Goal: Task Accomplishment & Management: Use online tool/utility

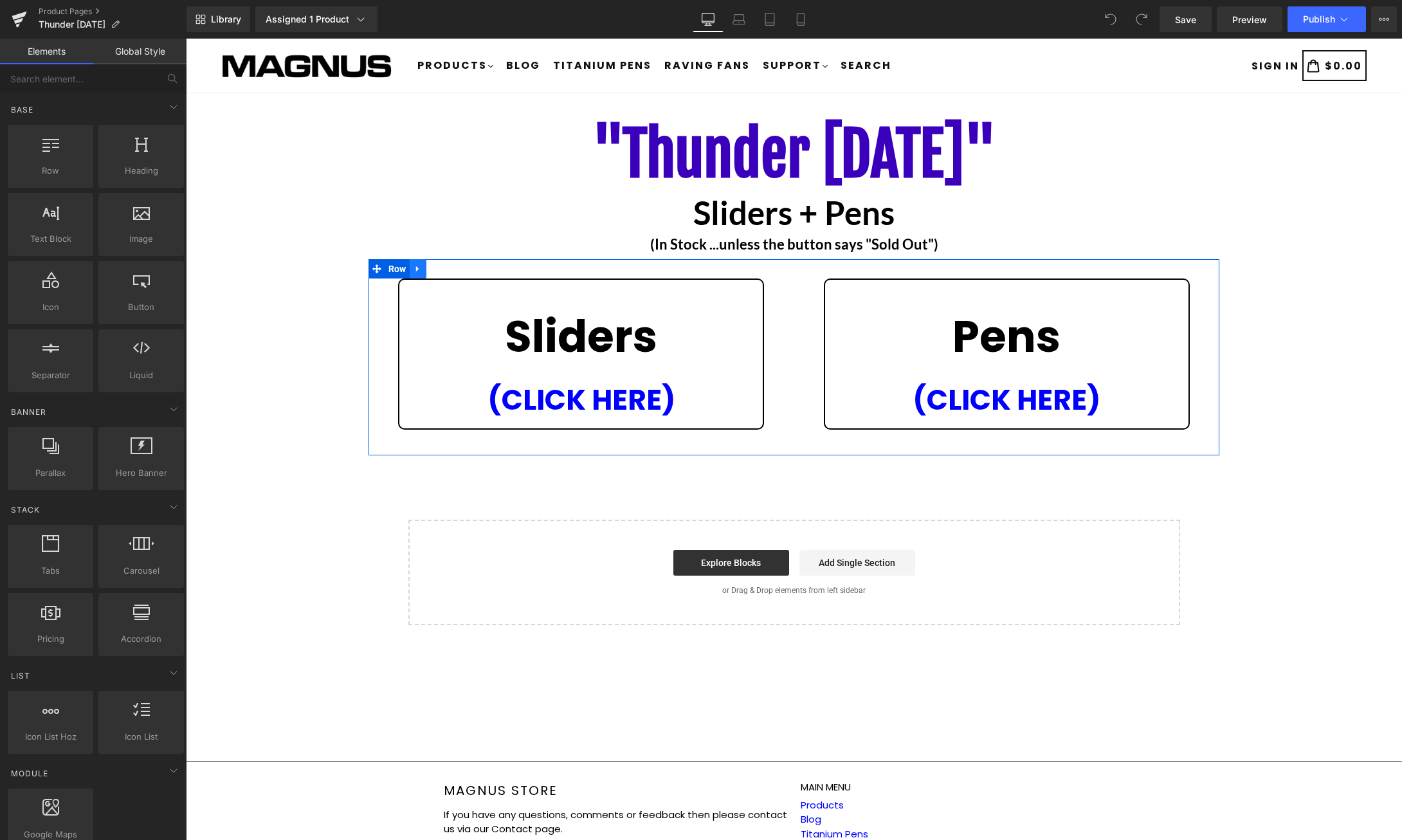
click at [418, 268] on icon at bounding box center [417, 269] width 9 height 10
click at [445, 268] on link at bounding box center [451, 269] width 17 height 19
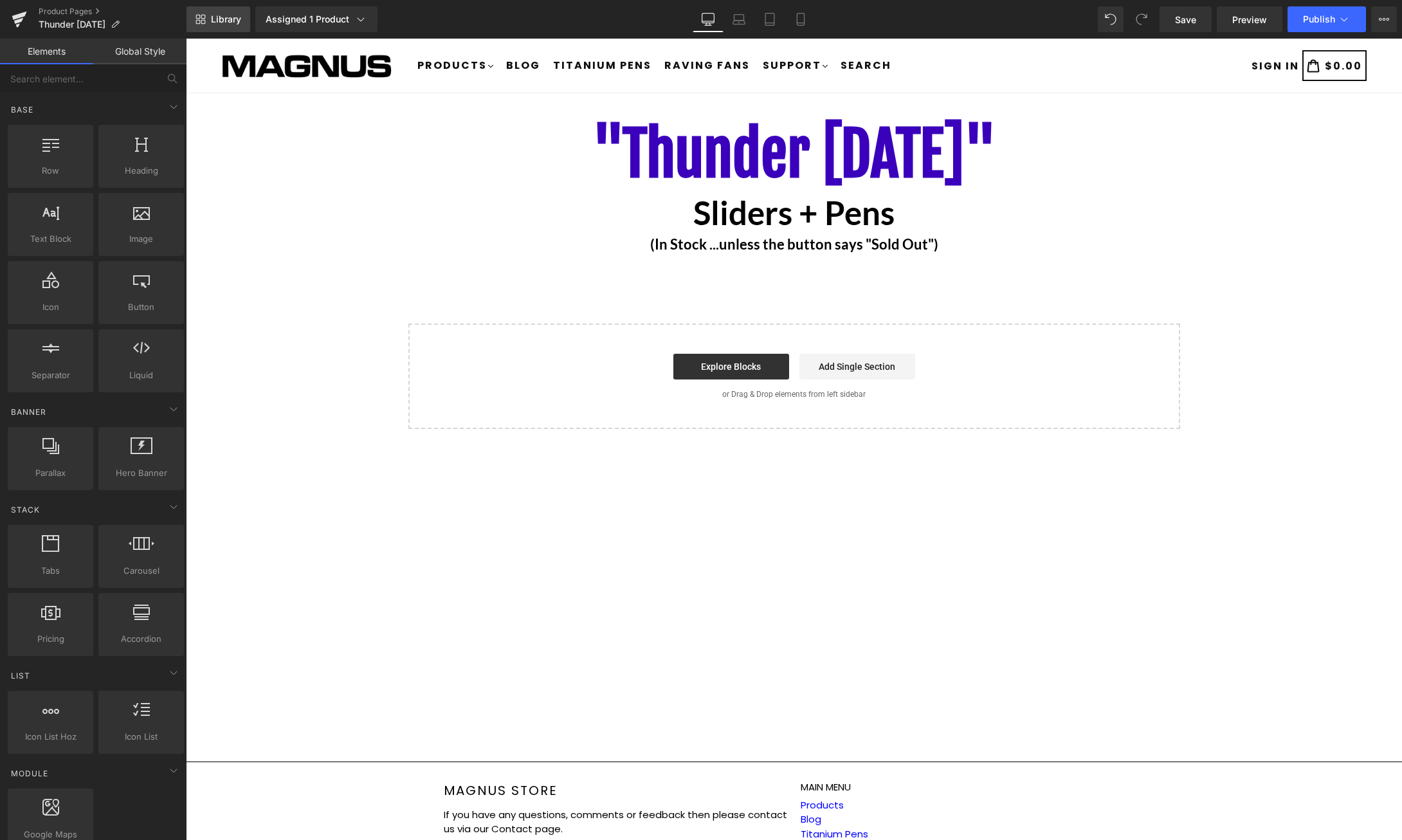
click at [236, 18] on span "Library" at bounding box center [226, 19] width 30 height 11
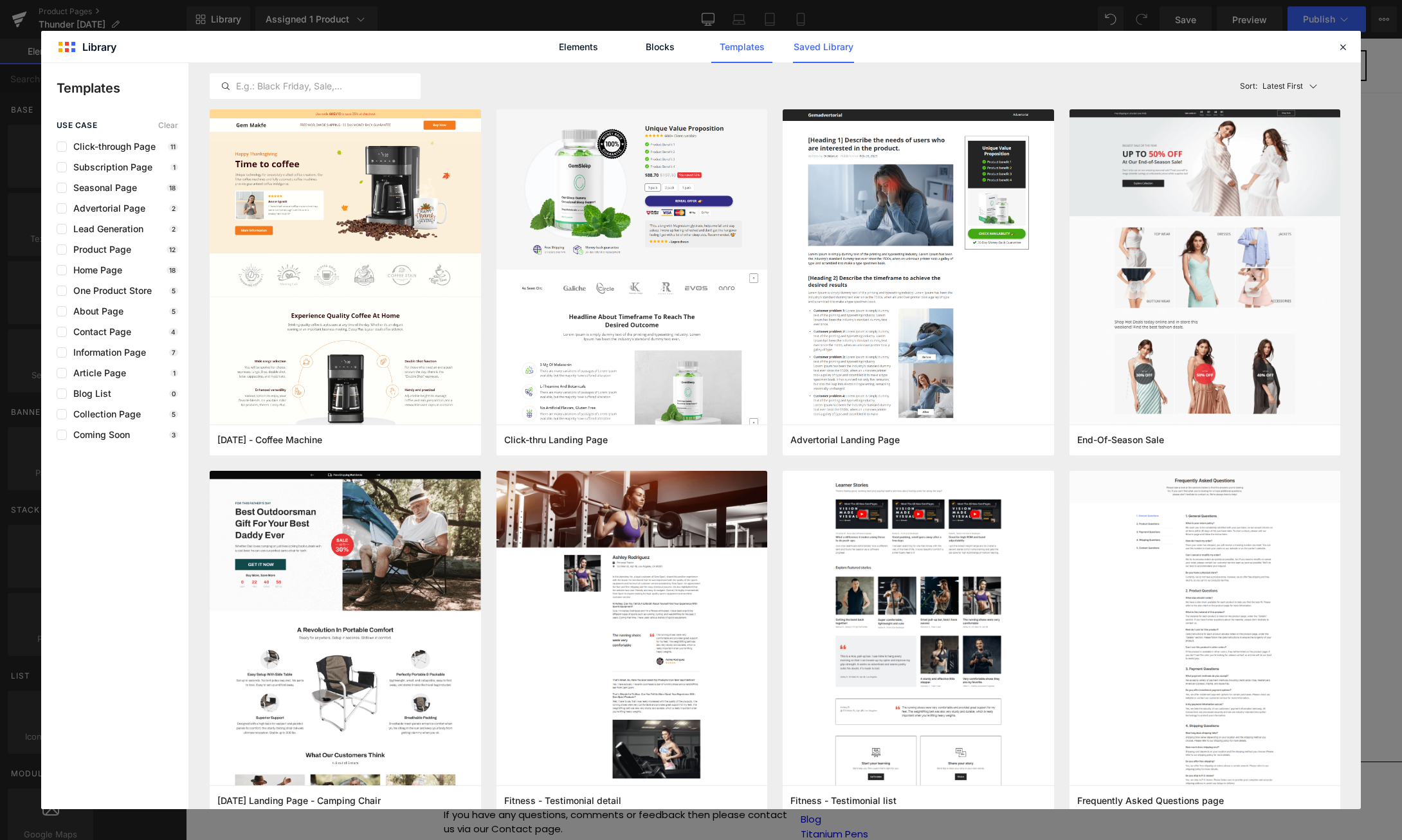
click at [830, 36] on link "Saved Library" at bounding box center [823, 47] width 61 height 32
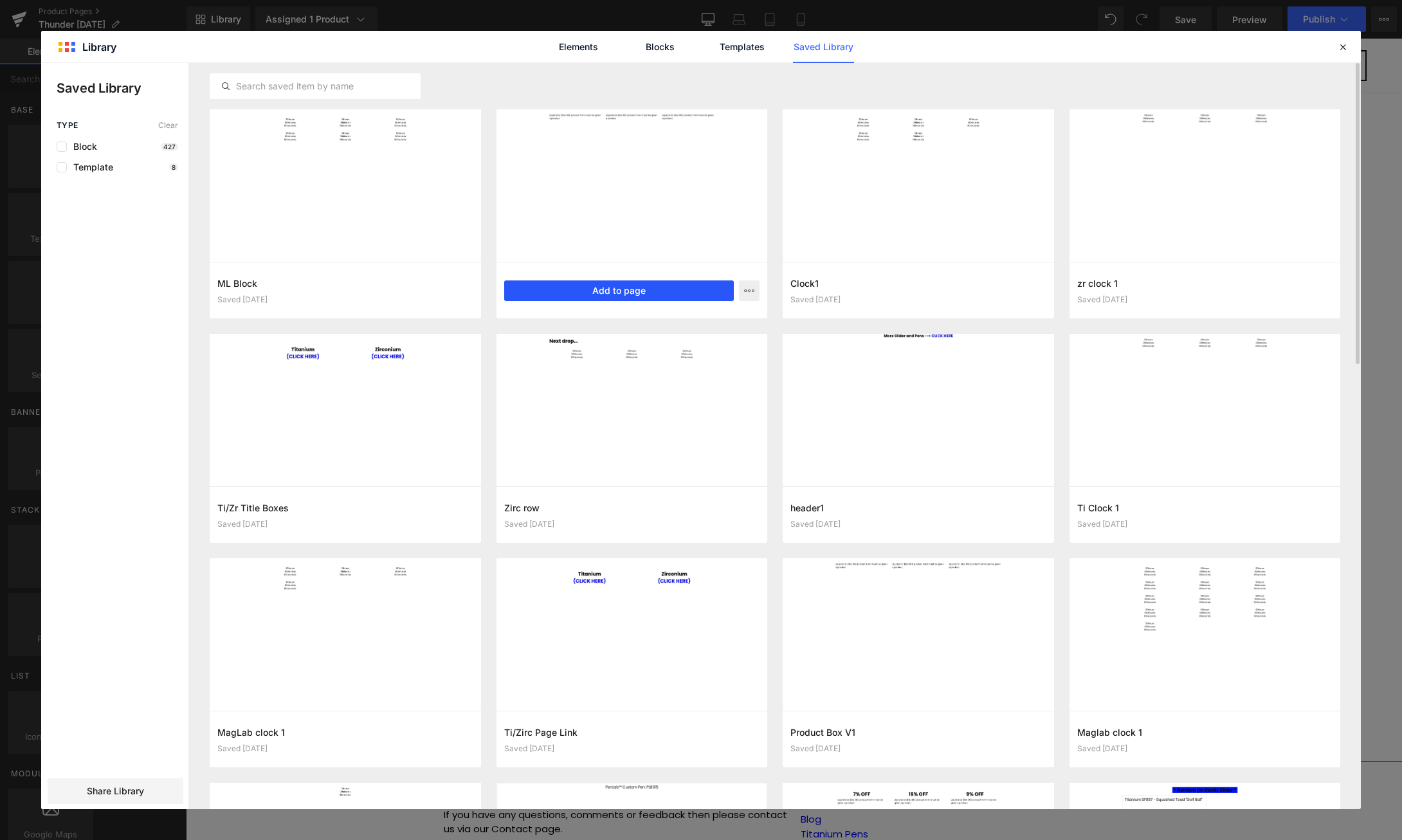
click at [604, 291] on button "Add to page" at bounding box center [619, 290] width 230 height 21
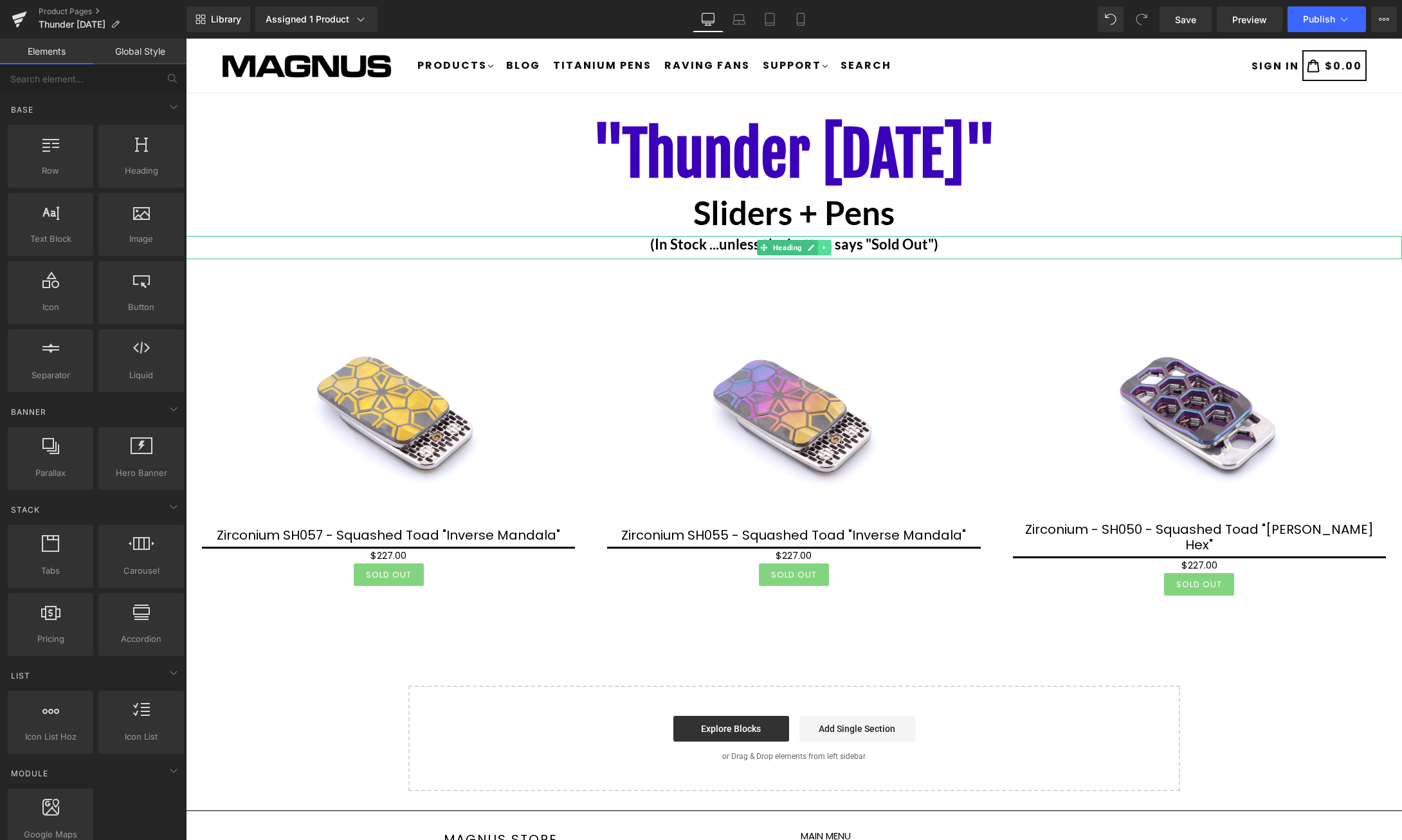
click at [825, 250] on icon at bounding box center [823, 248] width 7 height 8
click at [819, 249] on icon at bounding box center [817, 248] width 7 height 8
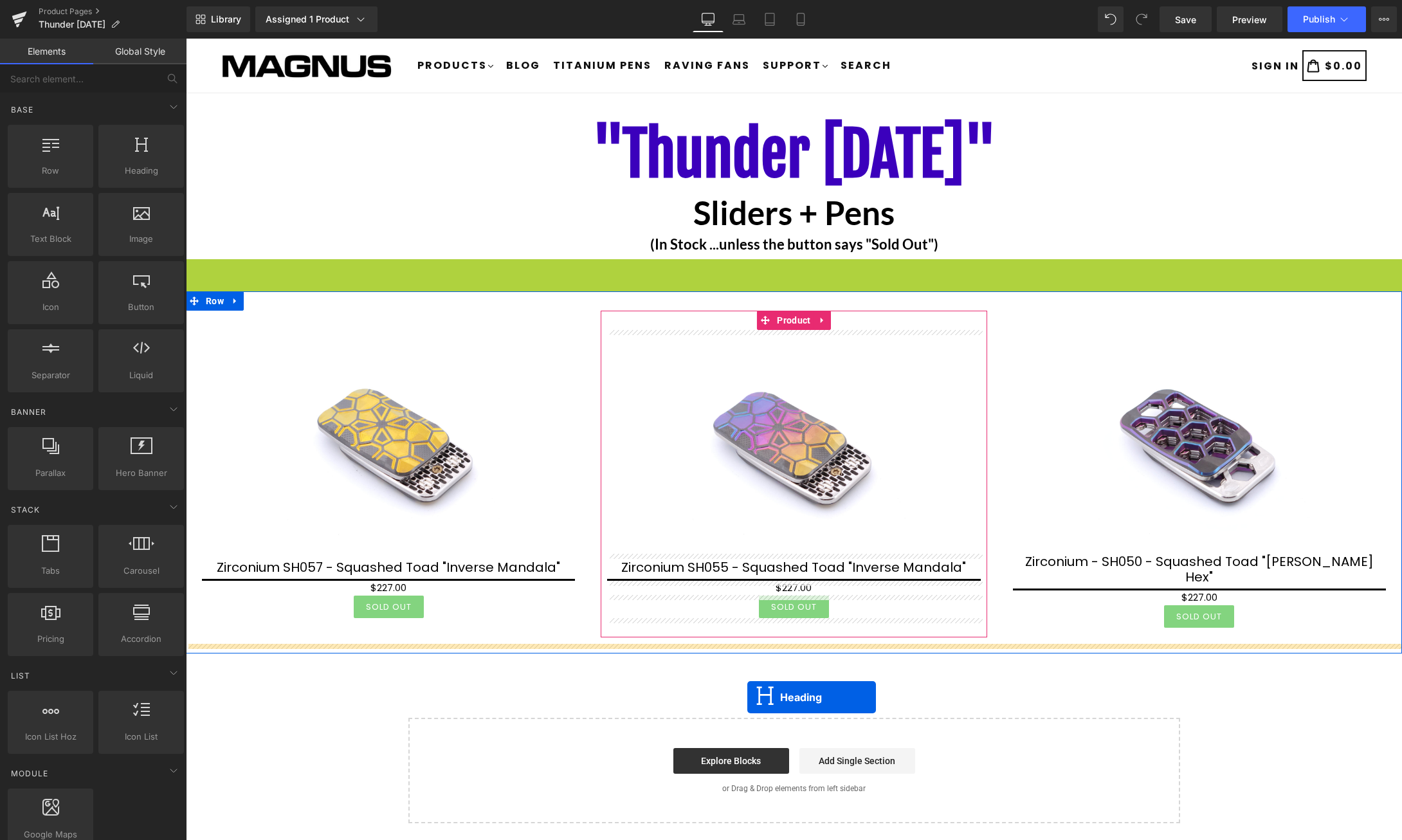
drag, startPoint x: 759, startPoint y: 269, endPoint x: 747, endPoint y: 697, distance: 428.2
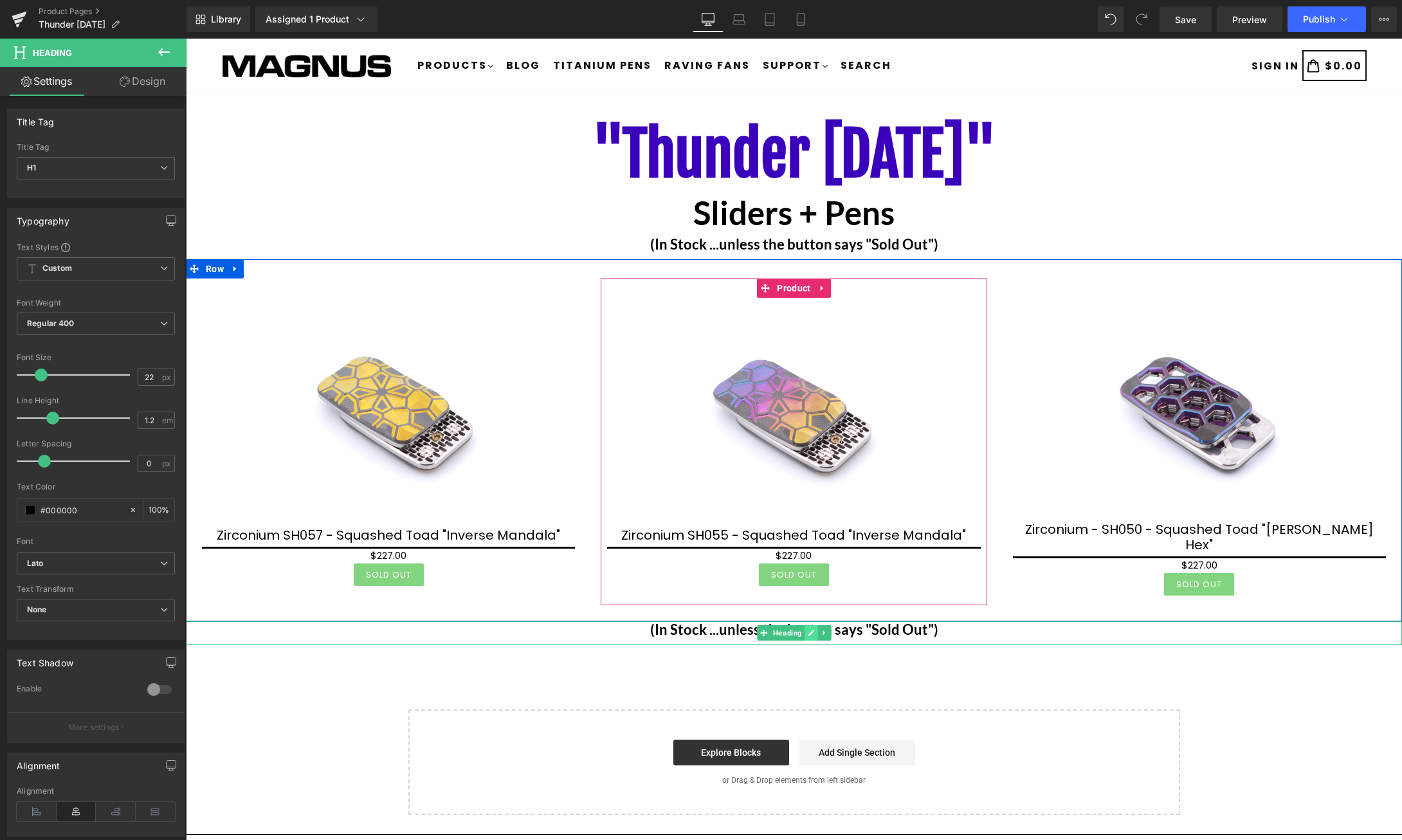
click at [807, 625] on link at bounding box center [811, 632] width 13 height 15
click at [878, 630] on div "(In Stock ...unless the button says "Sold Out")" at bounding box center [793, 632] width 1216 height 23
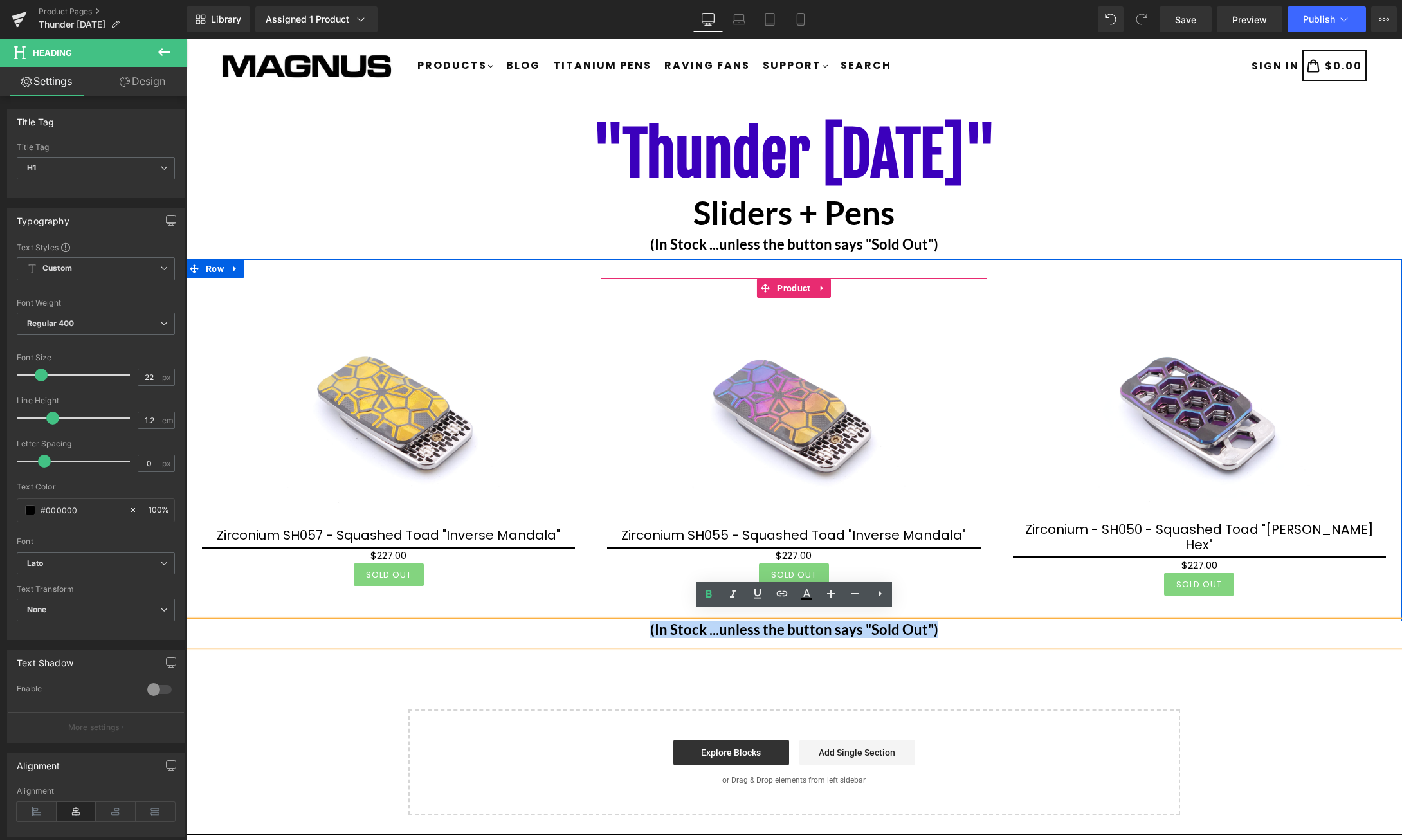
drag, startPoint x: 946, startPoint y: 630, endPoint x: 642, endPoint y: 618, distance: 304.2
click at [642, 621] on div "(In Stock ...unless the button says "Sold Out")" at bounding box center [793, 632] width 1216 height 23
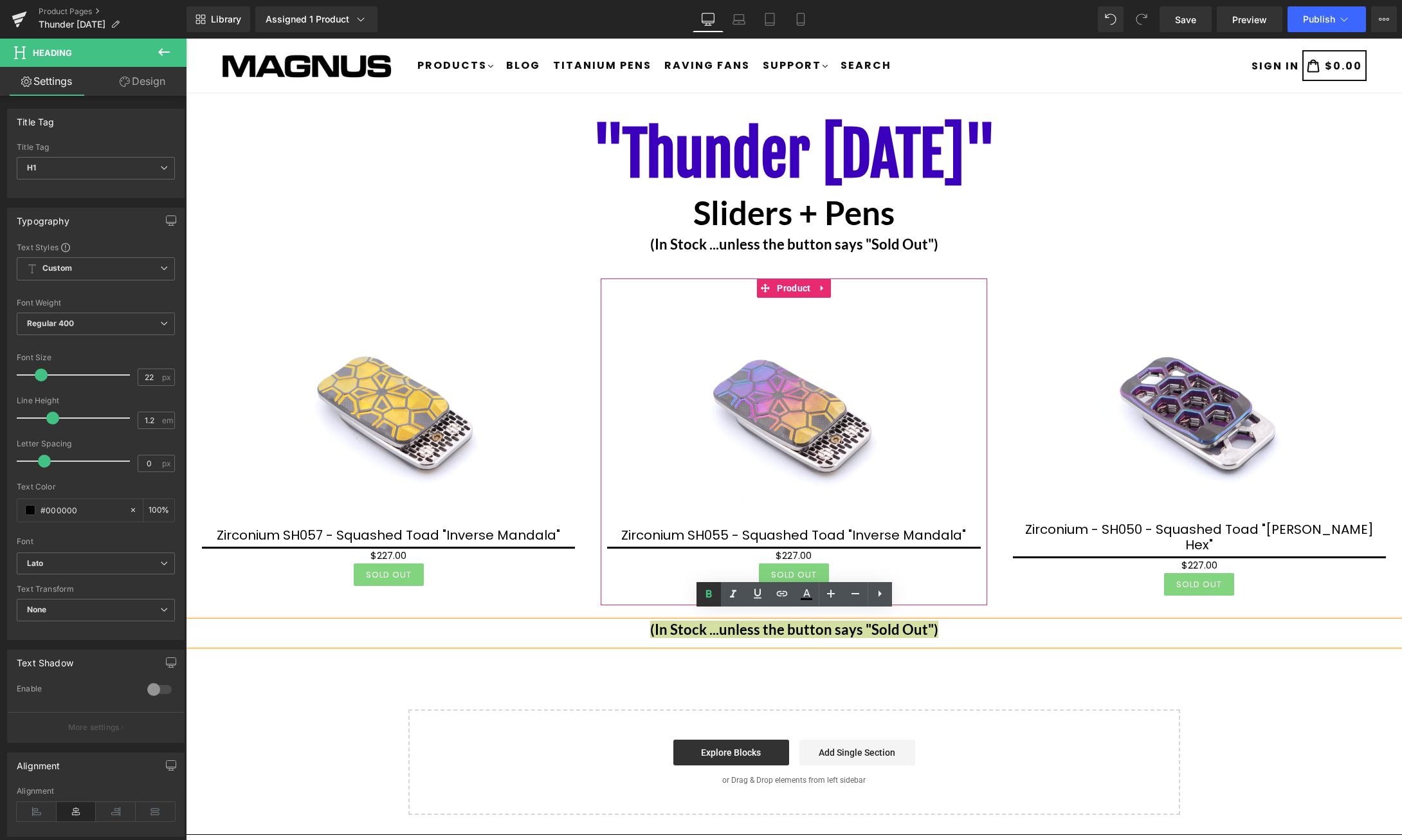
click at [707, 596] on icon at bounding box center [709, 594] width 6 height 8
click at [831, 624] on h1 "(In Stock ...unless the button says "Sold Out")" at bounding box center [793, 630] width 1216 height 17
drag, startPoint x: 940, startPoint y: 625, endPoint x: 654, endPoint y: 620, distance: 286.0
click at [654, 621] on h1 "(In Stock ...unless the button says "Sold Out")" at bounding box center [793, 630] width 1216 height 17
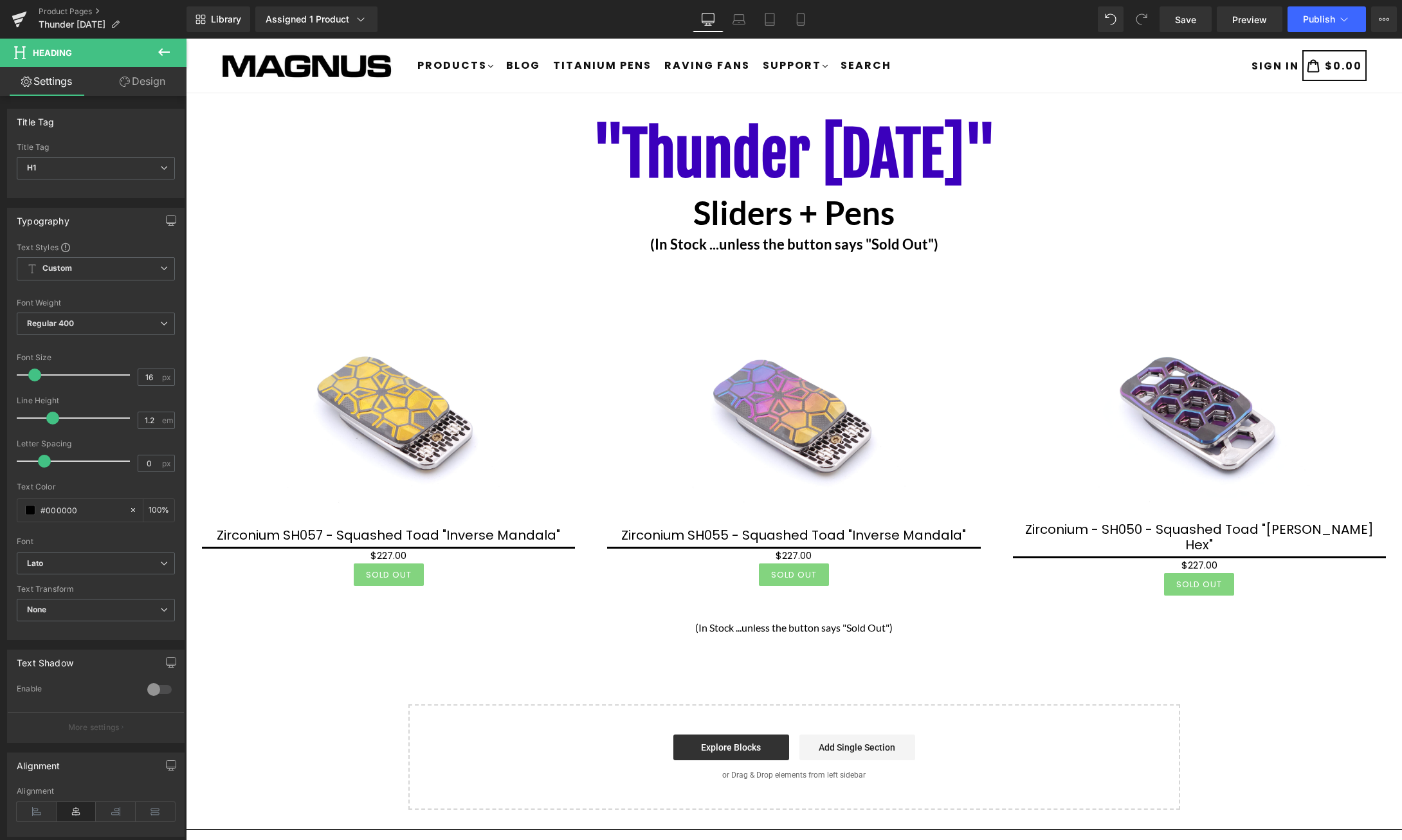
click at [36, 375] on span at bounding box center [35, 375] width 13 height 13
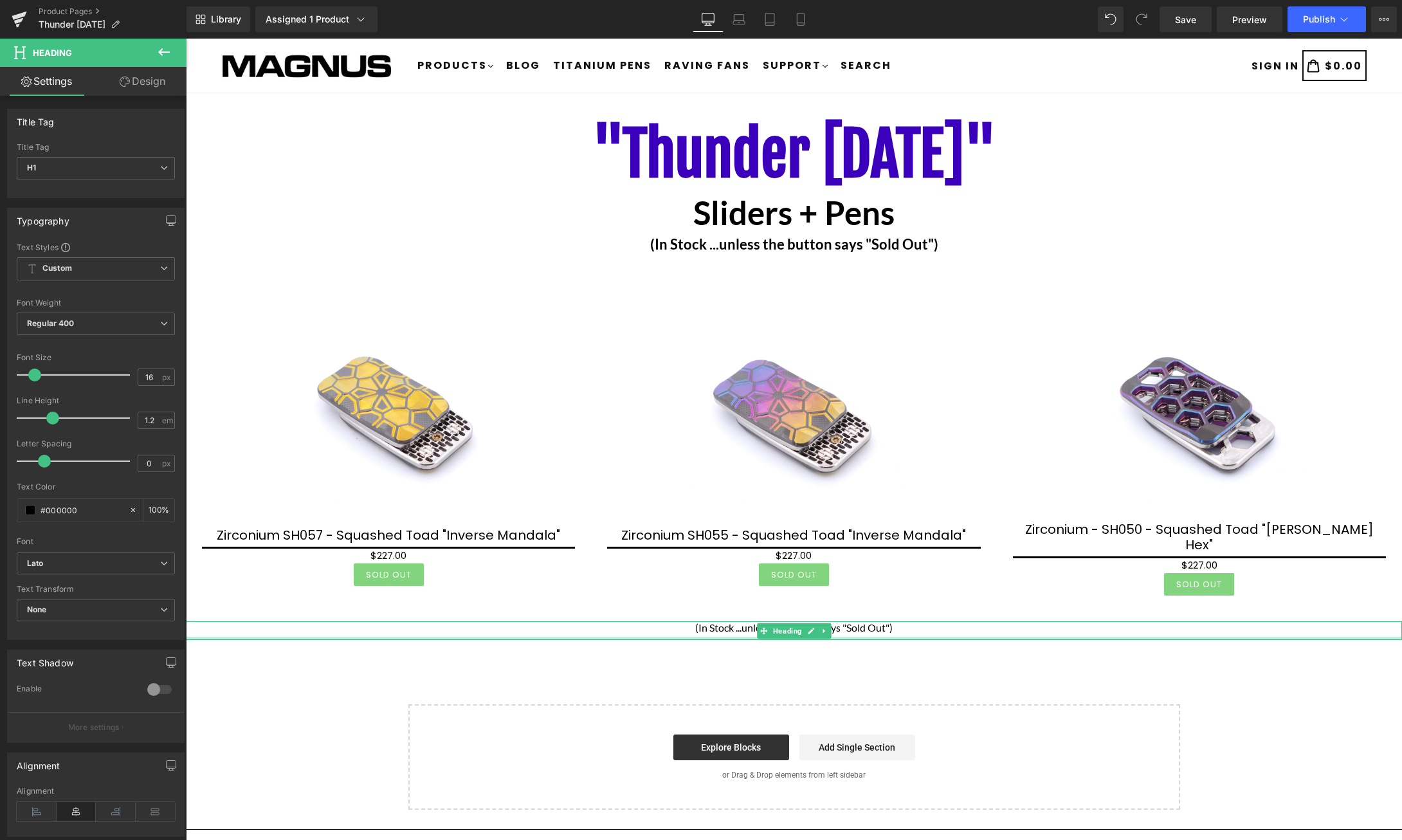
click at [903, 636] on div at bounding box center [793, 637] width 1216 height 3
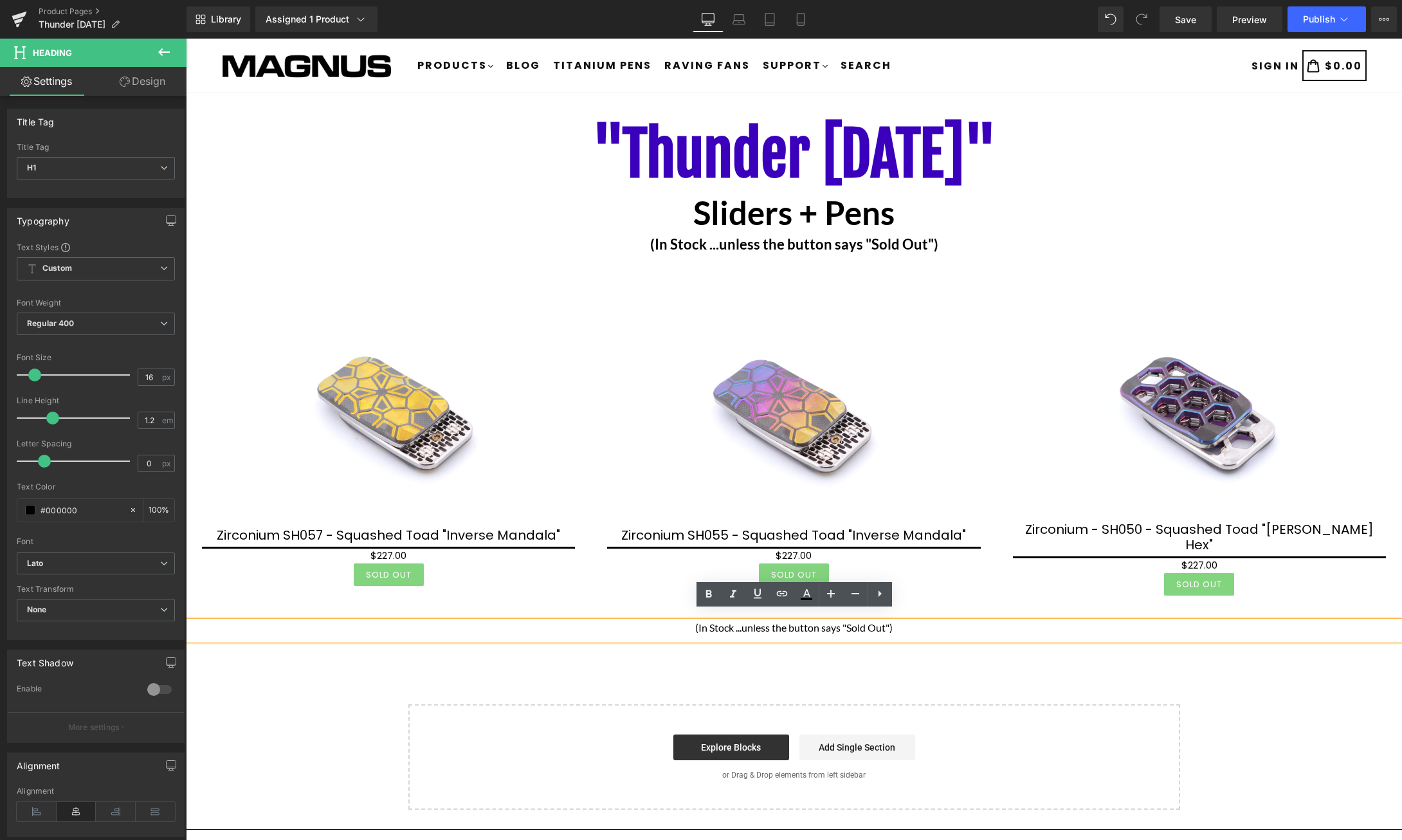
click at [910, 622] on h1 "(In Stock ...unless the button says "Sold Out")" at bounding box center [793, 627] width 1216 height 12
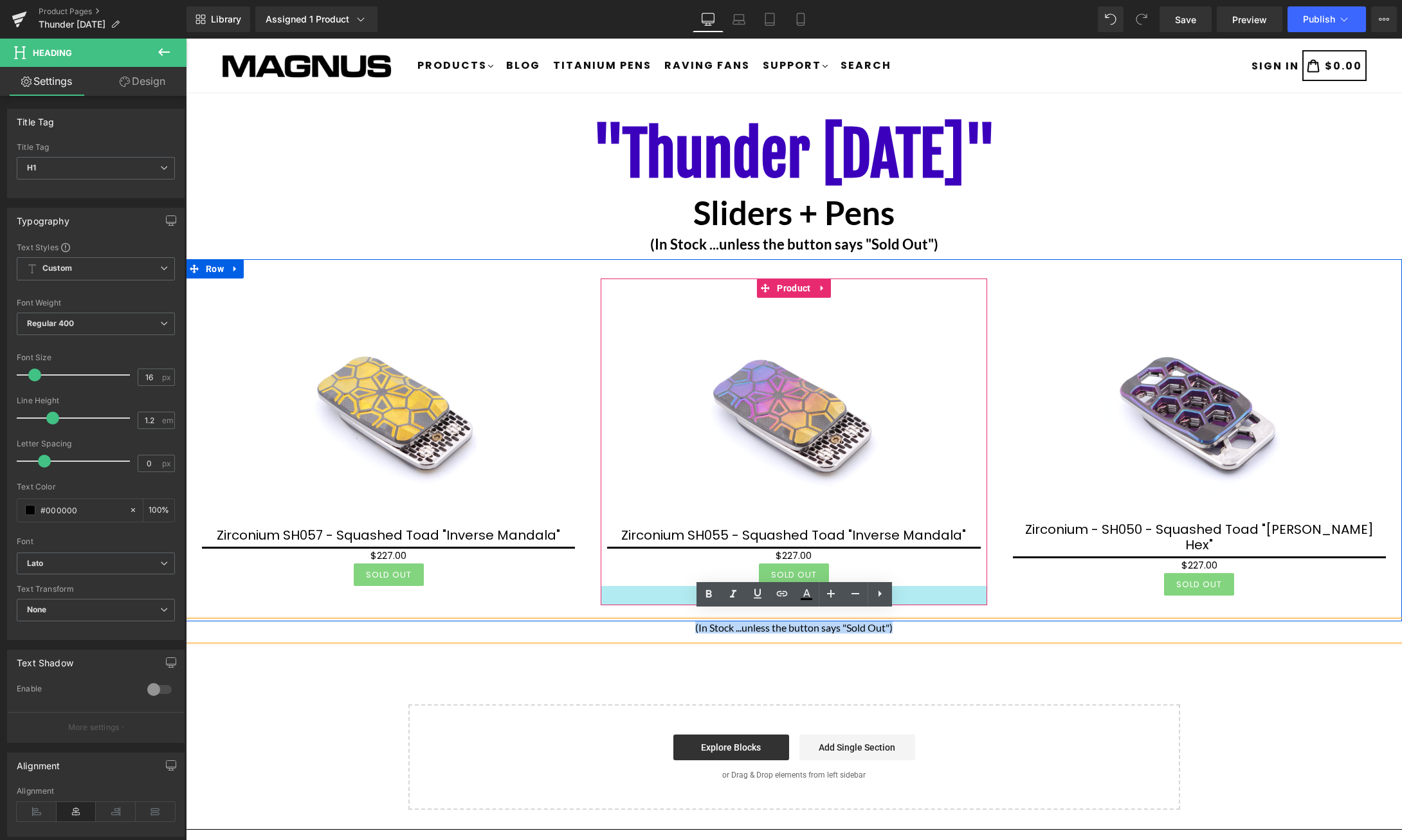
drag, startPoint x: 924, startPoint y: 617, endPoint x: 669, endPoint y: 602, distance: 255.4
click at [669, 602] on div ""Thunder Thursday" Heading Sliders + Pens Heading (In Stock ...unless the butto…" at bounding box center [793, 461] width 1216 height 697
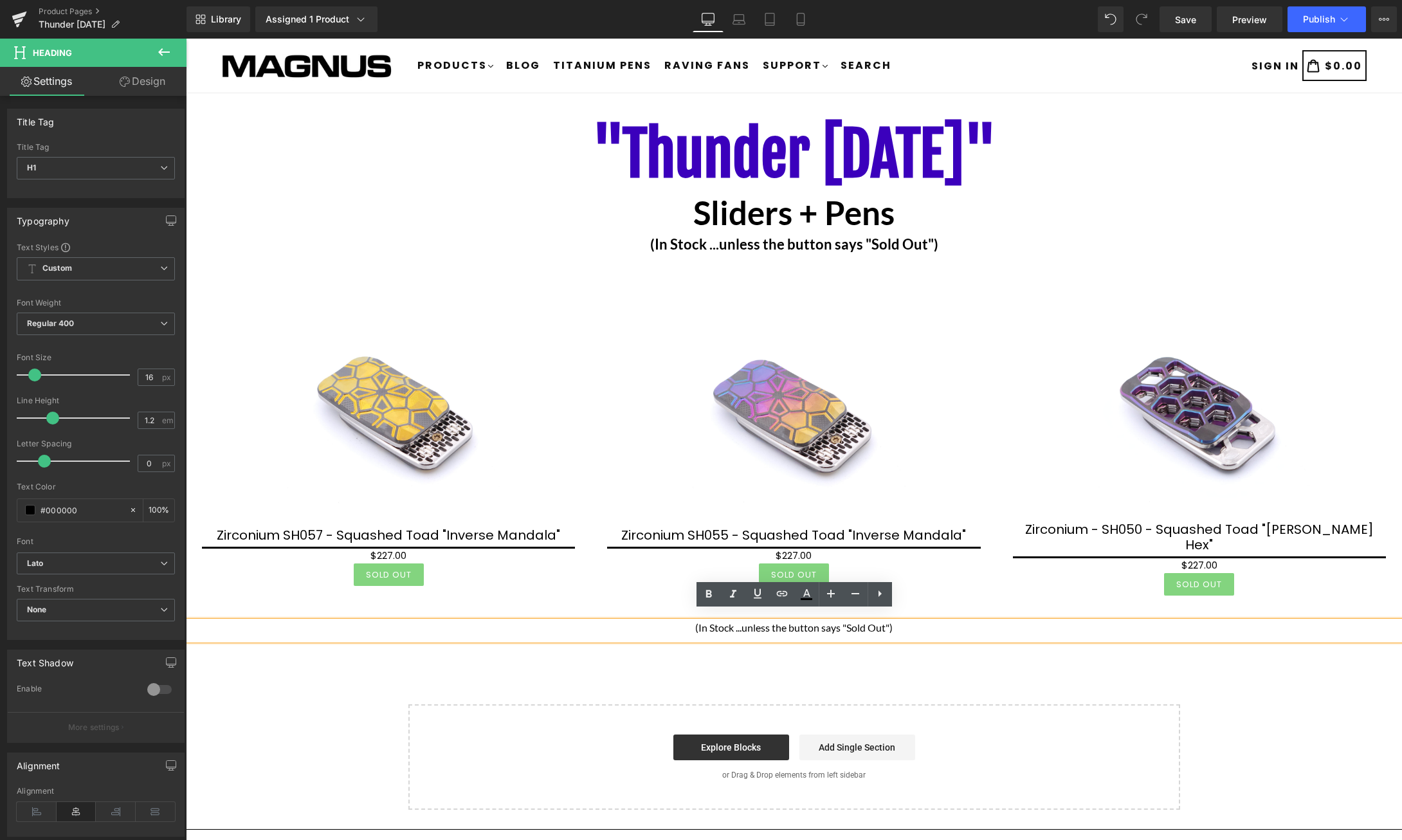
click at [850, 627] on div "(In Stock ...unless the button says "Sold Out")" at bounding box center [793, 630] width 1216 height 19
click at [907, 622] on h1 "(In Stock ...unless the button says "Sold Out")" at bounding box center [793, 627] width 1216 height 12
click at [919, 621] on h1 "(In Stock ...unless the button says "Sold Out")" at bounding box center [793, 627] width 1216 height 12
drag, startPoint x: 919, startPoint y: 620, endPoint x: 683, endPoint y: 617, distance: 236.0
click at [683, 621] on h1 "(In Stock ...unless the button says "Sold Out")" at bounding box center [793, 627] width 1216 height 12
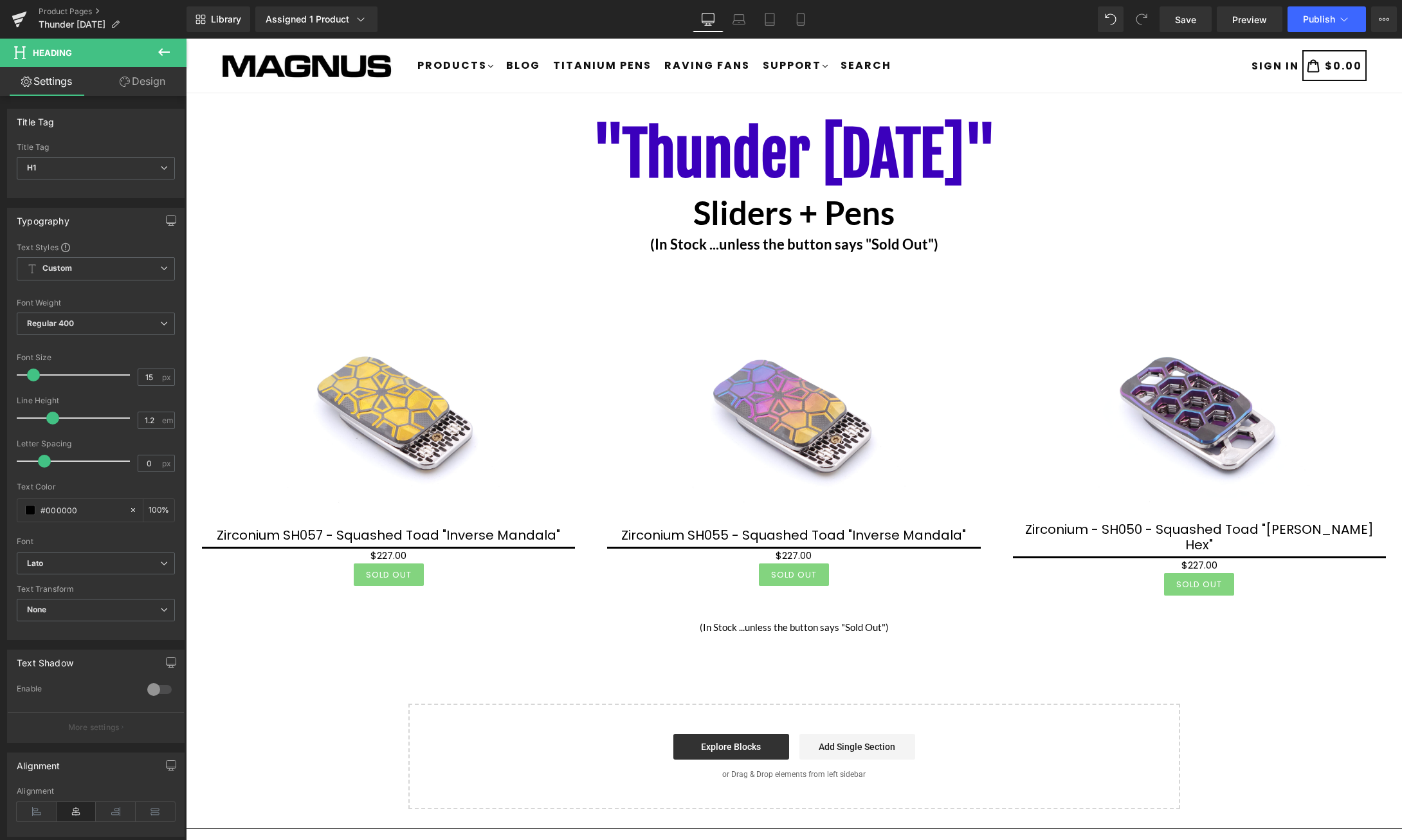
type input "16"
click at [35, 374] on span at bounding box center [35, 375] width 13 height 13
click at [859, 621] on h1 "(In Stock ...unless the button says "Sold Out")" at bounding box center [793, 627] width 1216 height 12
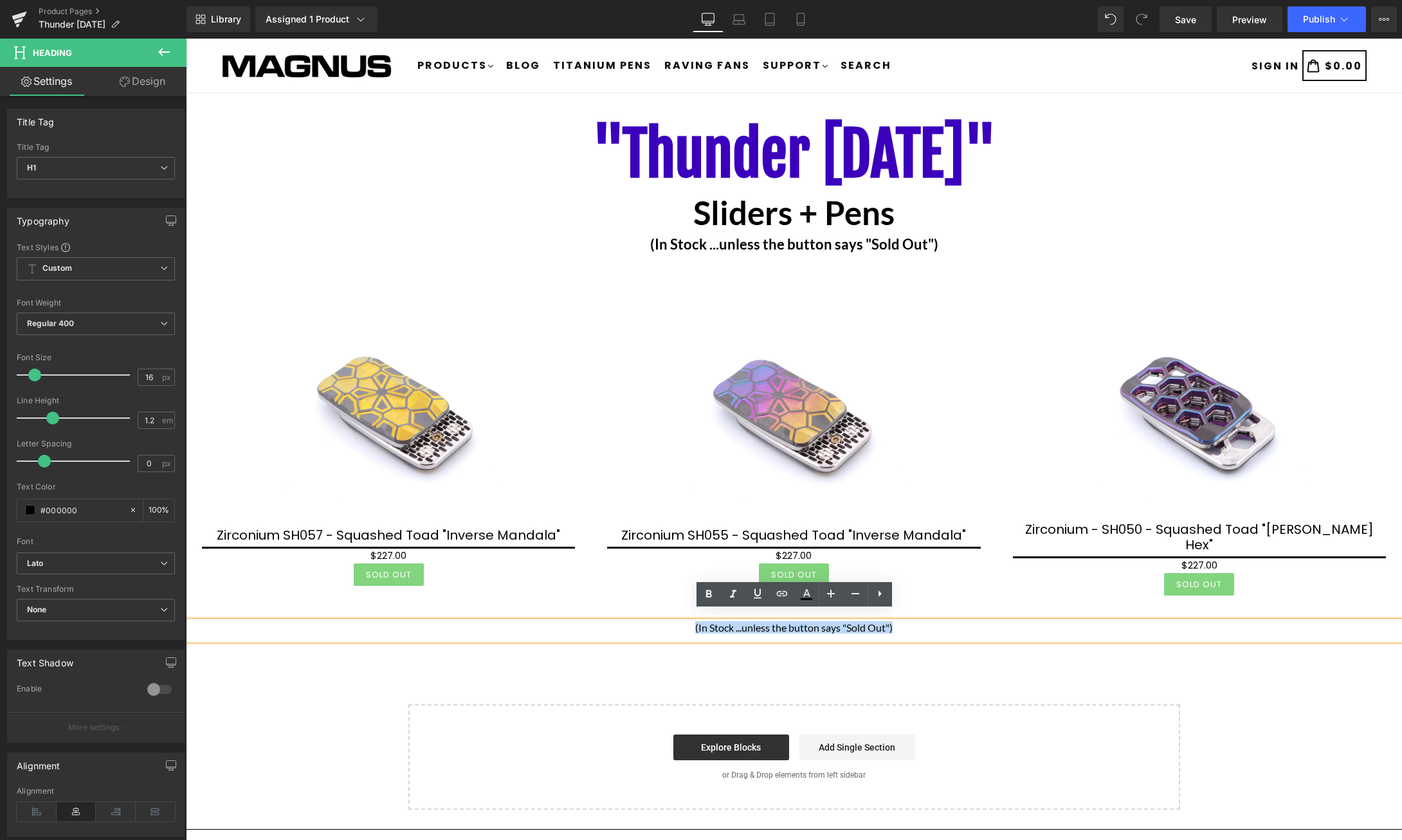
drag, startPoint x: 910, startPoint y: 618, endPoint x: 687, endPoint y: 614, distance: 223.0
click at [687, 621] on h1 "(In Stock ...unless the button says "Sold Out")" at bounding box center [793, 627] width 1216 height 12
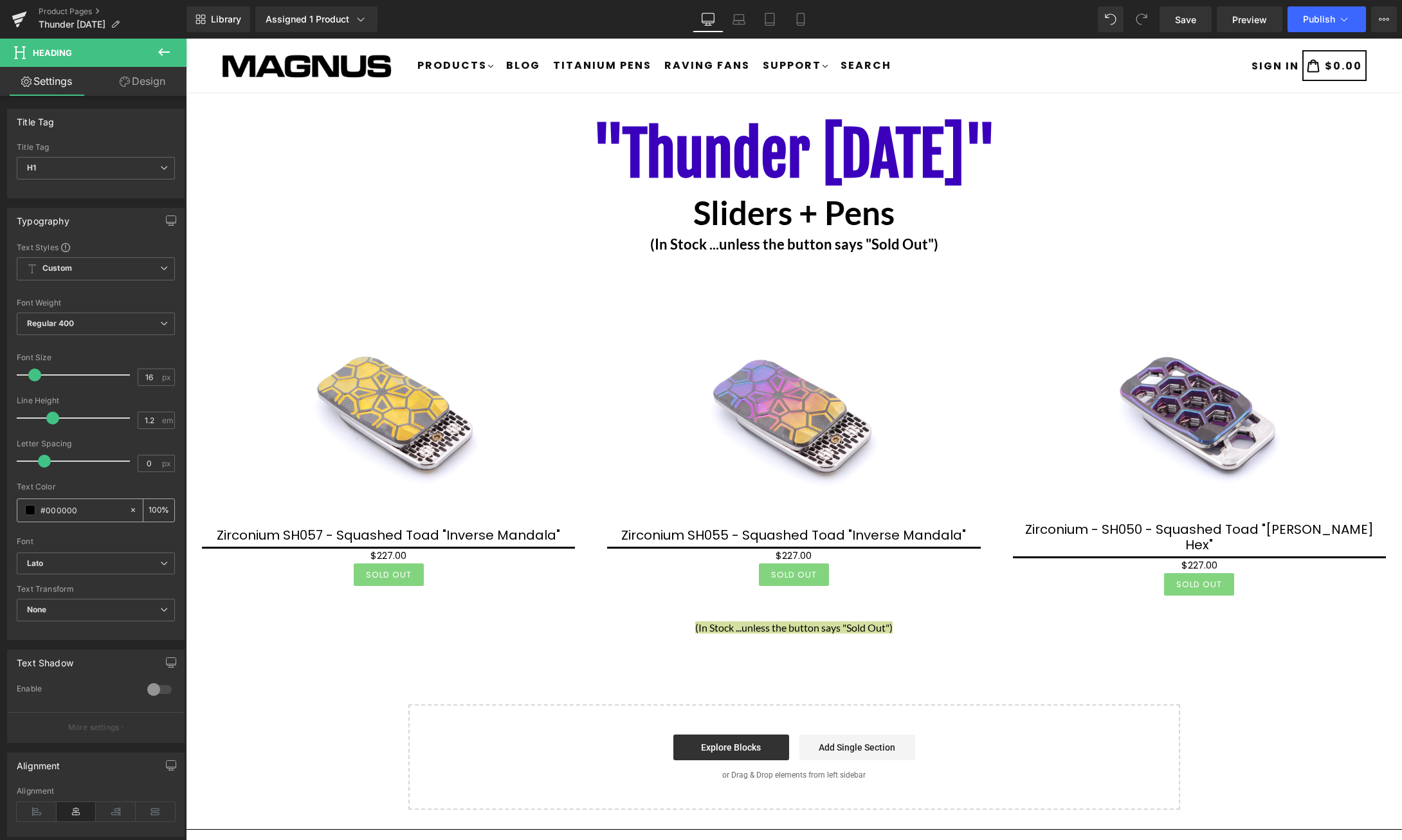
click at [30, 507] on span at bounding box center [30, 510] width 10 height 10
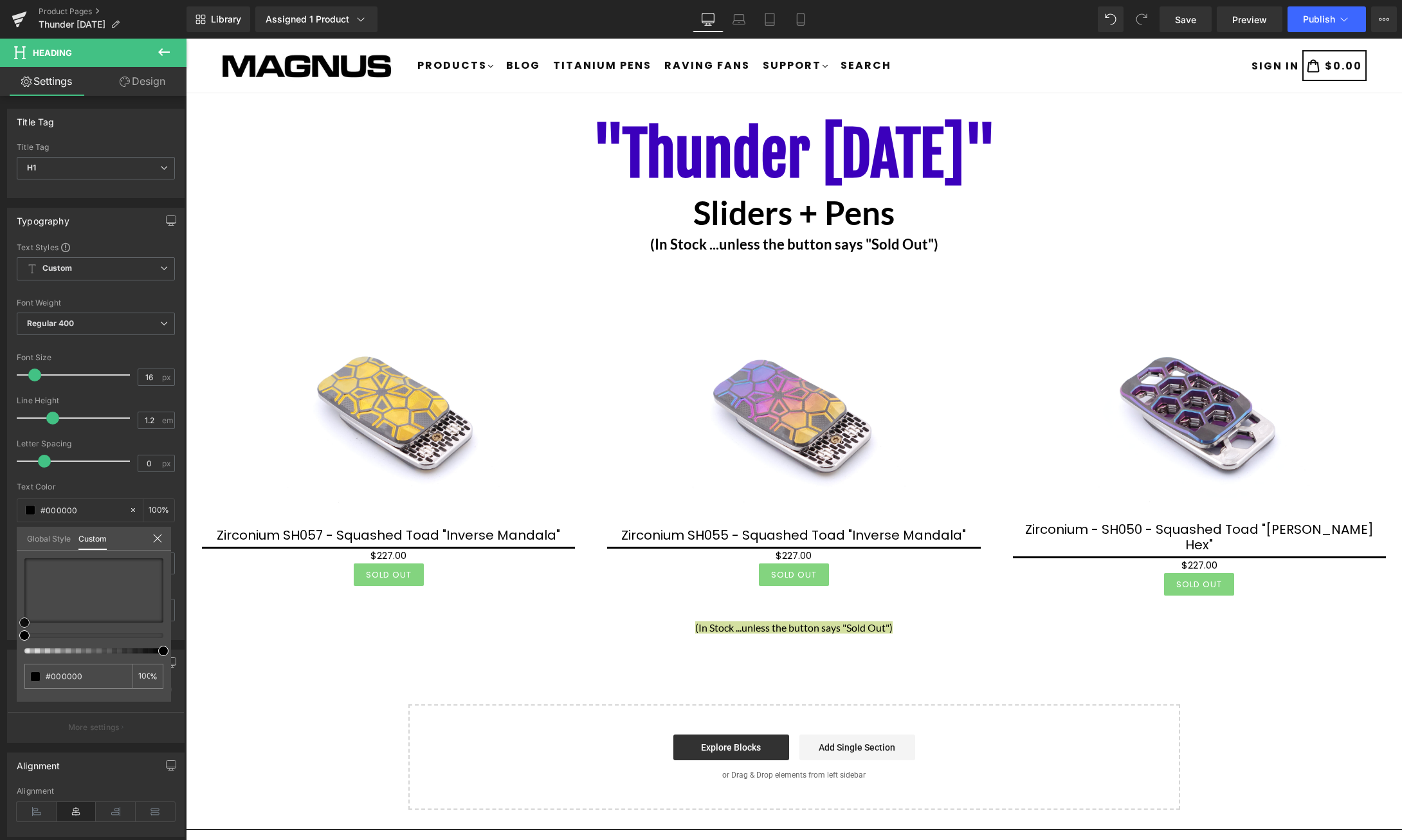
type input "#d9c8c8"
type input "#b9b0b0"
type input "#a9a7a7"
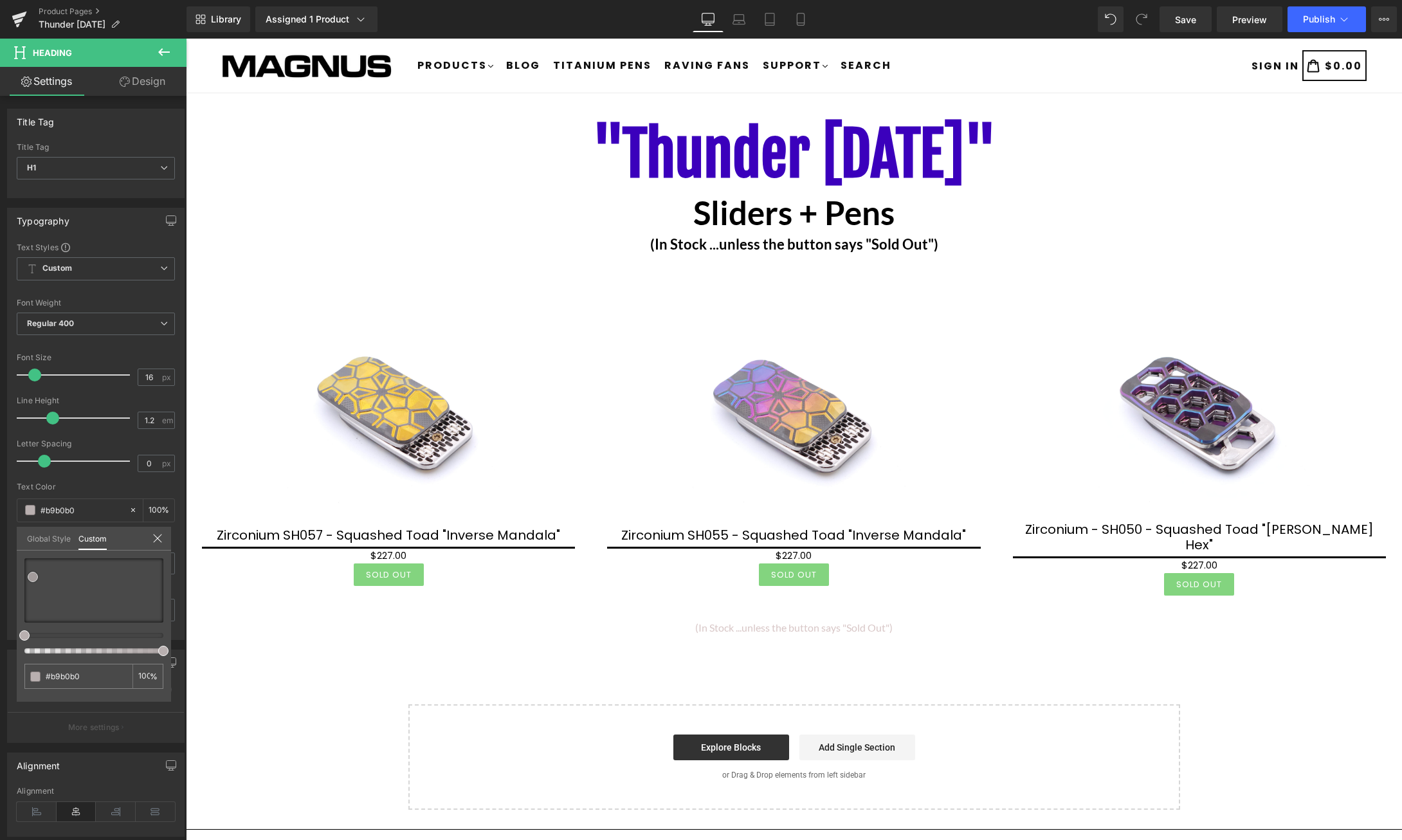
type input "#a9a7a7"
type input "#a5a5a5"
type input "#9b9b9b"
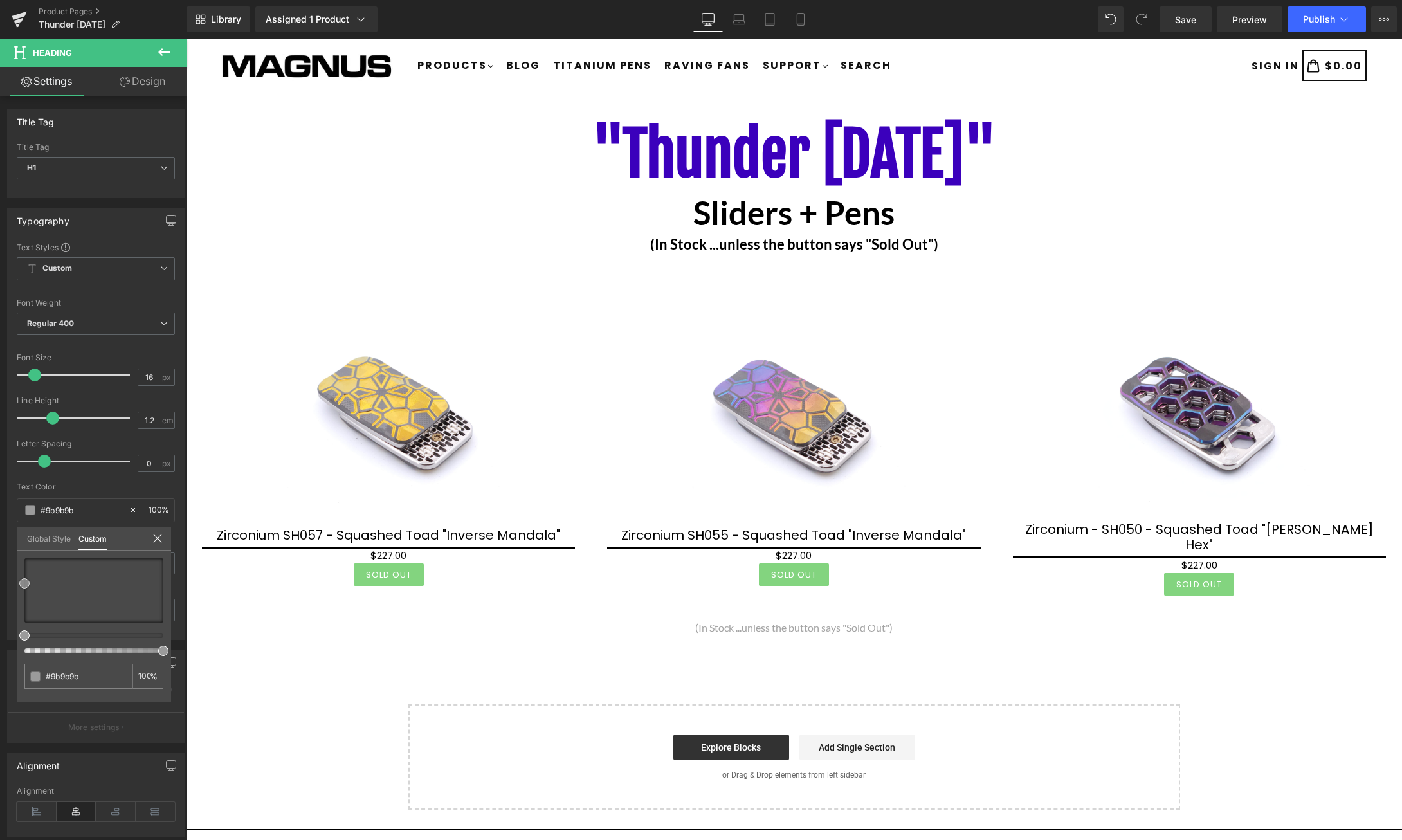
type input "#8e8e8e"
type input "#878787"
type input "#848484"
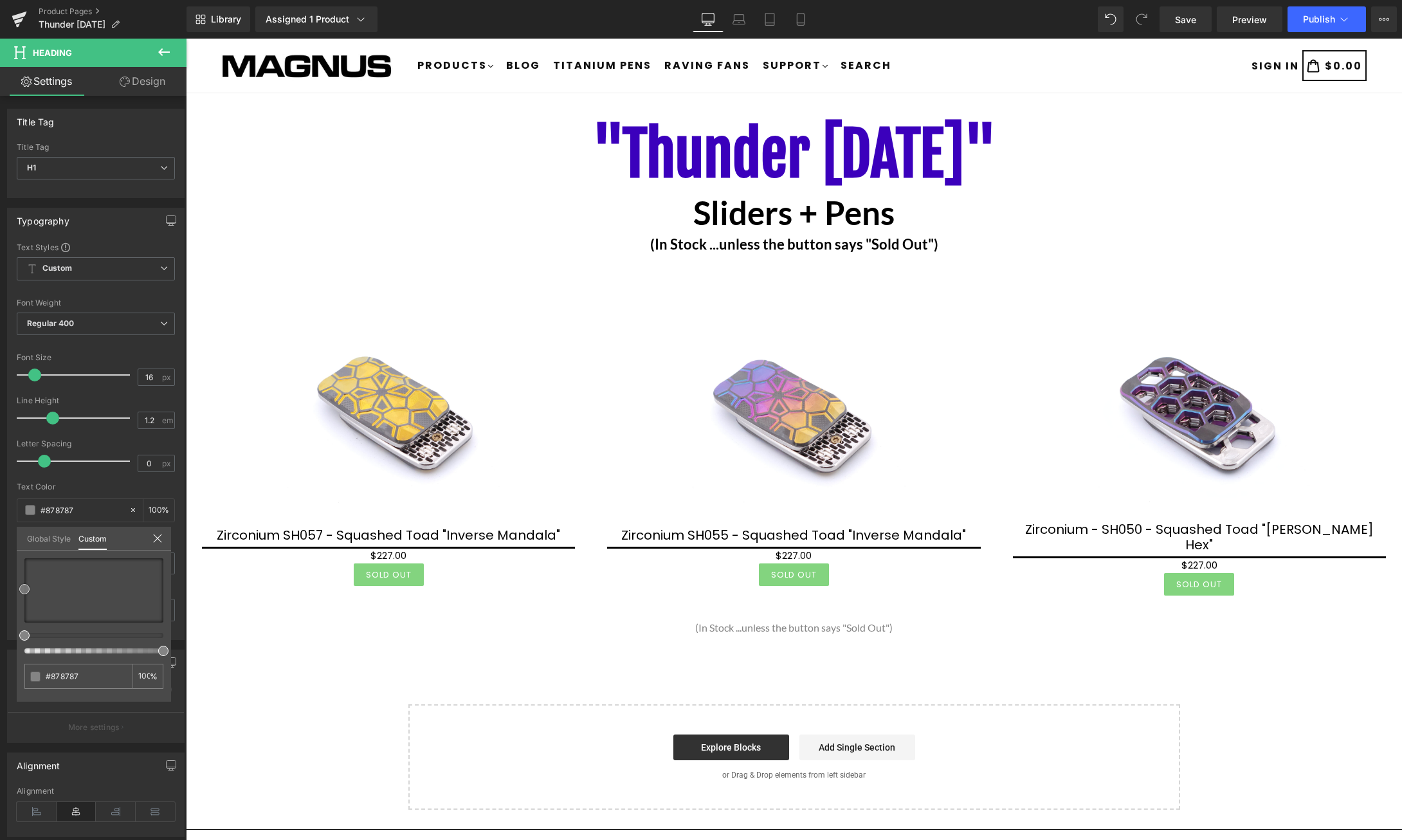
type input "#848484"
type input "#828282"
type input "#7f7f7f"
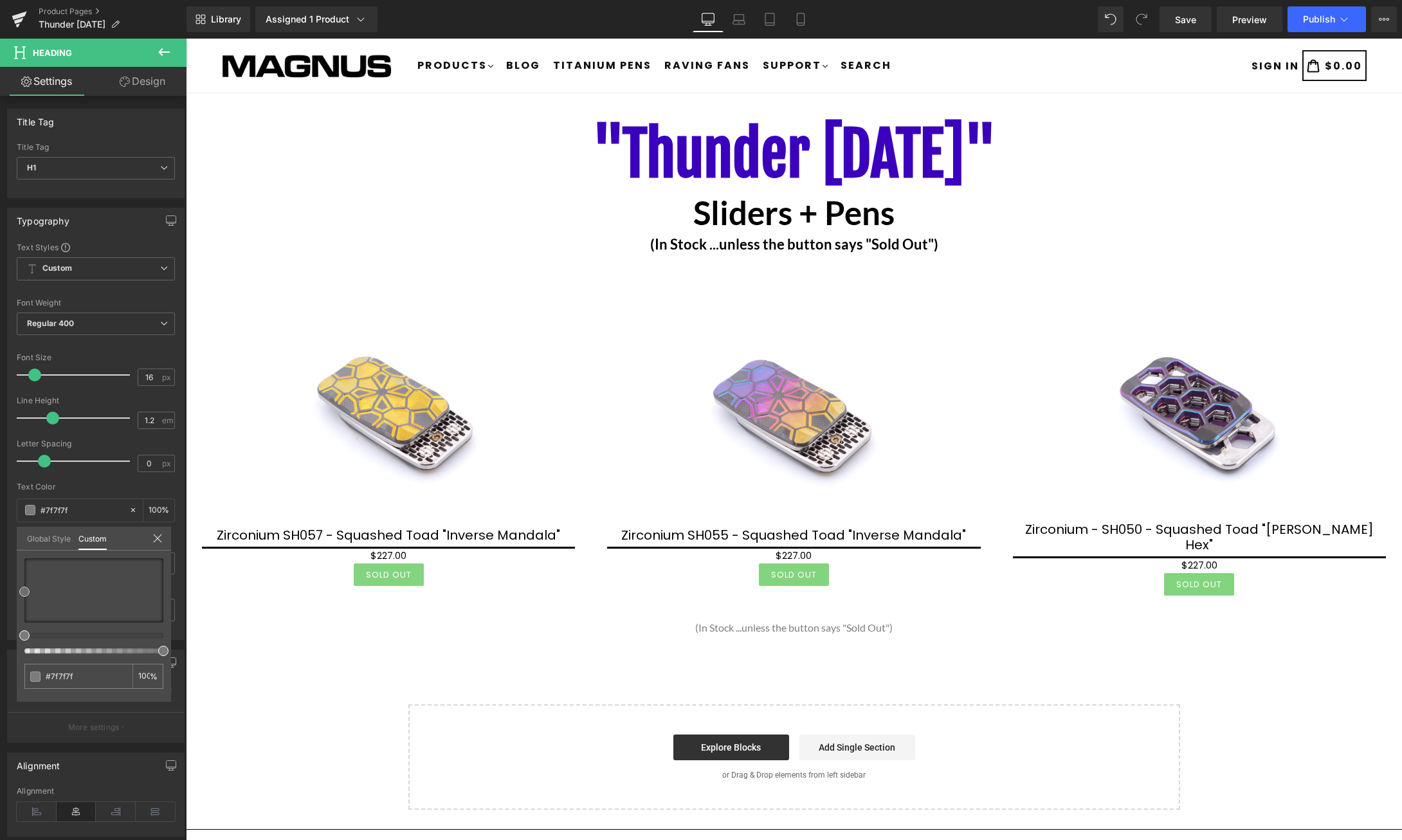
type input "#7a7a7a"
type input "#7c7c7c"
type input "#9e9e9e"
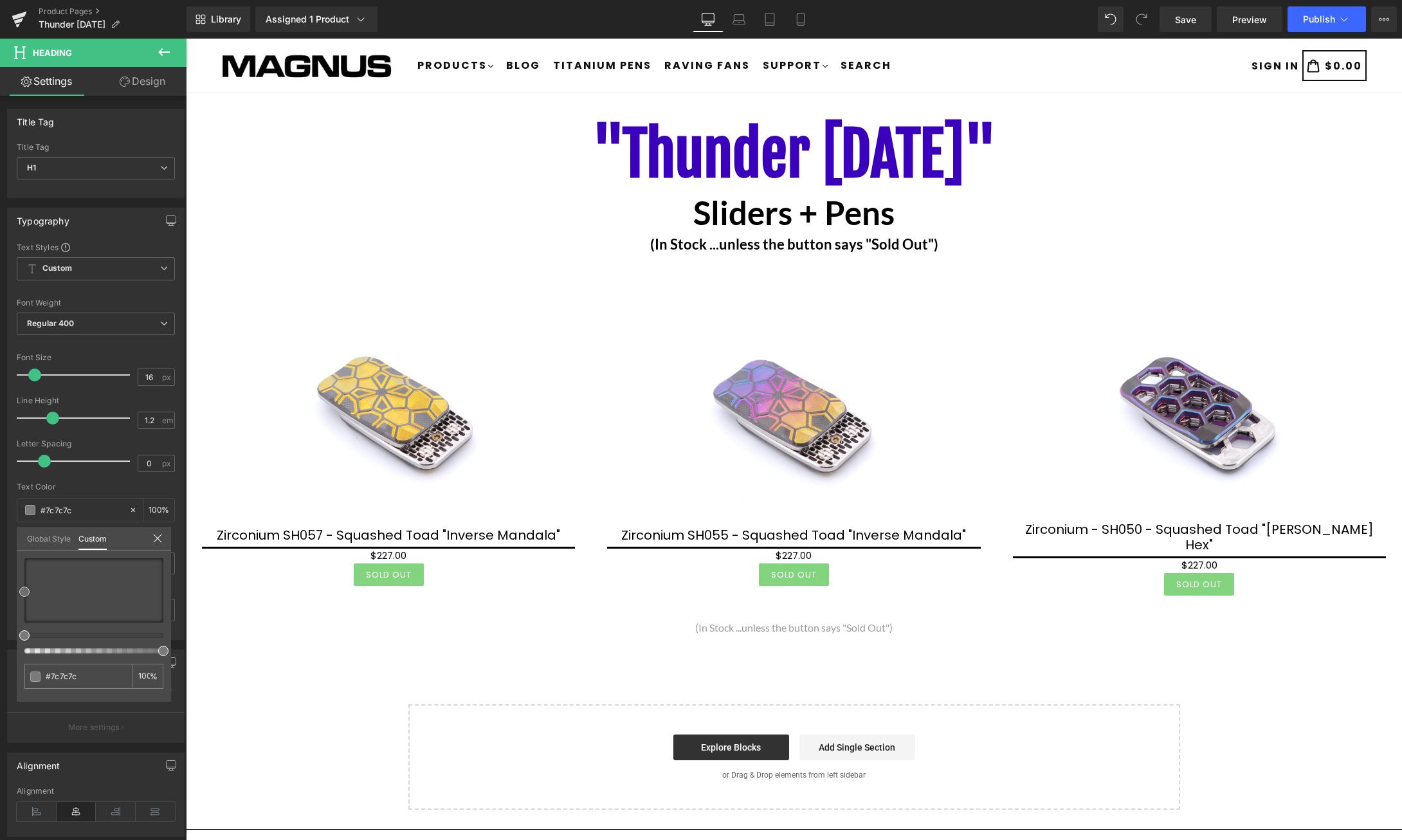
type input "#9e9e9e"
type input "#aaaaaa"
type input "#b2b2b2"
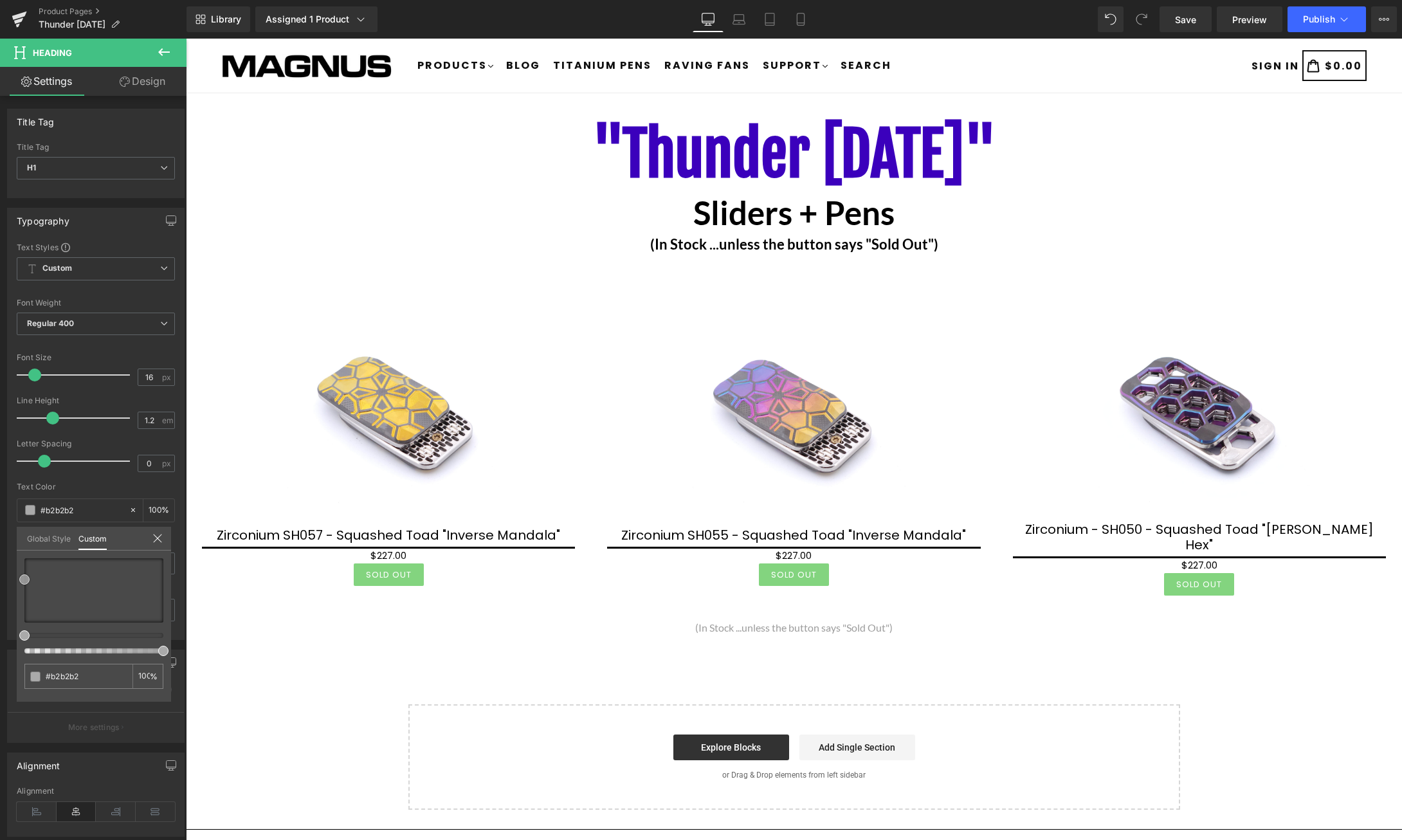
type input "#b5b5b5"
type input "#b7b7b7"
drag, startPoint x: 32, startPoint y: 577, endPoint x: 15, endPoint y: 575, distance: 17.1
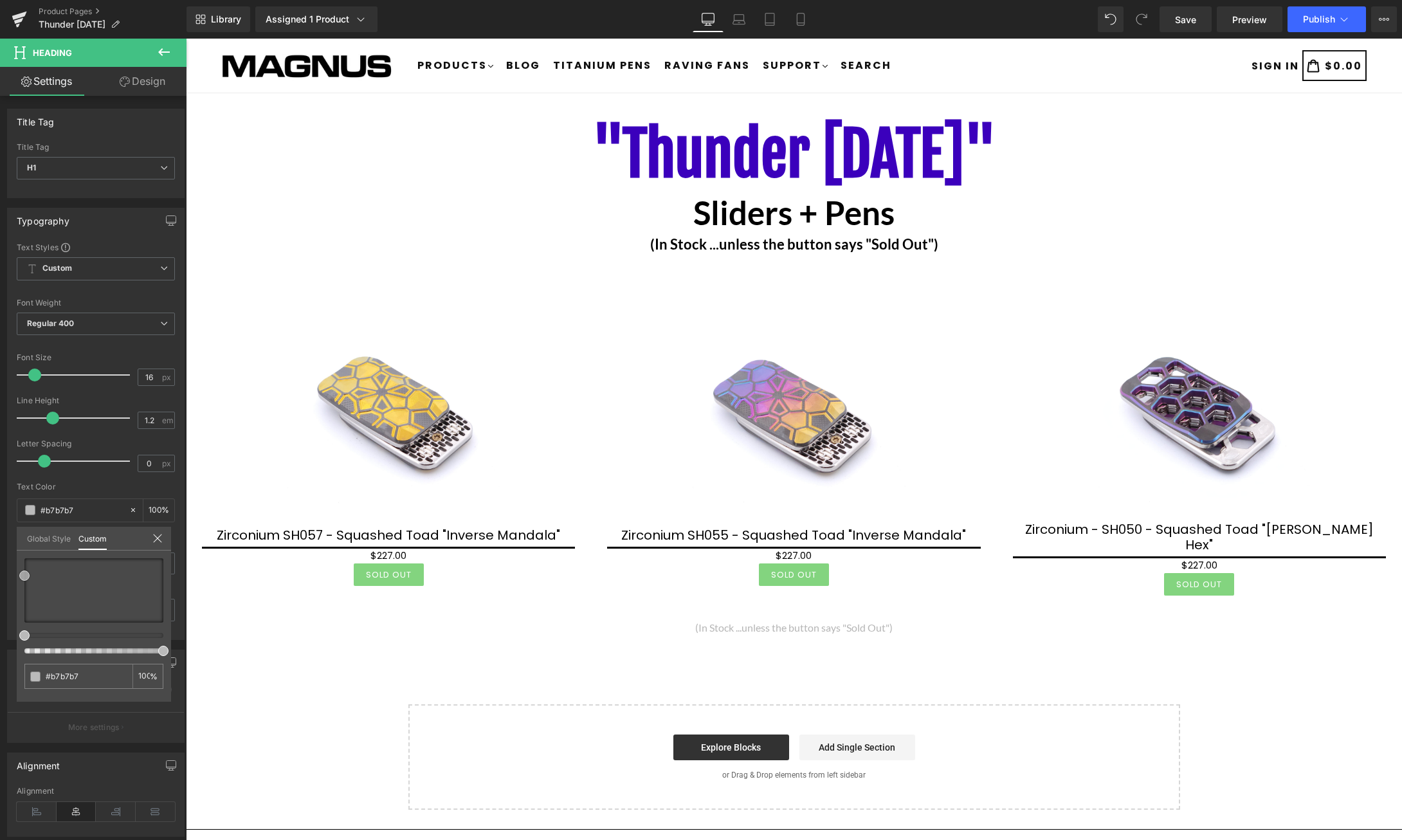
click at [15, 575] on div "Typography Text Styles Custom Custom Setup Global Style Custom Setup Global Sty…" at bounding box center [96, 419] width 192 height 442
click at [861, 622] on body "Skip to content Submit Close search Products .cls-1{fill:#231f20} expand .cls-1…" at bounding box center [793, 522] width 1216 height 966
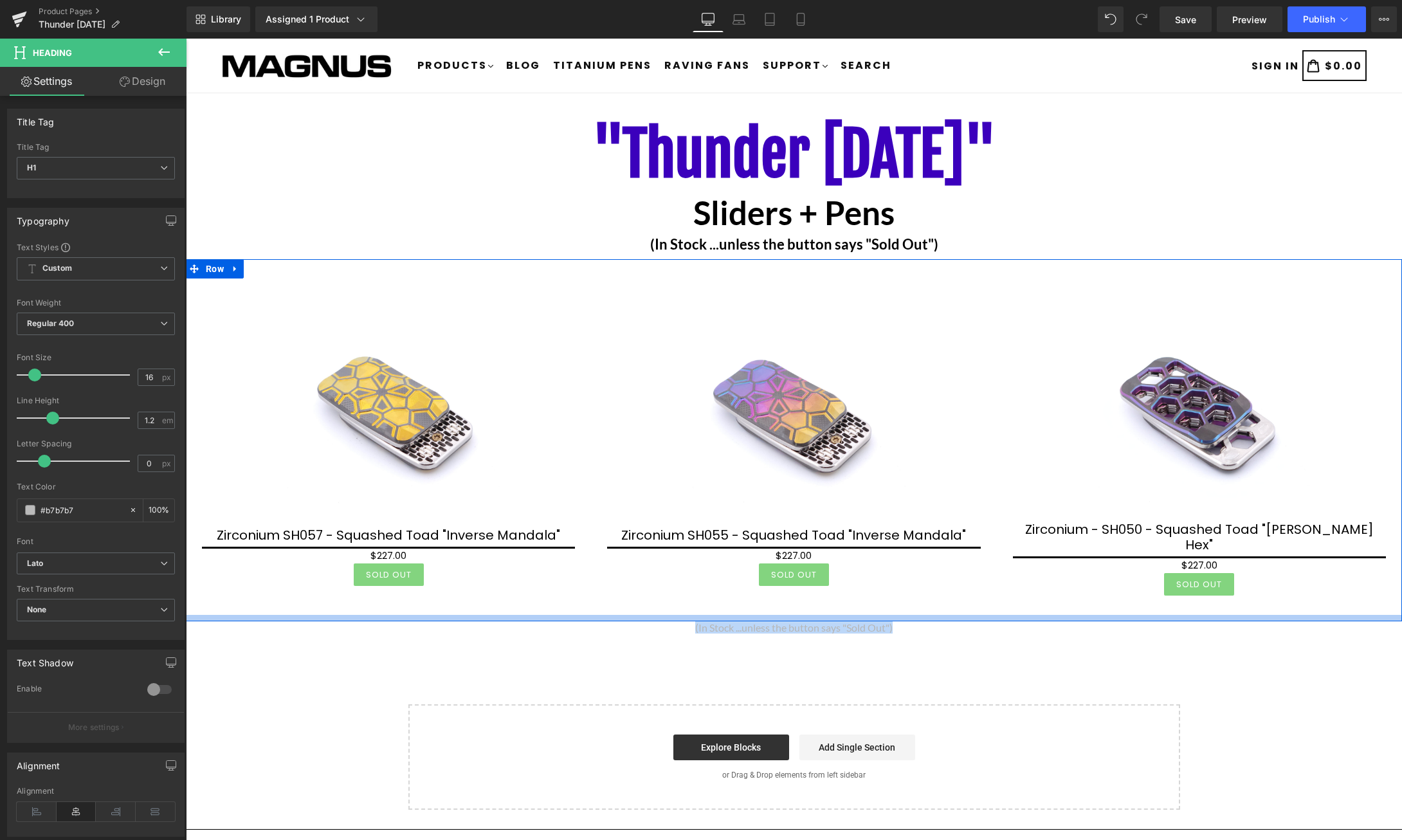
drag, startPoint x: 898, startPoint y: 620, endPoint x: 689, endPoint y: 610, distance: 209.2
click at [689, 610] on div ""Thunder Thursday" Heading Sliders + Pens Heading (In Stock ...unless the butto…" at bounding box center [793, 461] width 1216 height 697
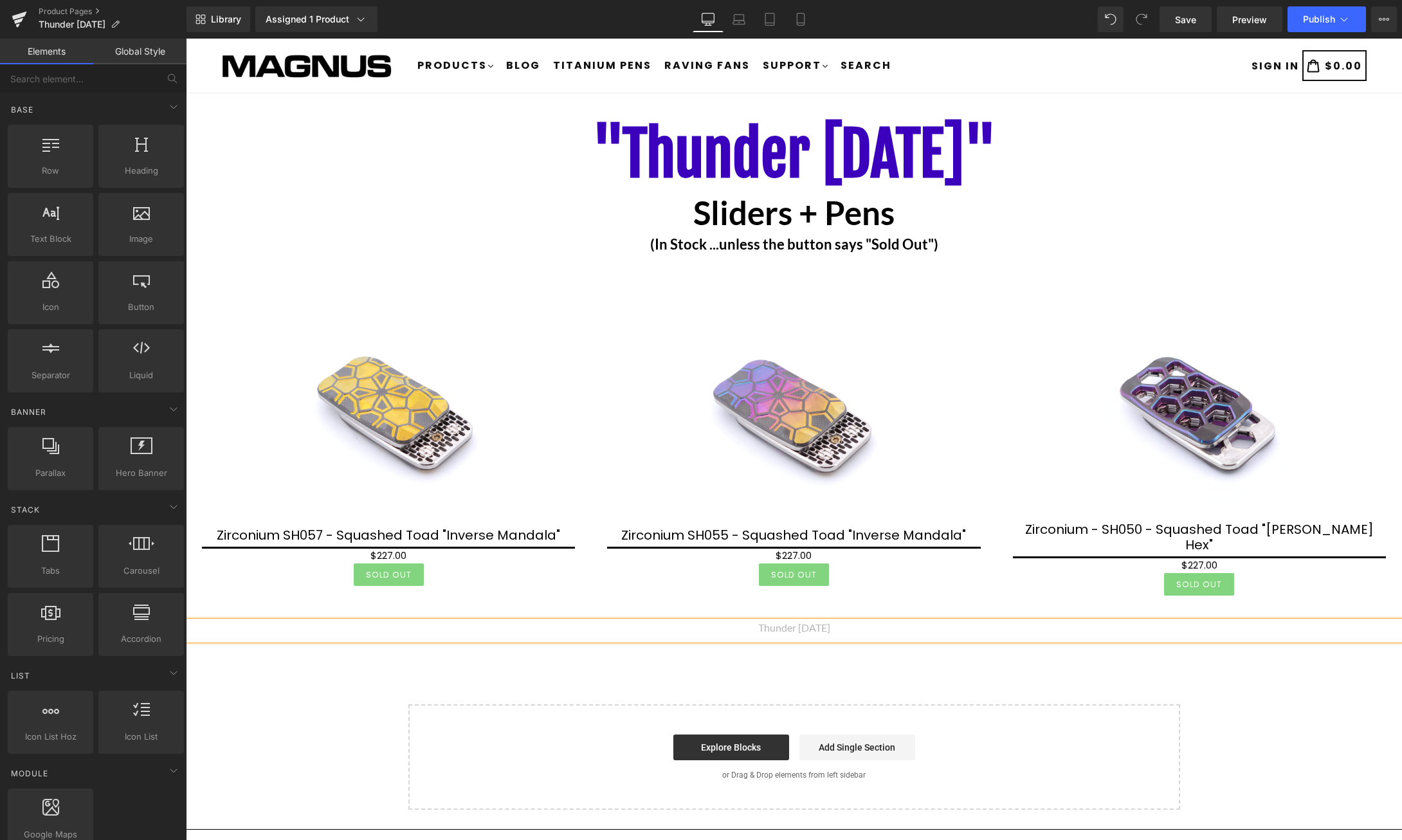
click at [1252, 688] on div ""Thunder Thursday" Heading Sliders + Pens Heading (In Stock ...unless the butto…" at bounding box center [793, 461] width 1216 height 697
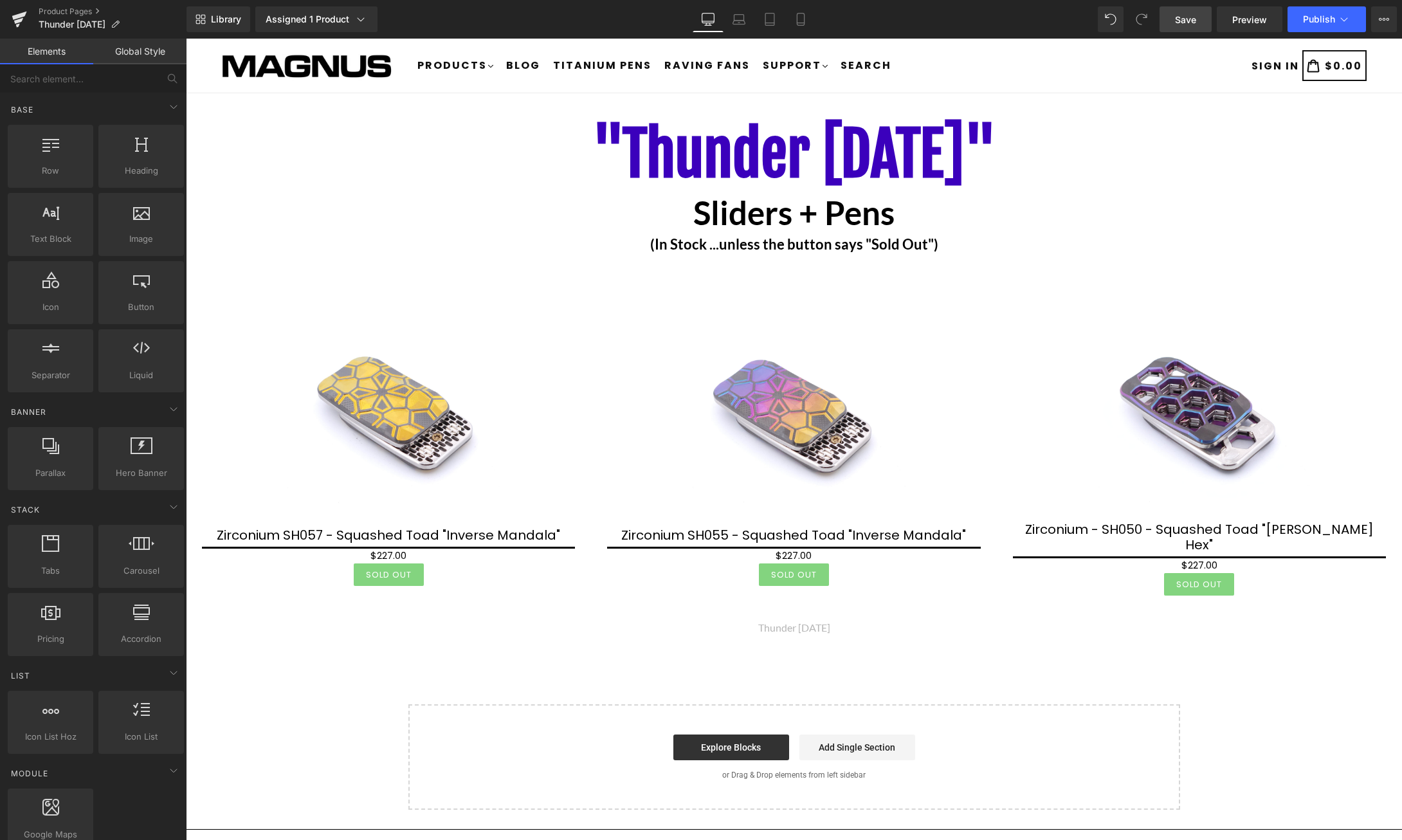
click at [1206, 22] on link "Save" at bounding box center [1185, 19] width 52 height 26
click at [1257, 19] on span "Preview" at bounding box center [1249, 20] width 34 height 13
click at [1344, 23] on icon at bounding box center [1344, 20] width 13 height 13
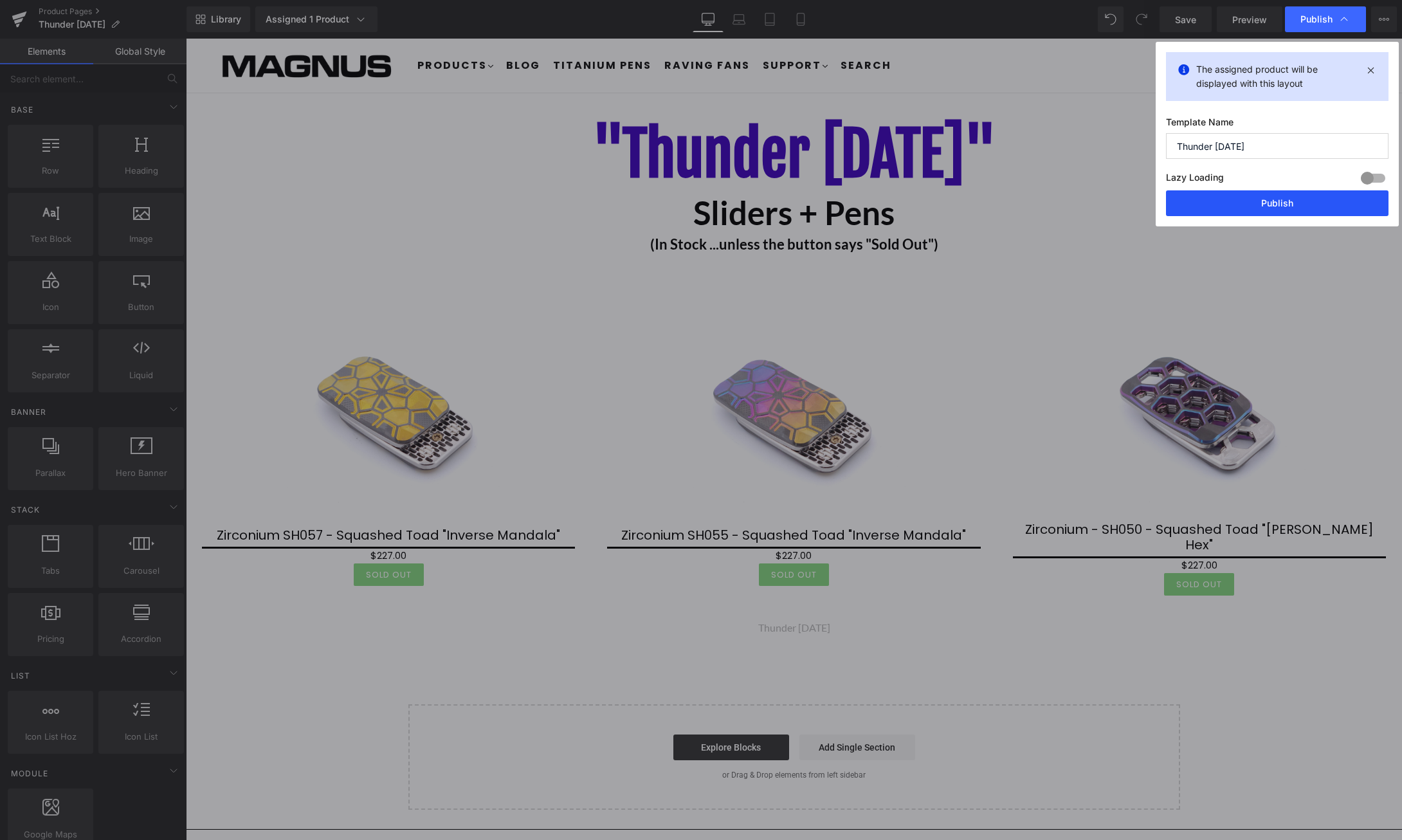
click at [1296, 201] on button "Publish" at bounding box center [1277, 203] width 223 height 26
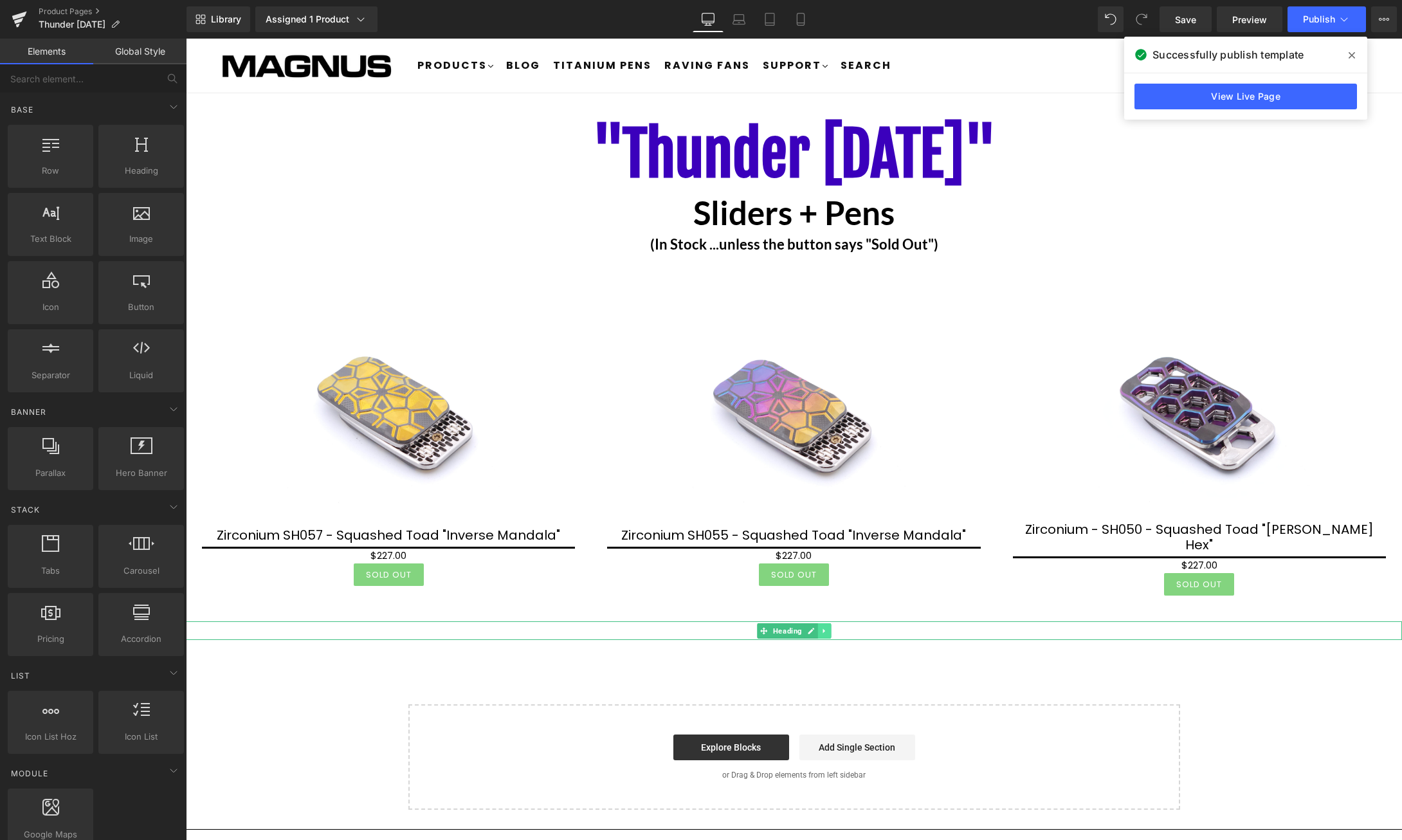
click at [818, 624] on link at bounding box center [824, 630] width 13 height 15
click at [884, 627] on div "Thunder [DATE]" at bounding box center [793, 630] width 1216 height 19
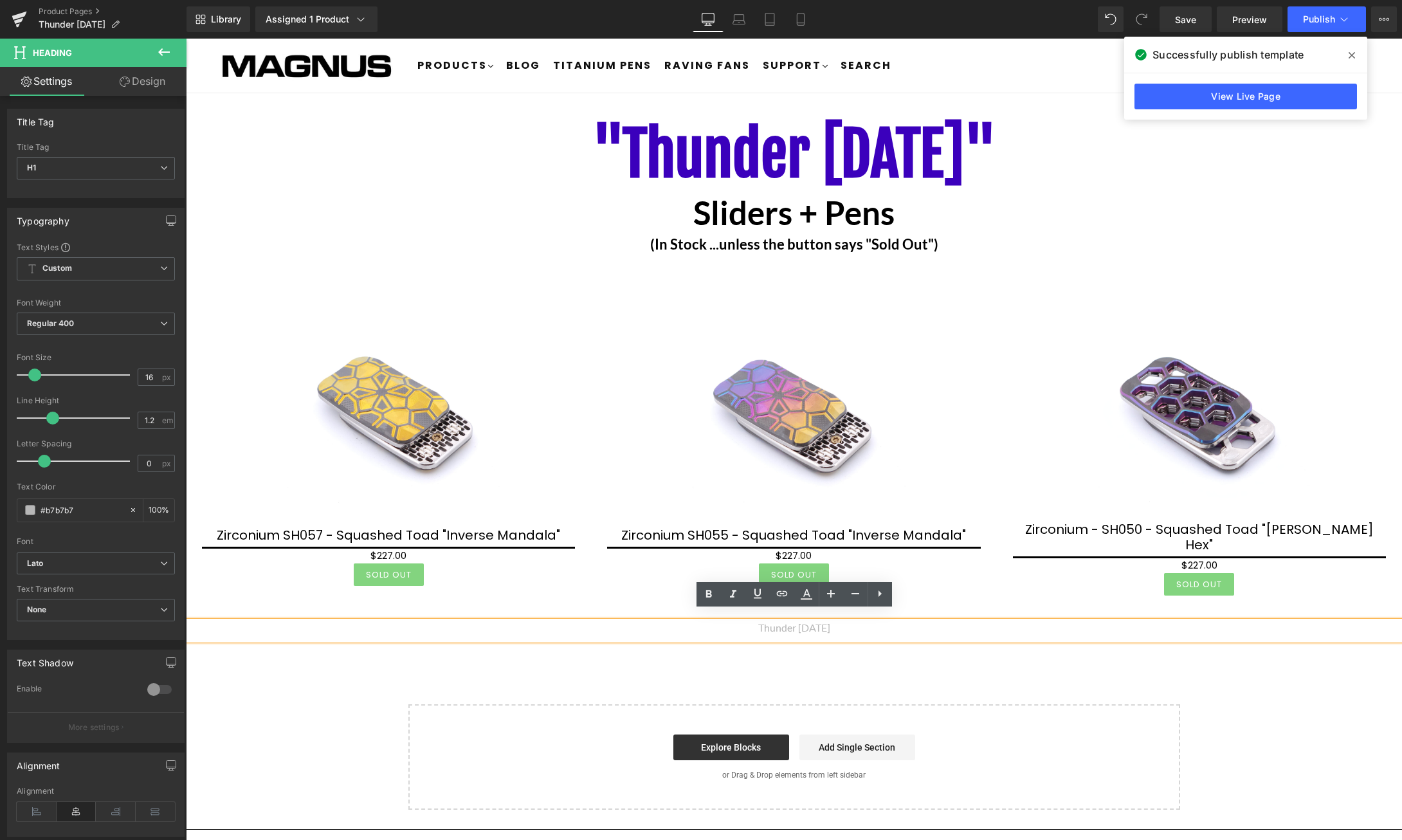
click at [1130, 671] on div ""Thunder Thursday" Heading Sliders + Pens Heading (In Stock ...unless the butto…" at bounding box center [793, 461] width 1216 height 697
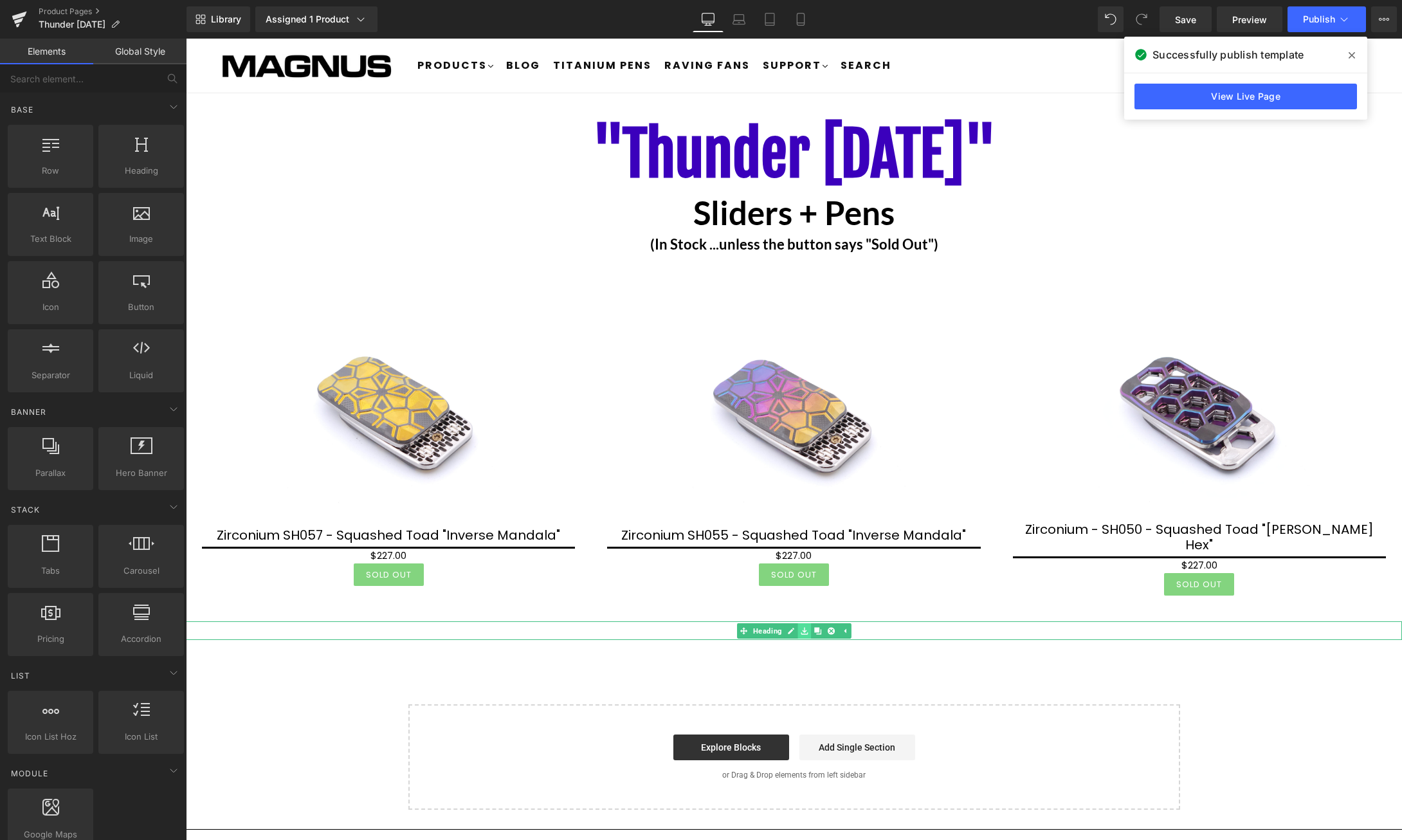
click at [802, 627] on icon at bounding box center [803, 630] width 7 height 8
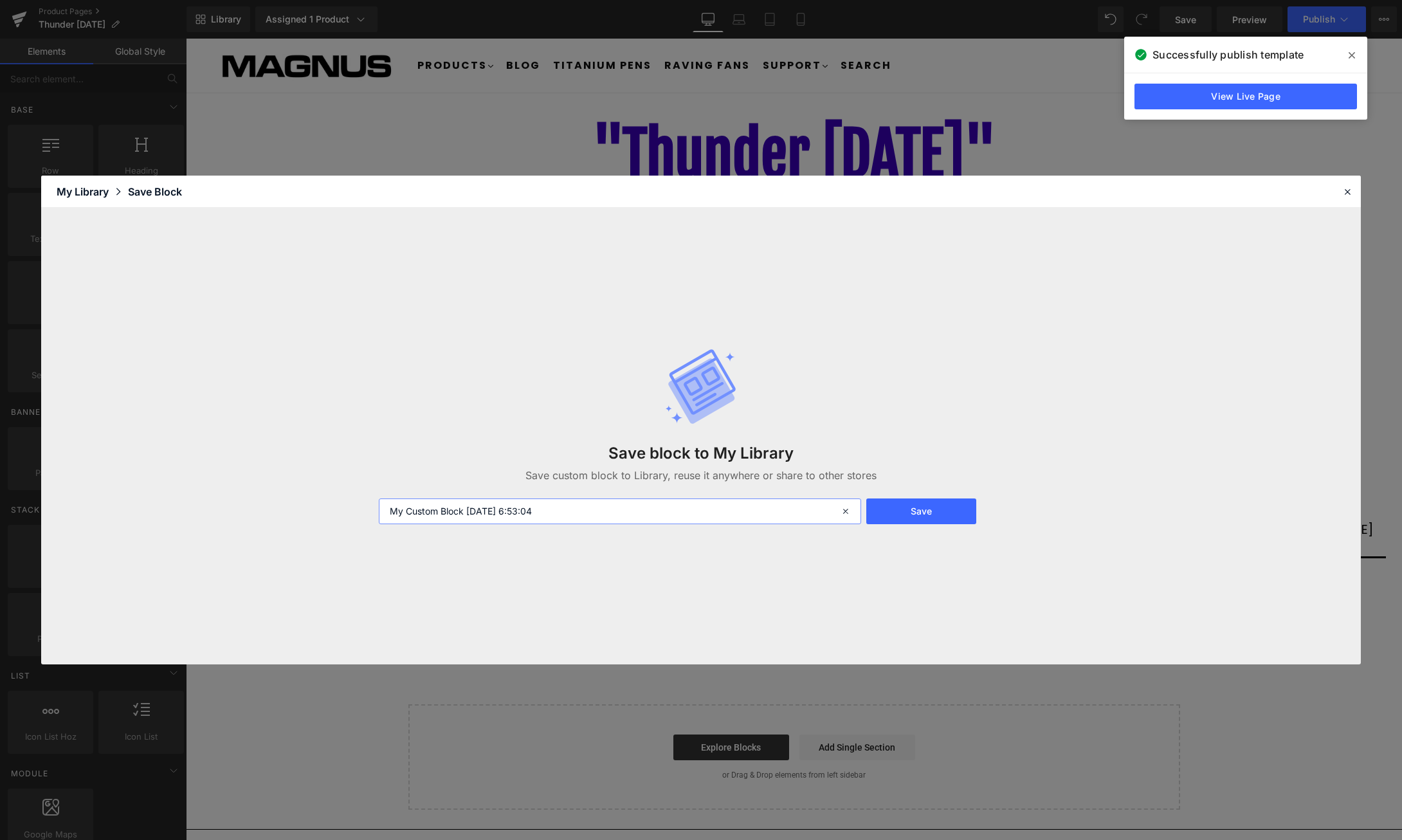
drag, startPoint x: 588, startPoint y: 516, endPoint x: 352, endPoint y: 485, distance: 238.0
click at [379, 498] on input "My Custom Block 2025-09-25 6:53:04" at bounding box center [620, 510] width 482 height 26
type input "Light Grey Text"
click at [917, 509] on button "Save" at bounding box center [920, 510] width 110 height 26
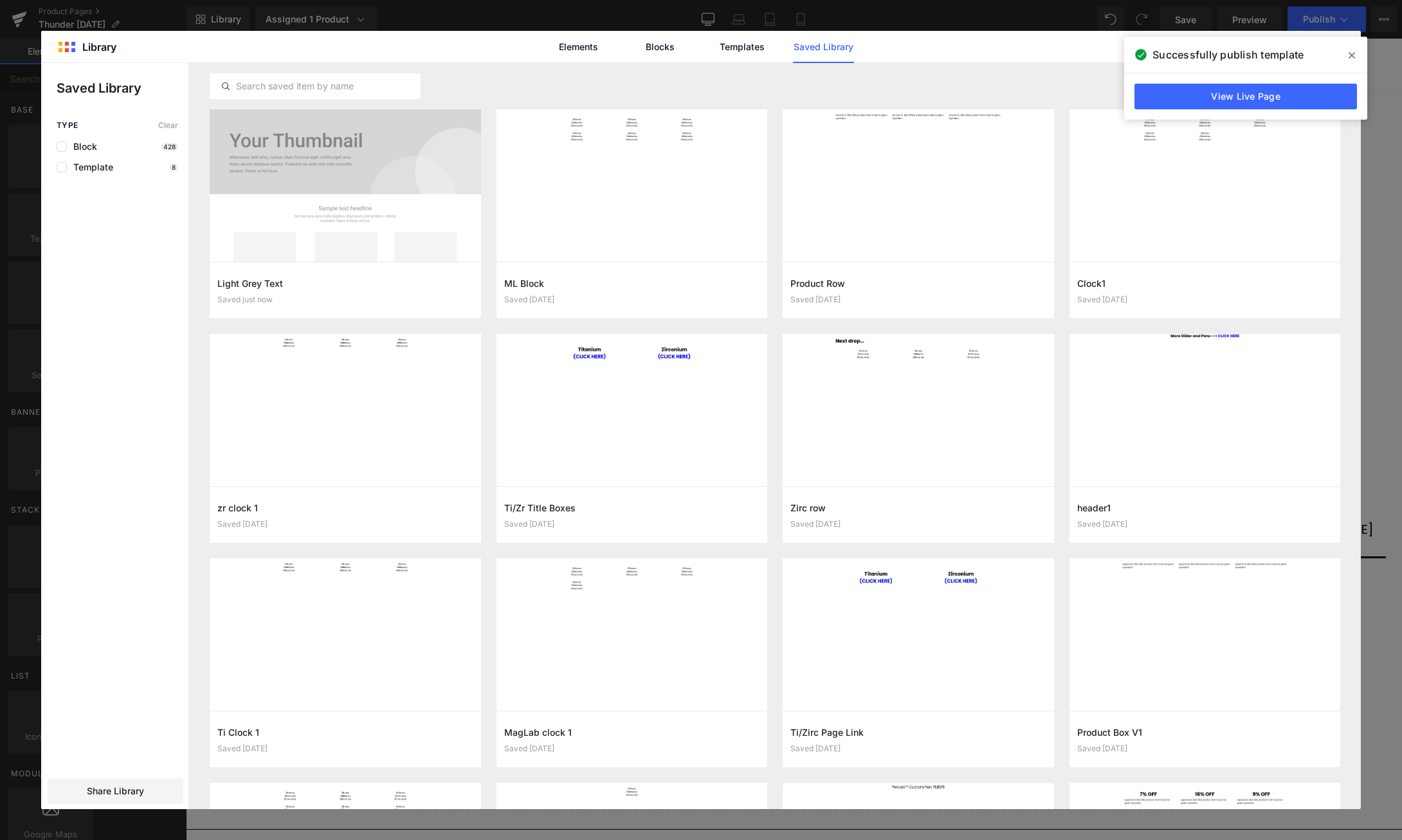
click at [1351, 50] on icon at bounding box center [1352, 55] width 7 height 10
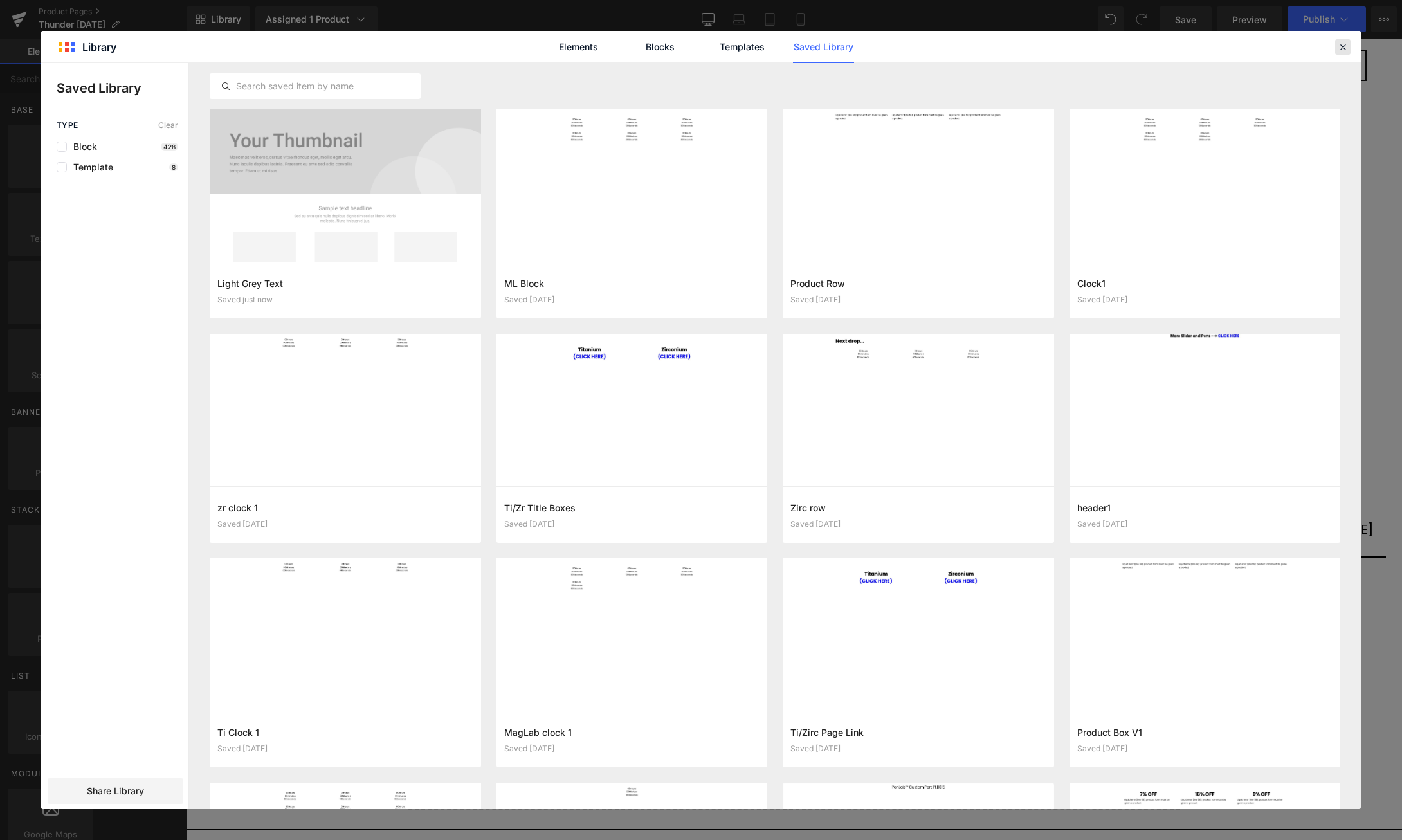
drag, startPoint x: 1340, startPoint y: 45, endPoint x: 749, endPoint y: 575, distance: 793.8
click at [1340, 45] on icon at bounding box center [1342, 47] width 11 height 11
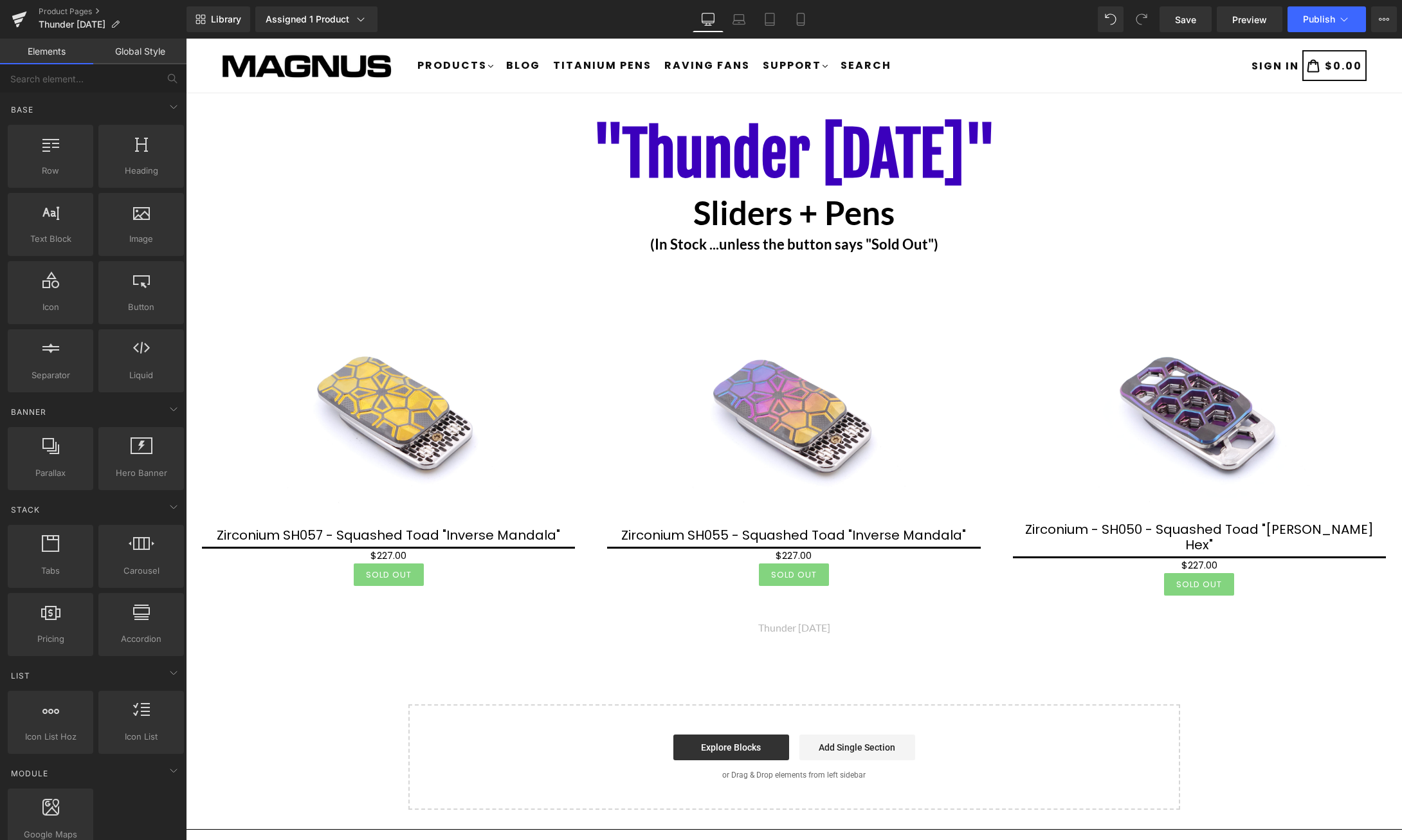
click at [811, 622] on div "Thunder Thursday Heading" at bounding box center [793, 630] width 1216 height 19
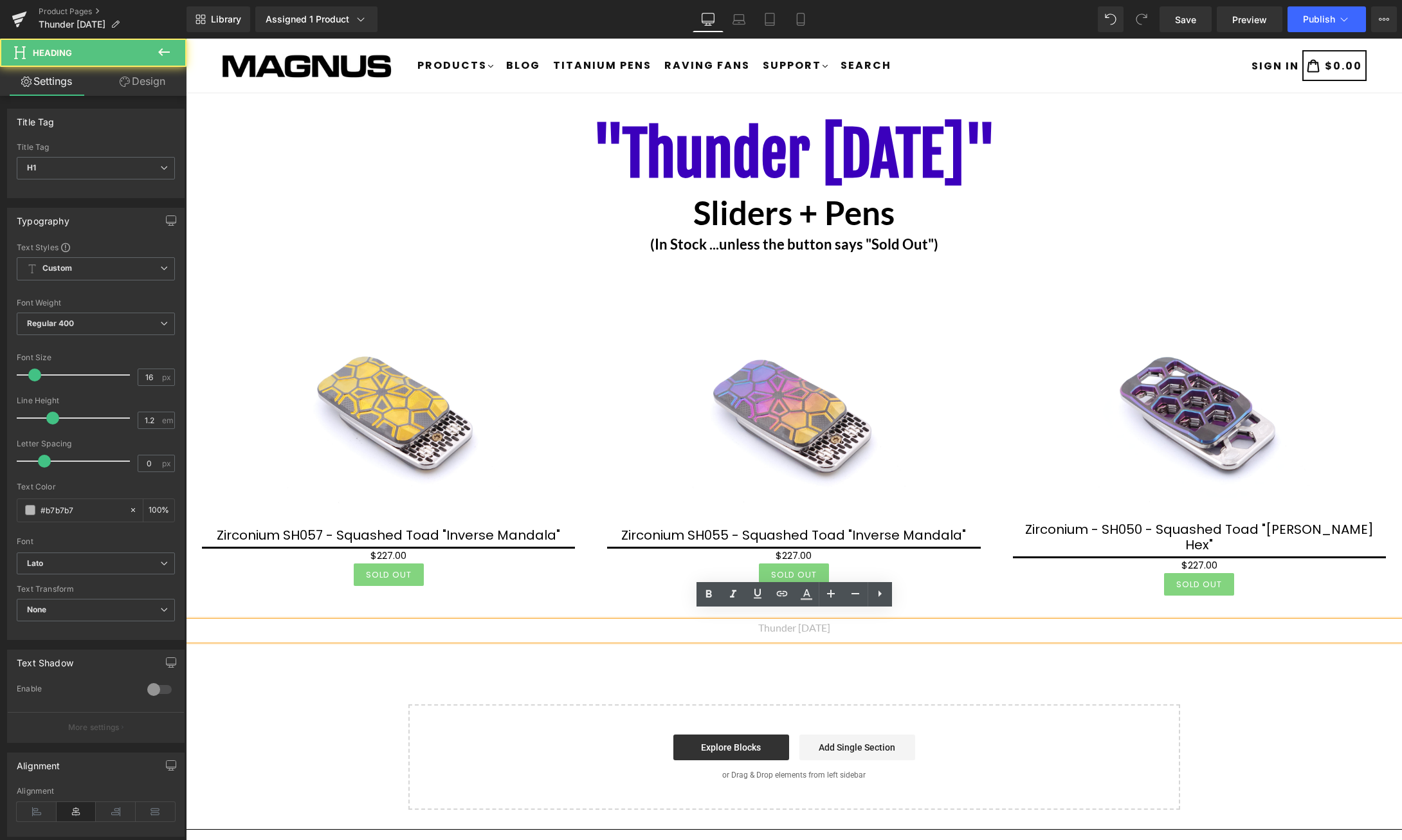
click at [794, 621] on h1 "Thunder [DATE]" at bounding box center [793, 627] width 1216 height 12
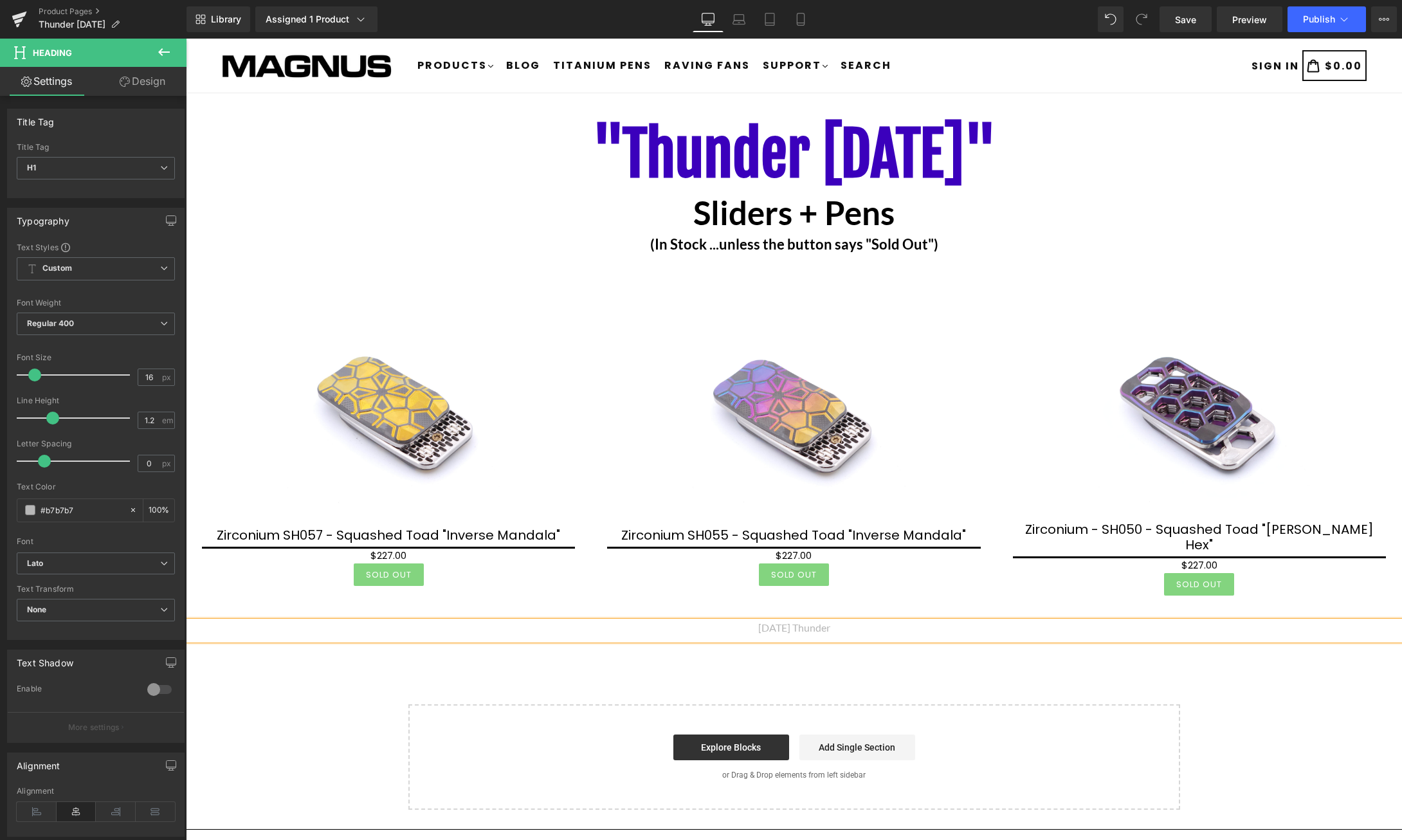
click at [1332, 695] on div ""Thunder Thursday" Heading Sliders + Pens Heading (In Stock ...unless the butto…" at bounding box center [793, 461] width 1216 height 697
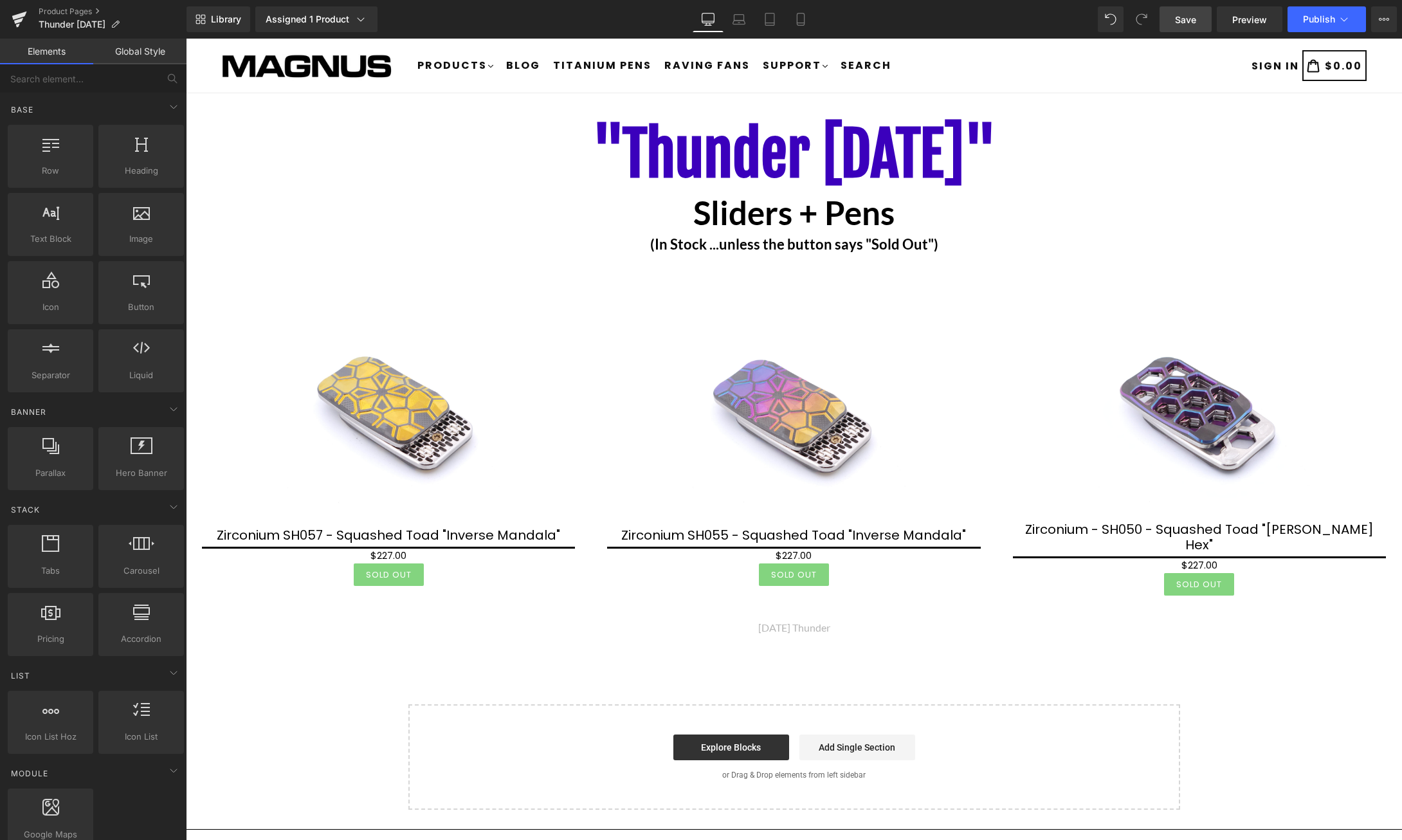
click at [1202, 23] on link "Save" at bounding box center [1185, 19] width 52 height 26
click at [1332, 14] on span "Publish" at bounding box center [1319, 19] width 32 height 10
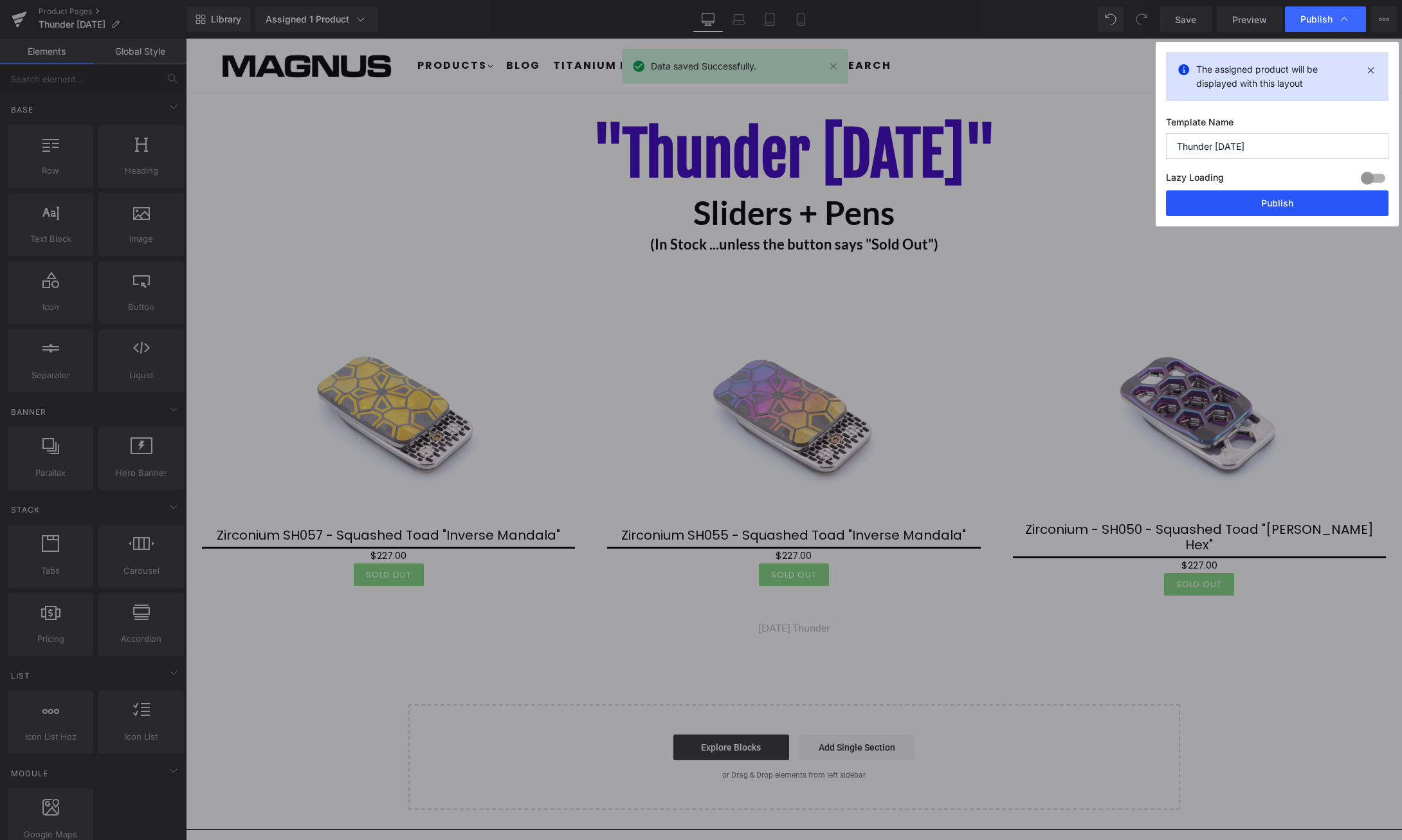
click at [1295, 204] on button "Publish" at bounding box center [1277, 203] width 223 height 26
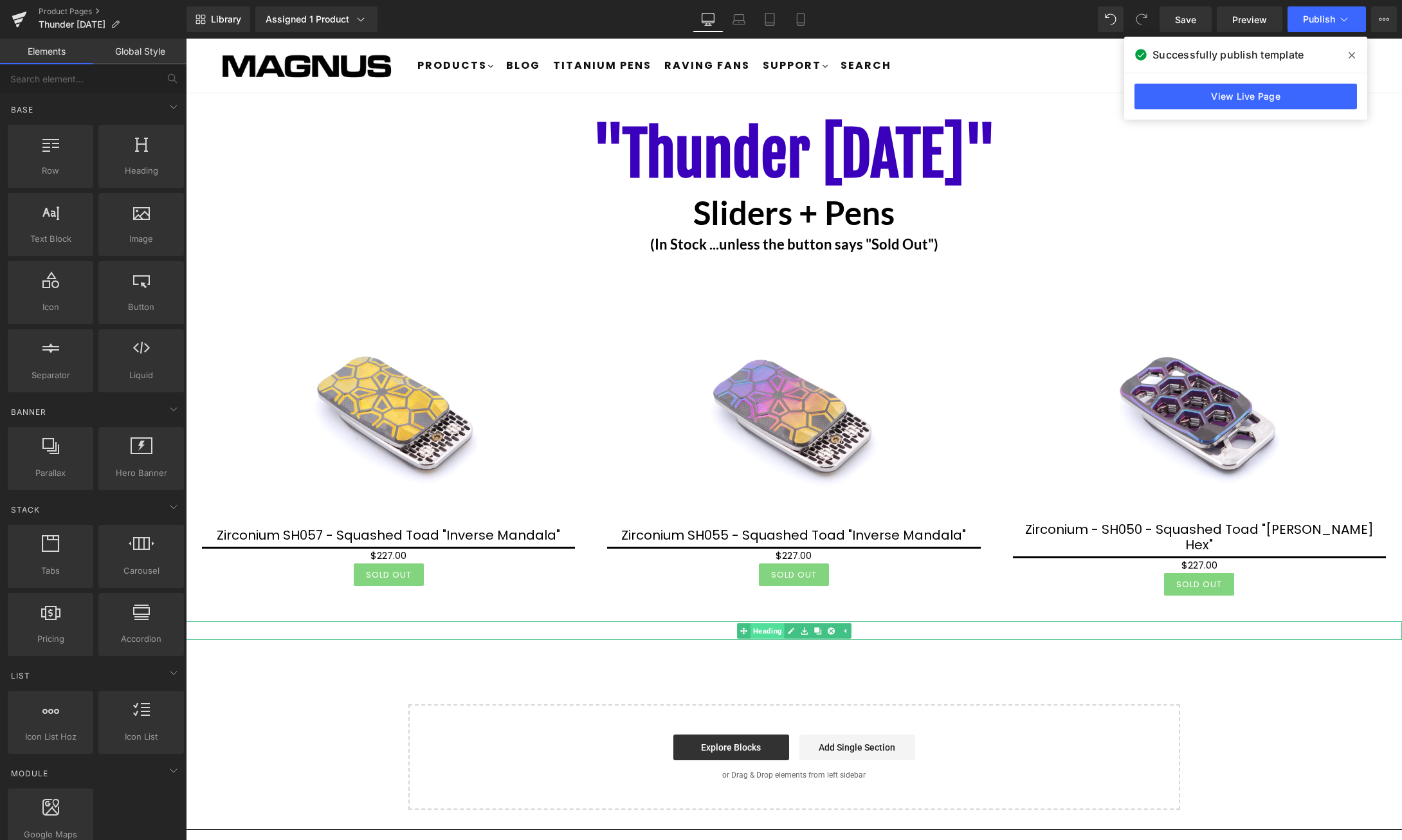
click at [772, 623] on span "Heading" at bounding box center [767, 630] width 34 height 15
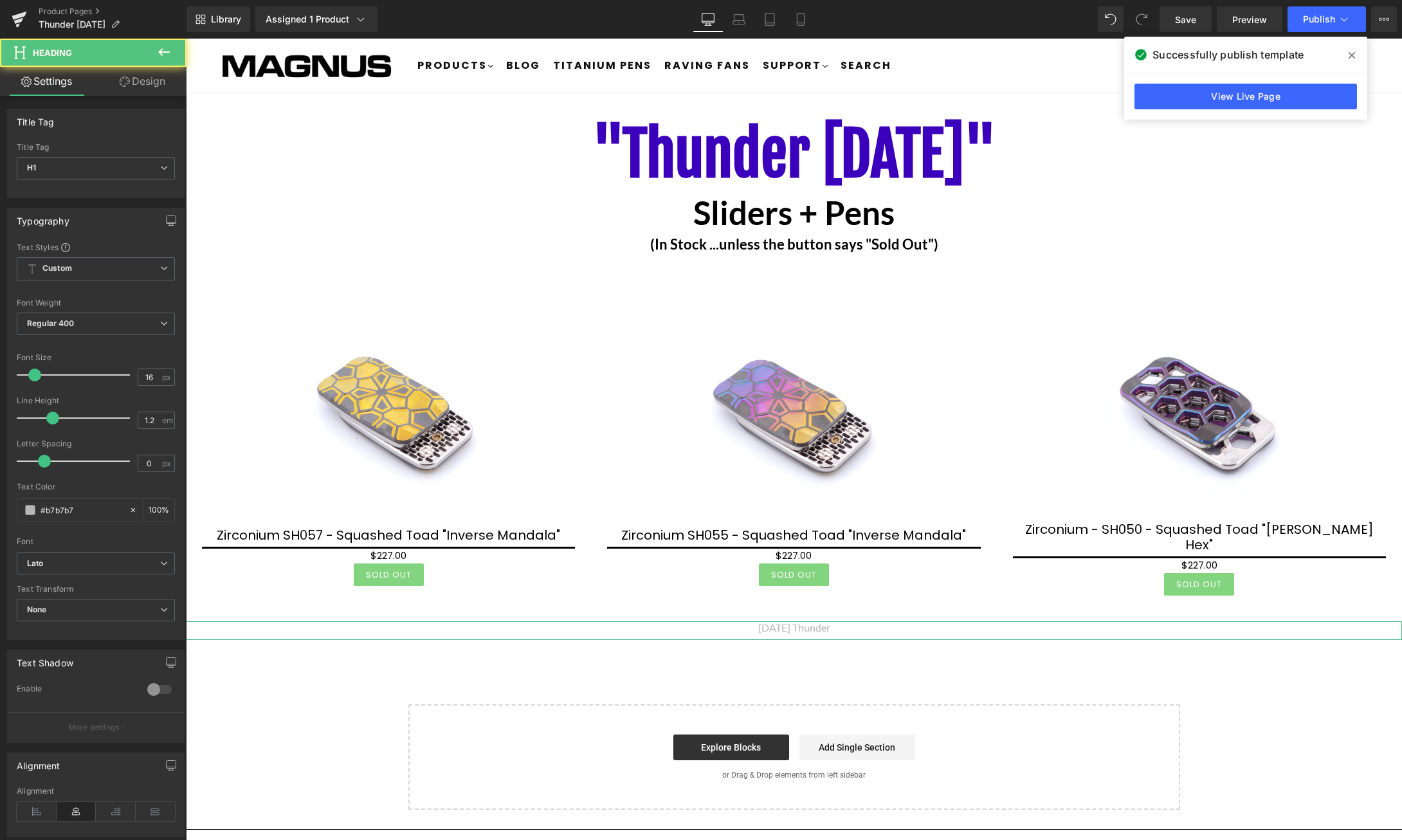
click at [148, 77] on link "Design" at bounding box center [143, 81] width 93 height 29
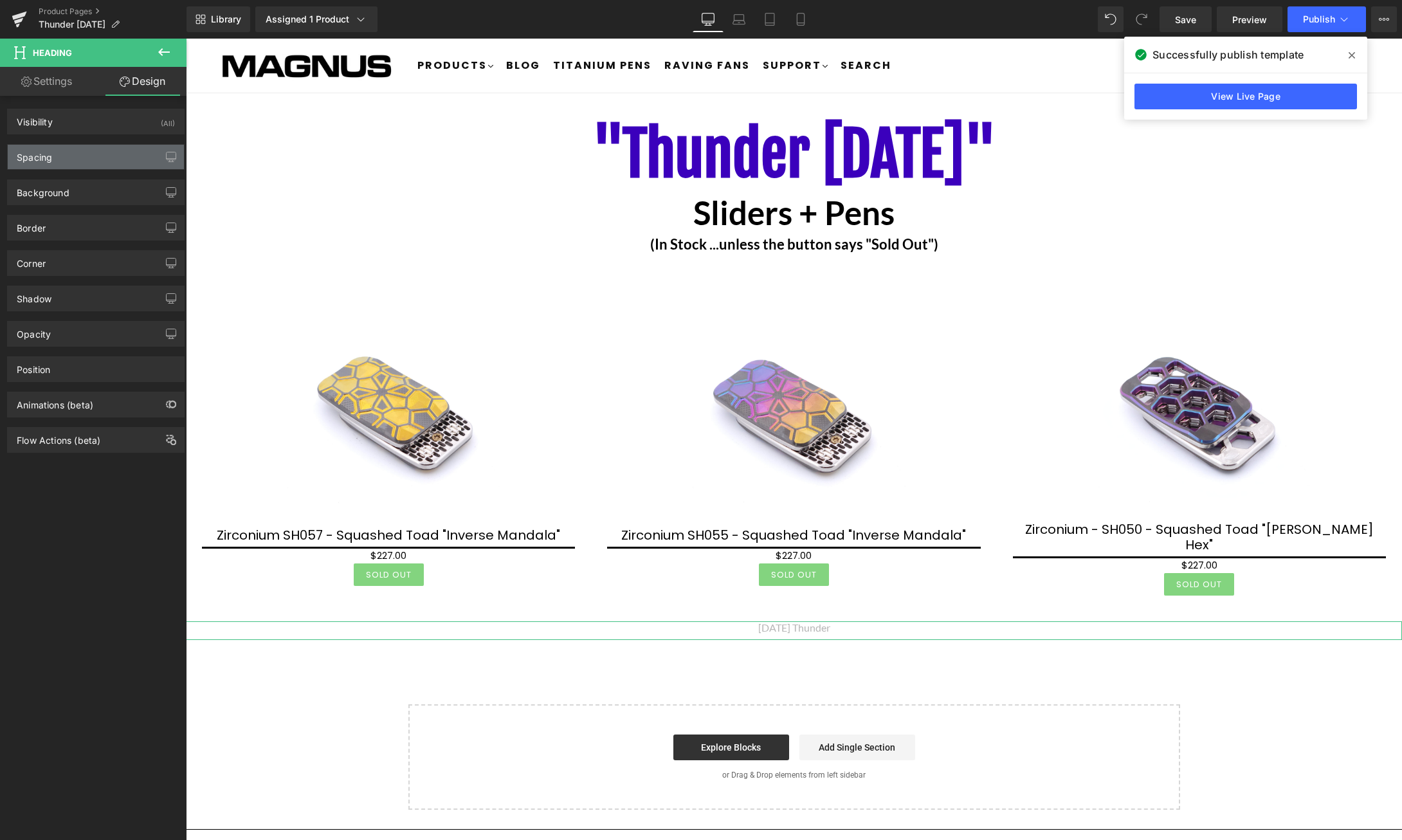
type input "0"
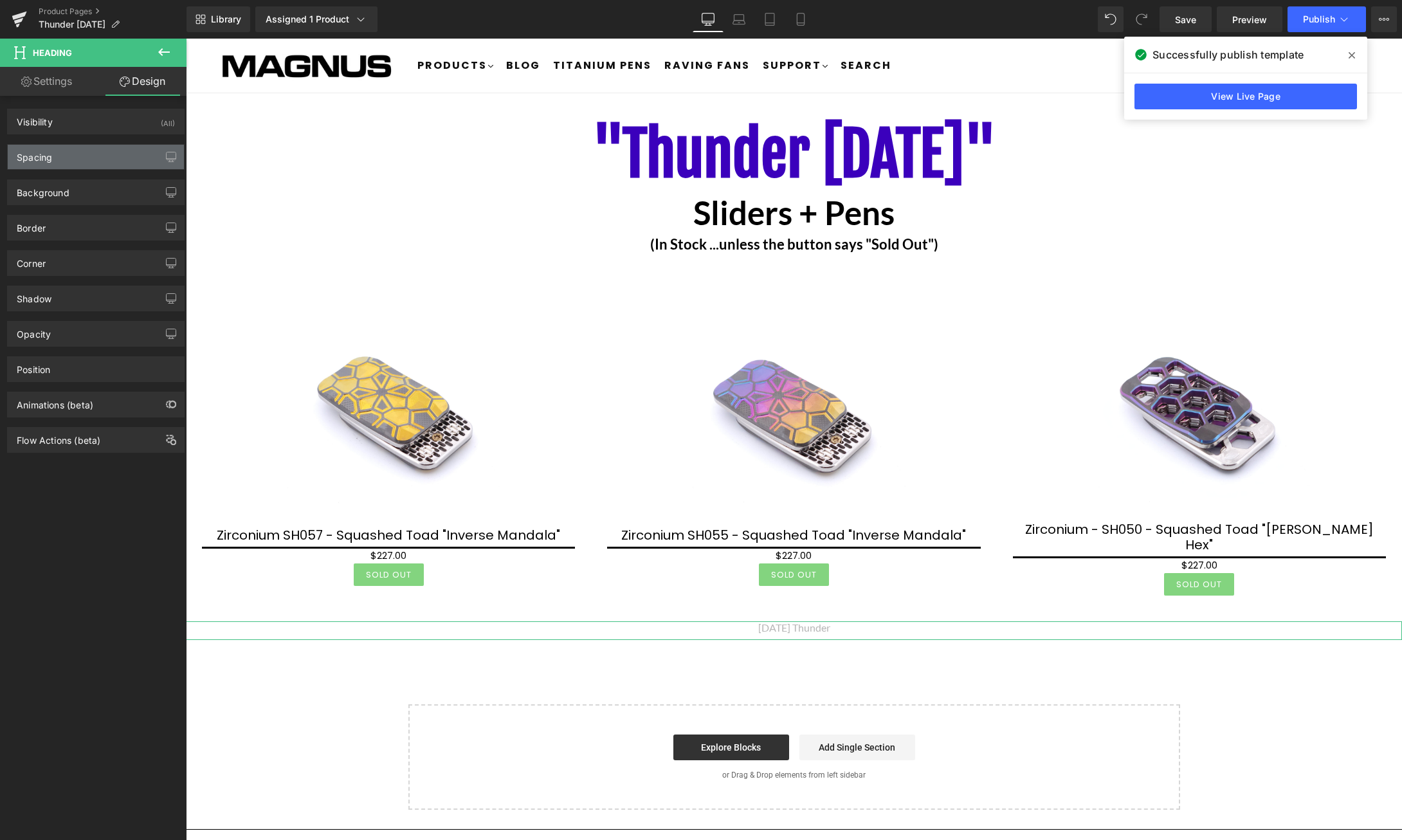
type input "0"
type input "10"
type input "0"
click at [108, 159] on div "Spacing" at bounding box center [95, 157] width 176 height 25
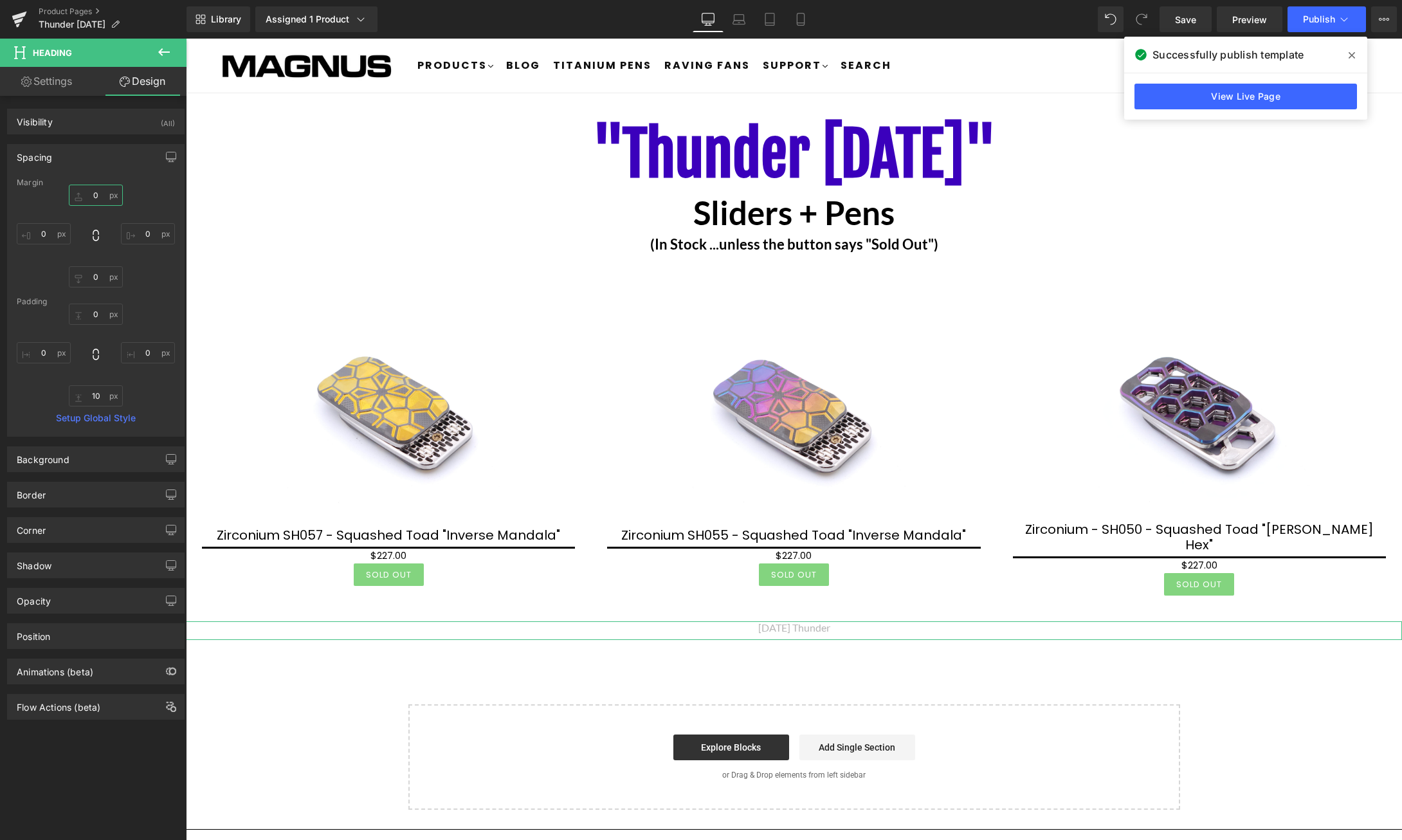
click at [102, 192] on input "0" at bounding box center [95, 195] width 54 height 21
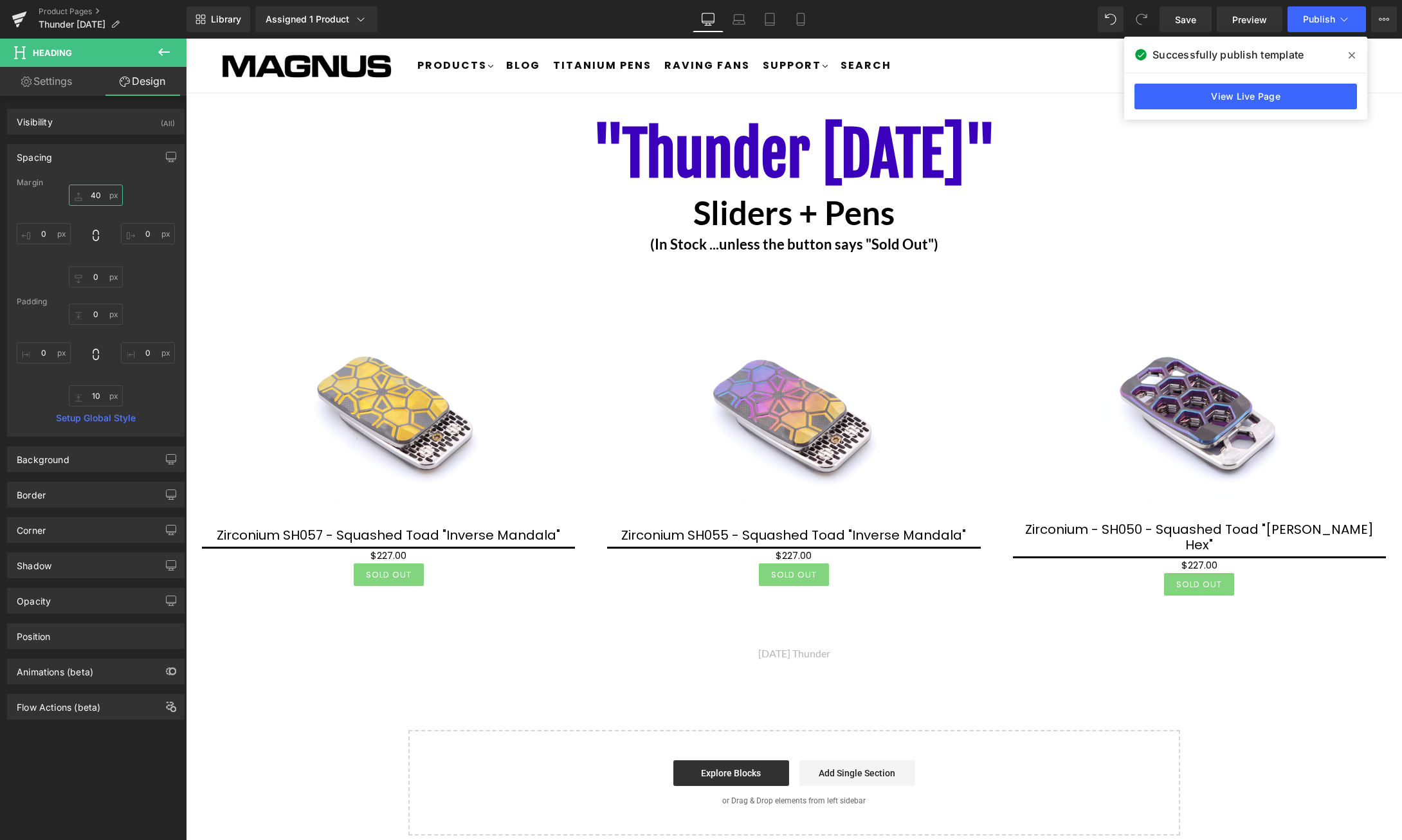
type input "40"
drag, startPoint x: 1355, startPoint y: 52, endPoint x: 1136, endPoint y: 0, distance: 225.1
click at [1355, 52] on span at bounding box center [1352, 55] width 21 height 21
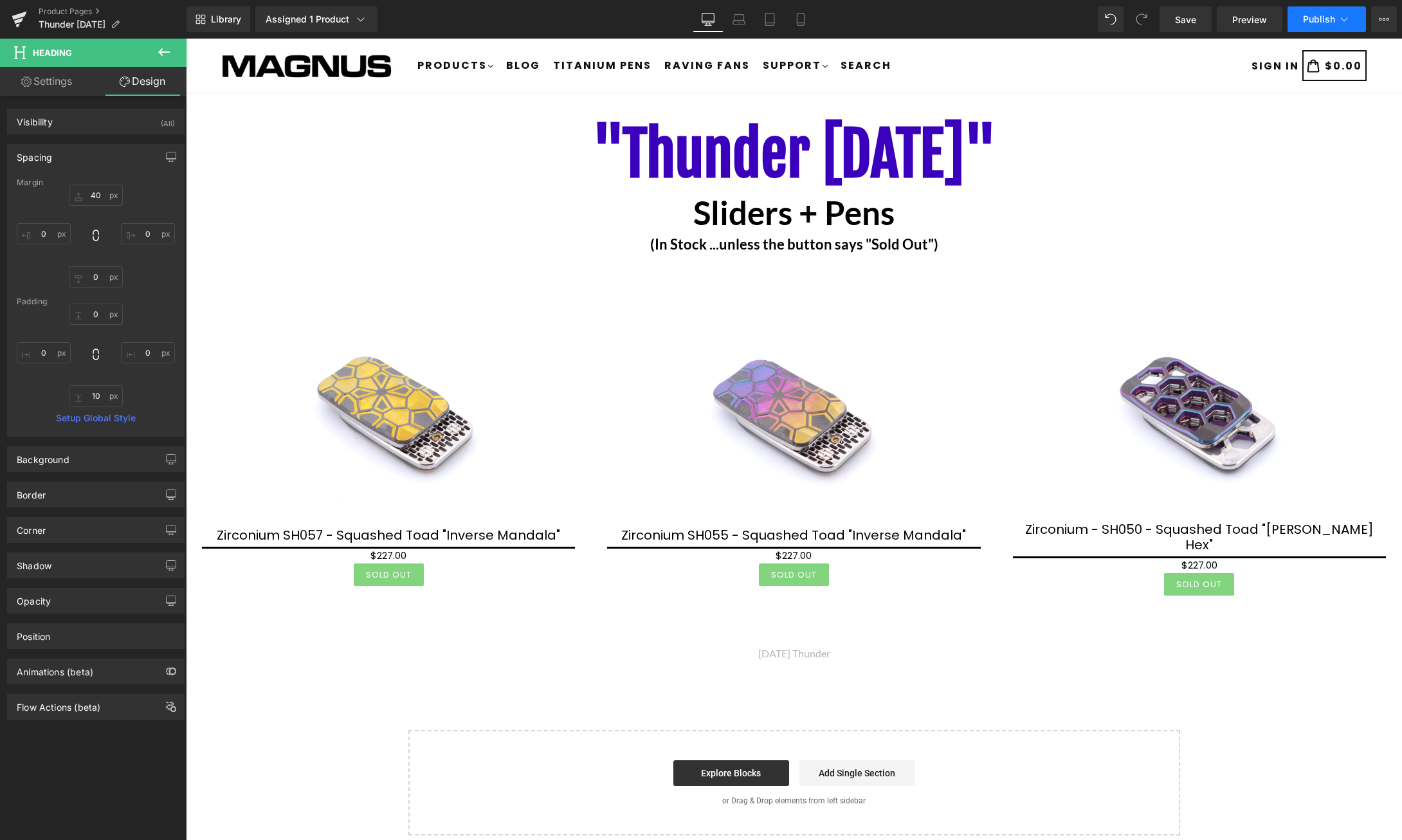
click at [1311, 23] on span "Publish" at bounding box center [1319, 19] width 32 height 10
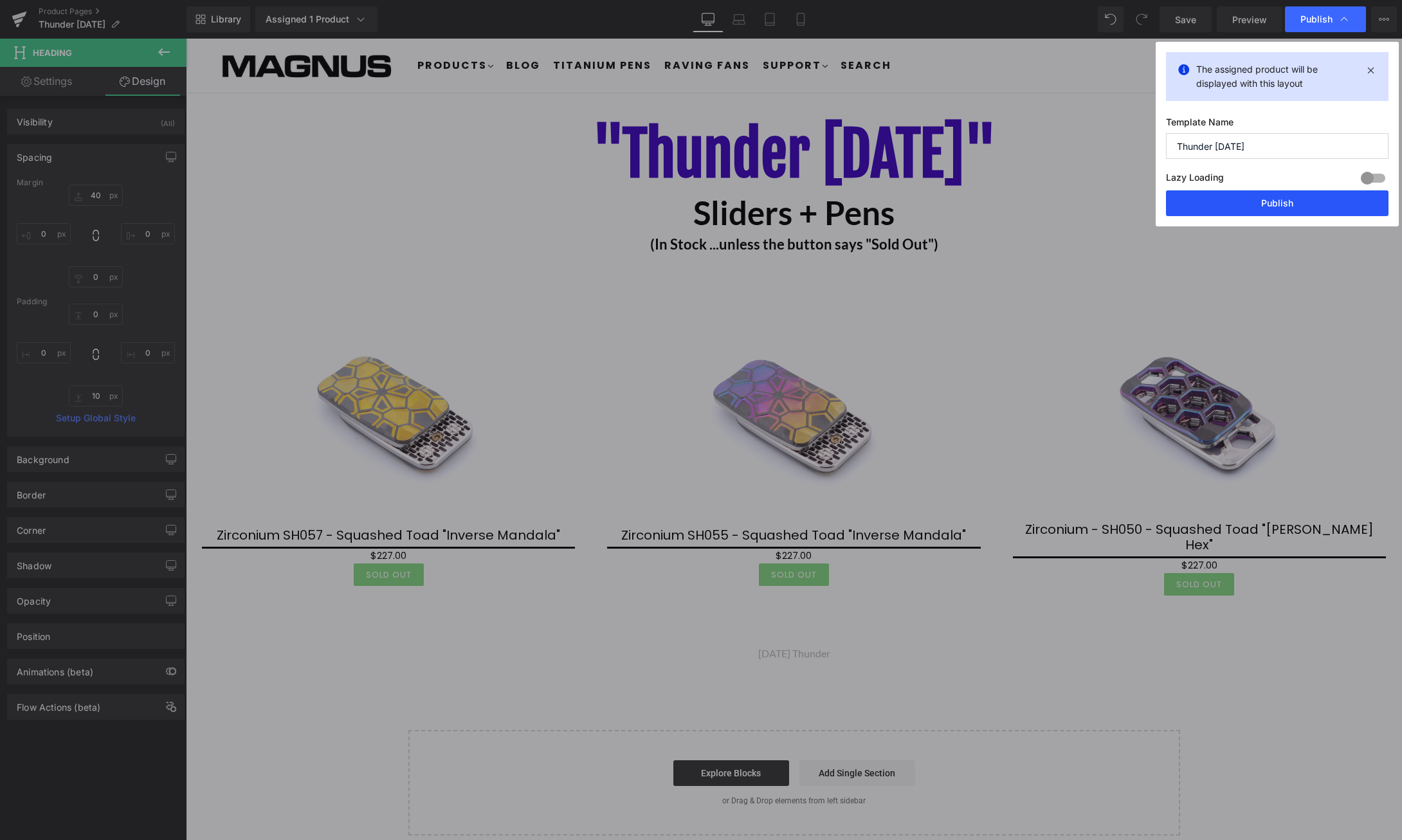
drag, startPoint x: 1277, startPoint y: 203, endPoint x: 1092, endPoint y: 165, distance: 188.9
click at [1277, 203] on button "Publish" at bounding box center [1277, 203] width 223 height 26
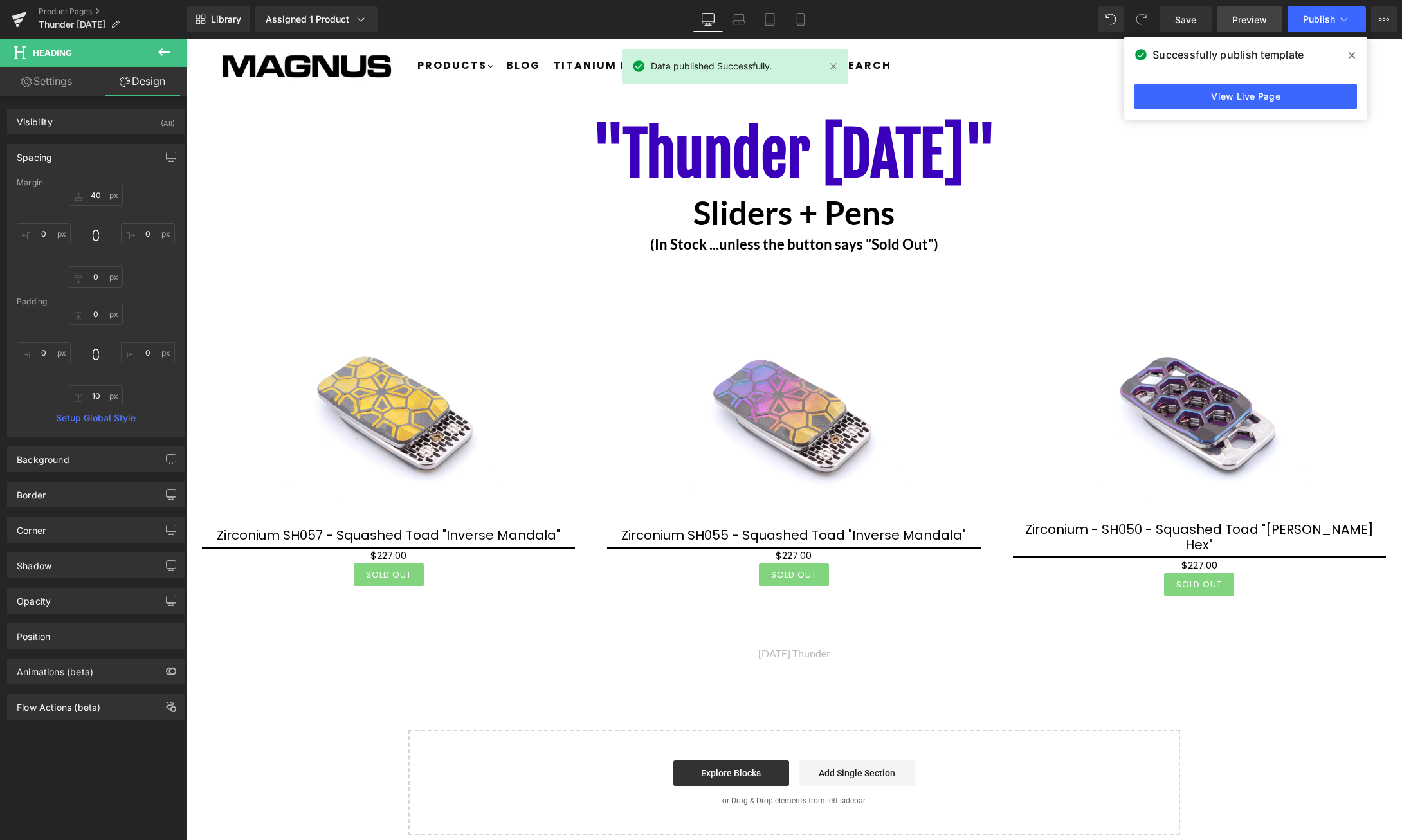
click at [1252, 25] on span "Preview" at bounding box center [1249, 20] width 34 height 13
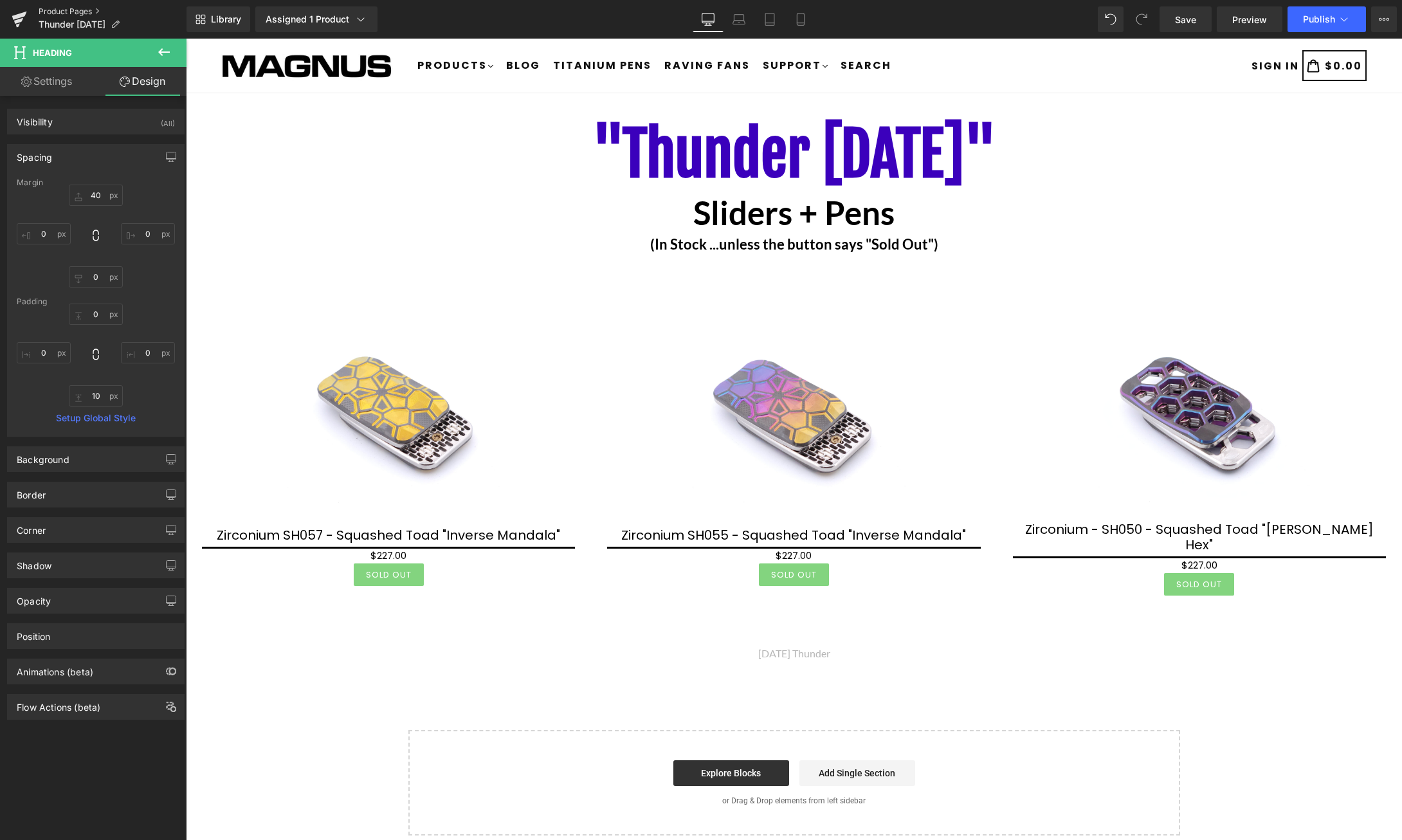
click at [67, 9] on link "Product Pages" at bounding box center [112, 11] width 148 height 10
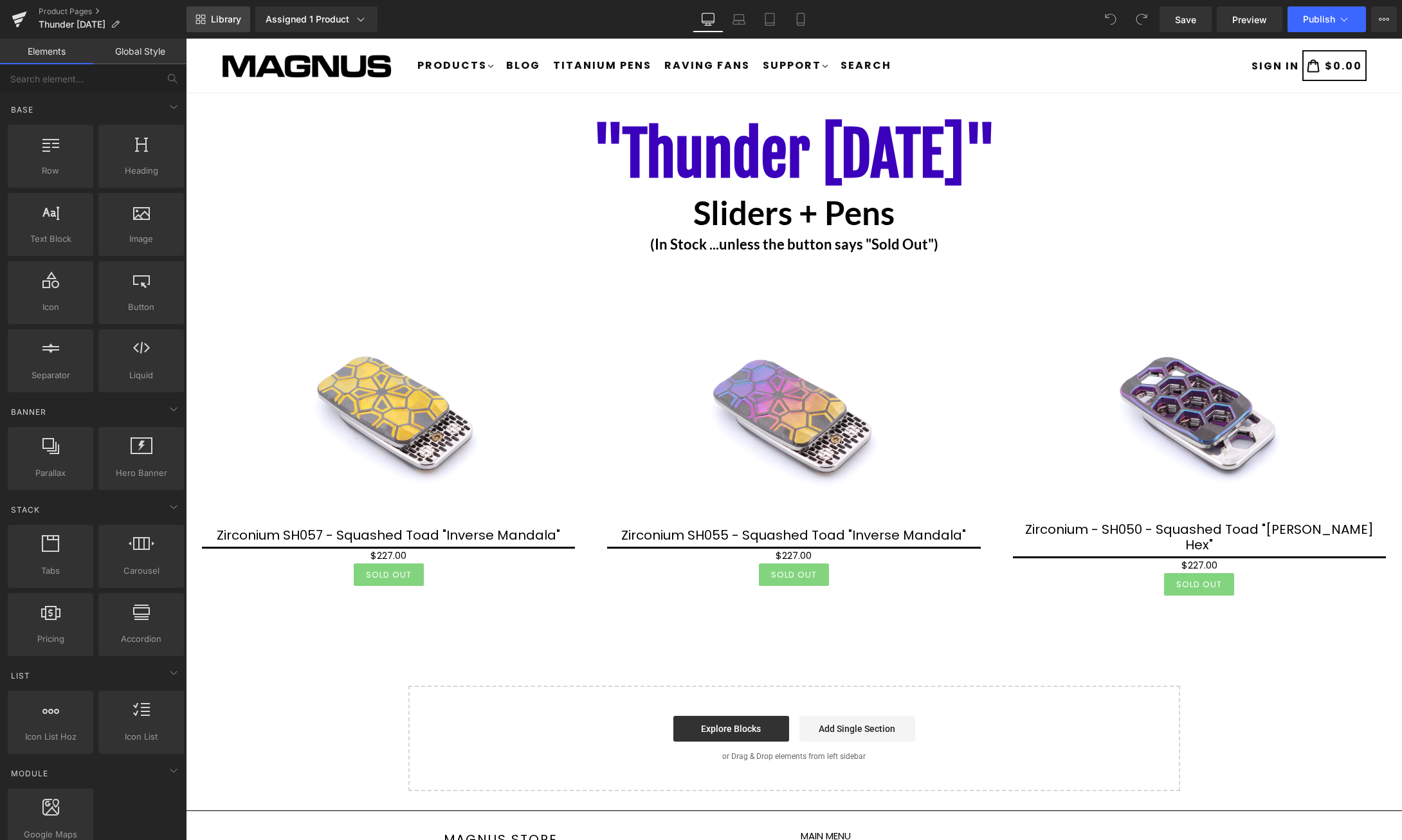
click at [242, 19] on link "Library" at bounding box center [218, 19] width 64 height 26
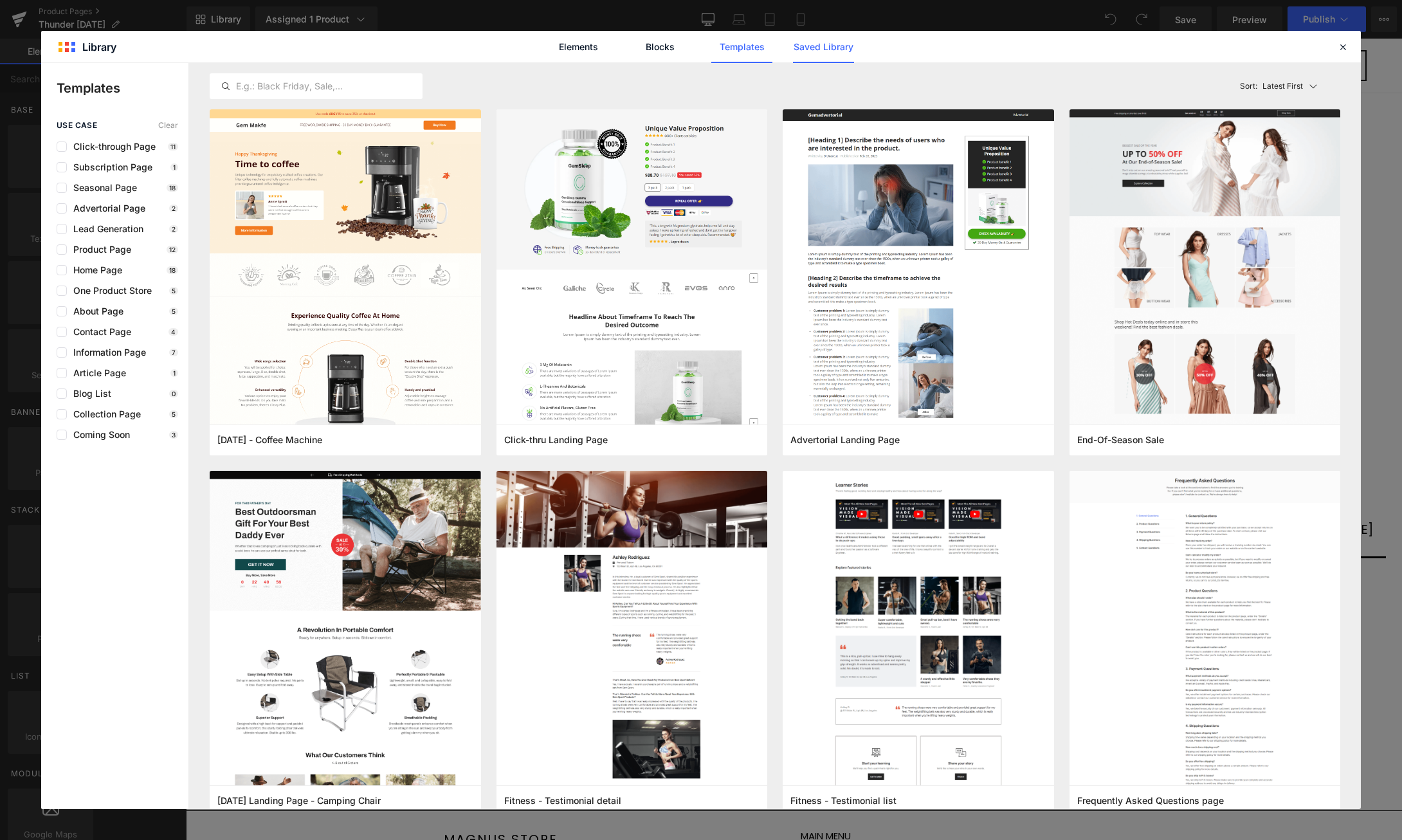
click at [818, 37] on link "Saved Library" at bounding box center [823, 47] width 61 height 32
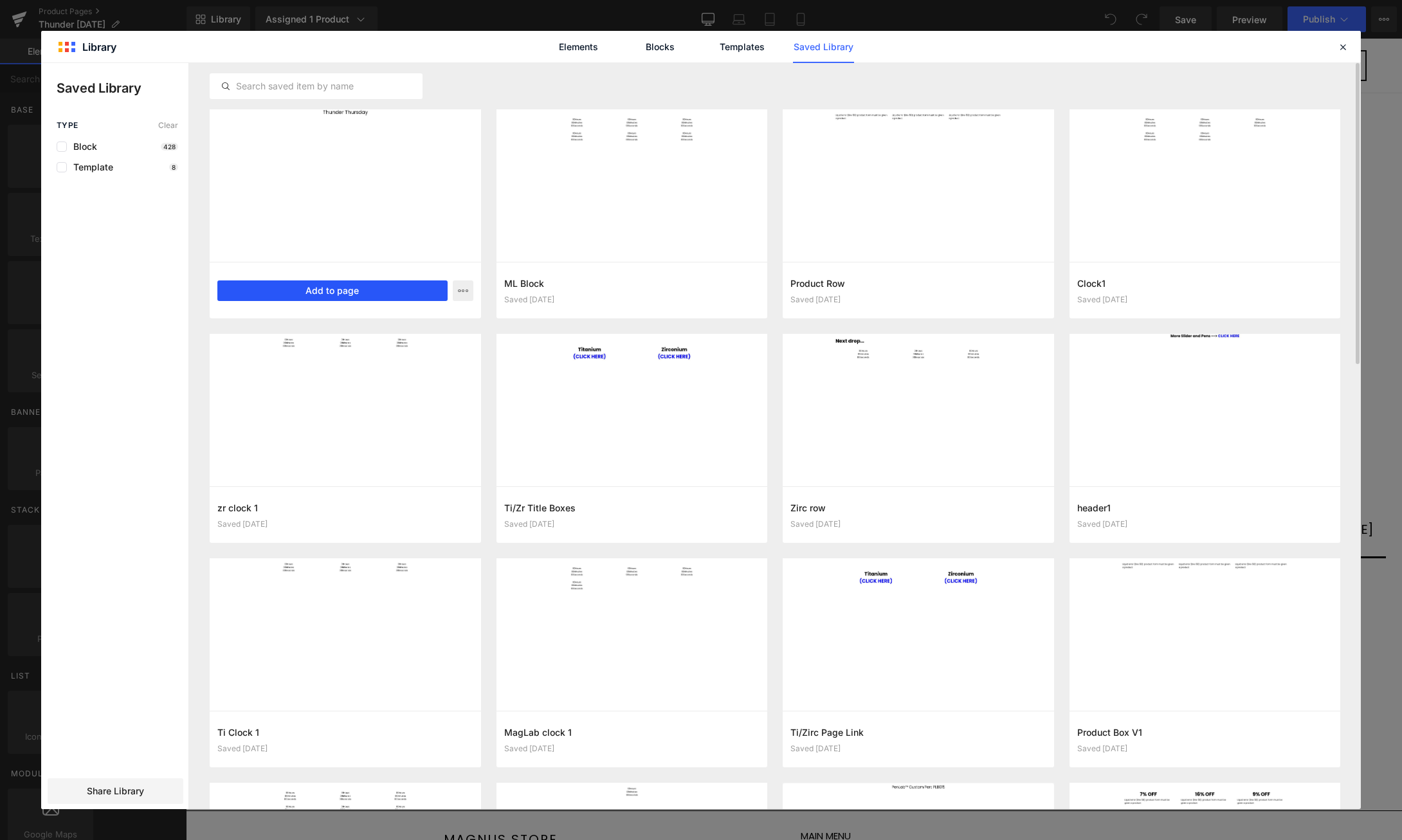
click at [356, 291] on button "Add to page" at bounding box center [332, 290] width 230 height 21
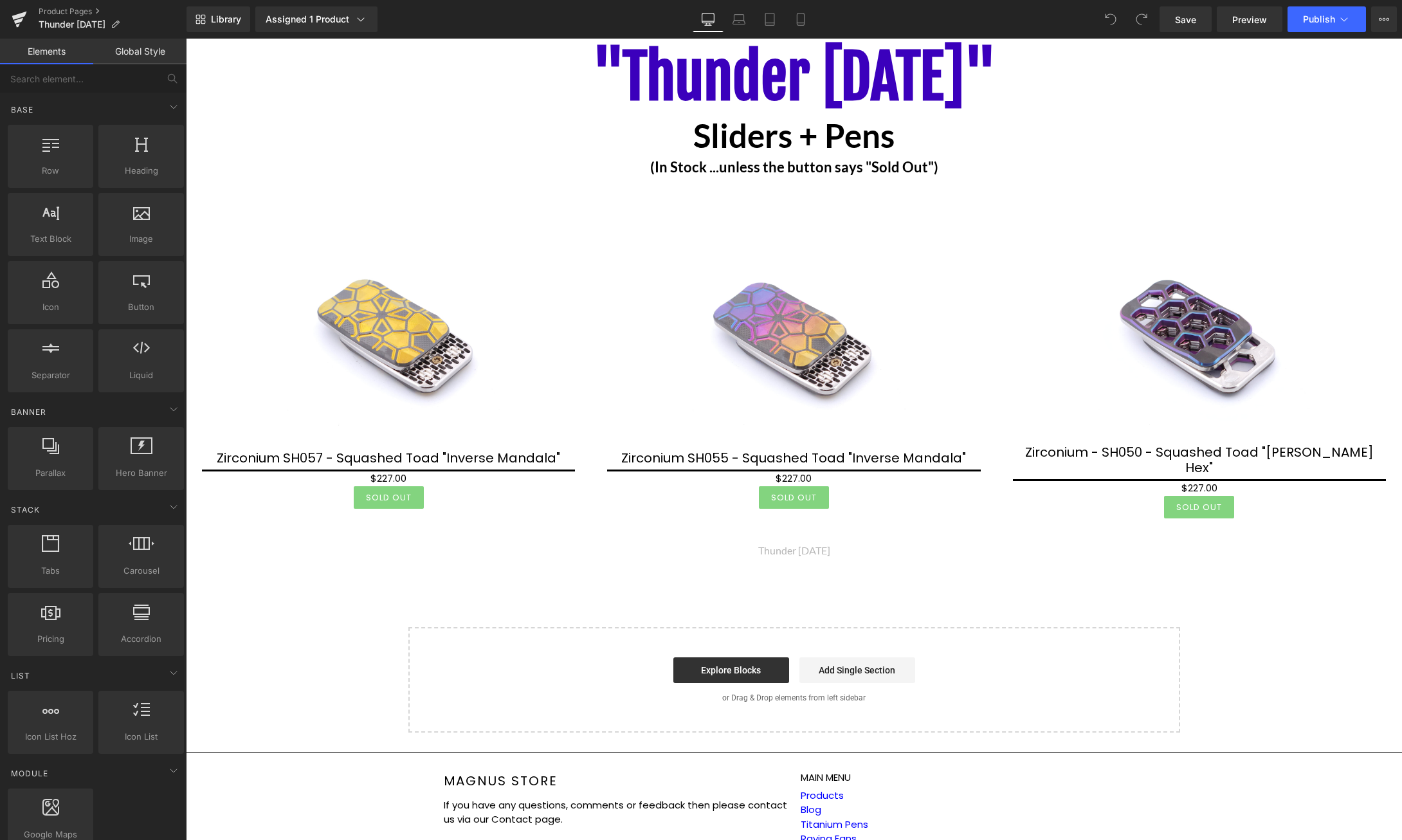
scroll to position [155, 0]
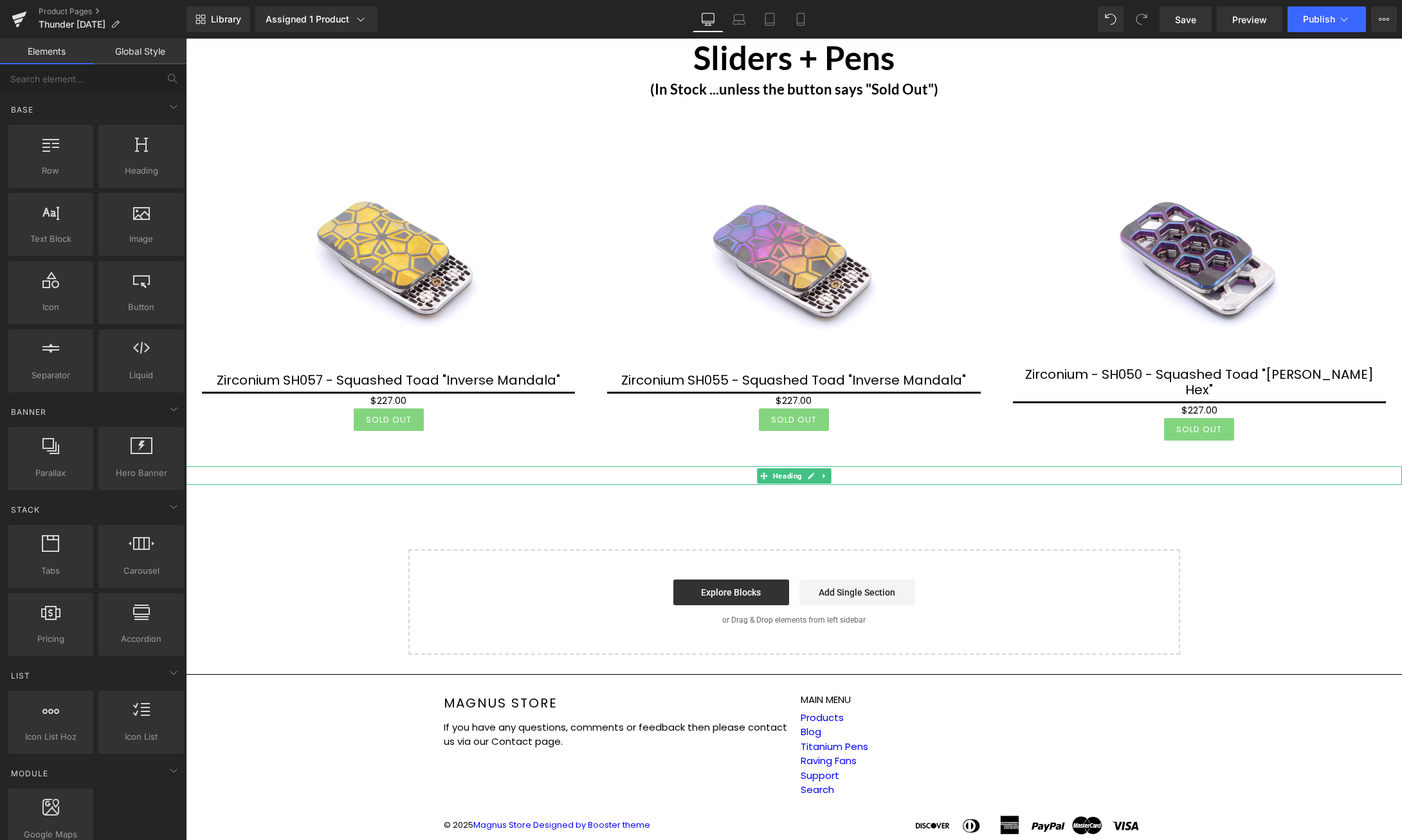
click at [851, 468] on h1 "Thunder [DATE]" at bounding box center [793, 471] width 1216 height 12
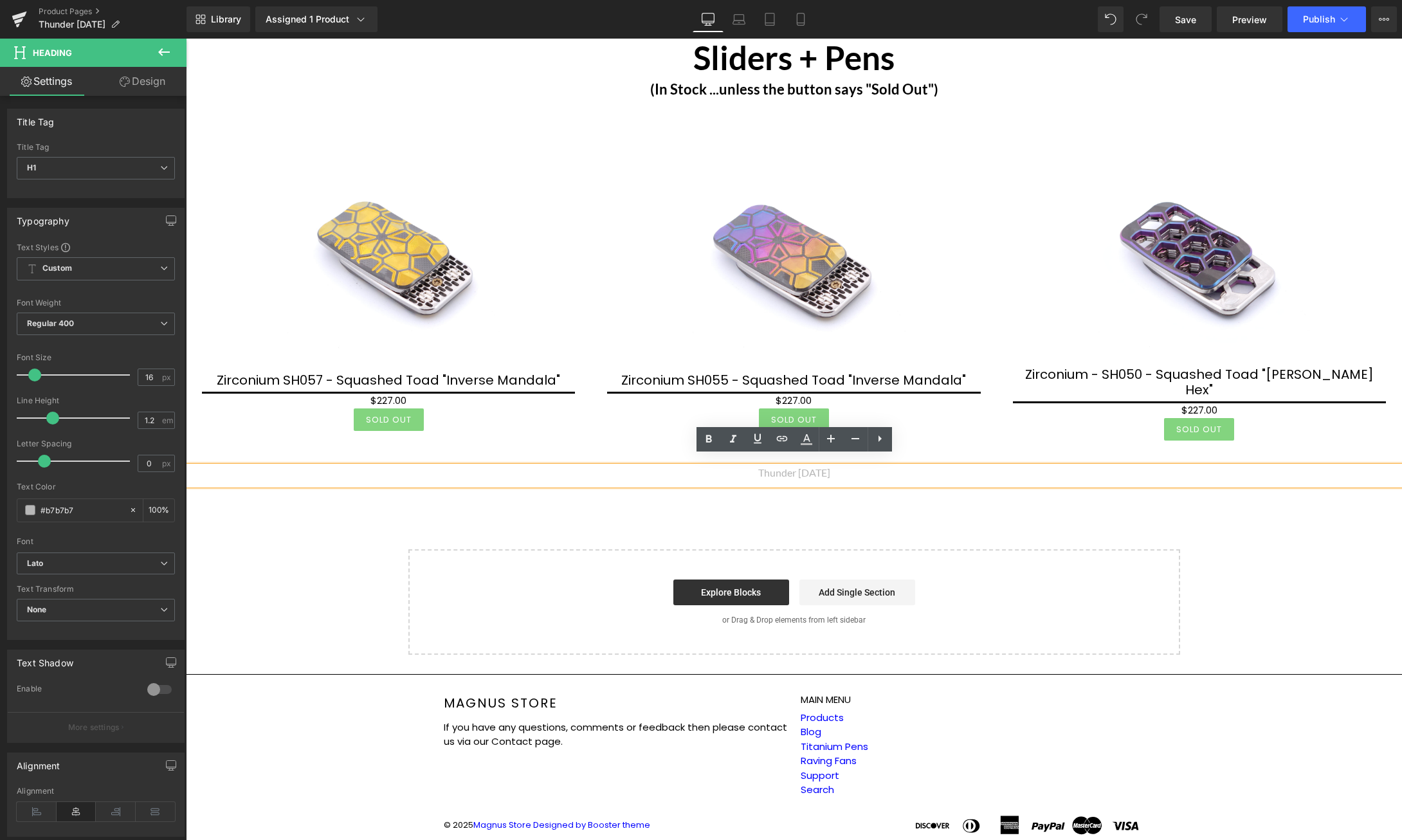
click at [1343, 545] on div ""Thunder Thursday" Heading Sliders + Pens Heading (In Stock ...unless the butto…" at bounding box center [793, 306] width 1216 height 697
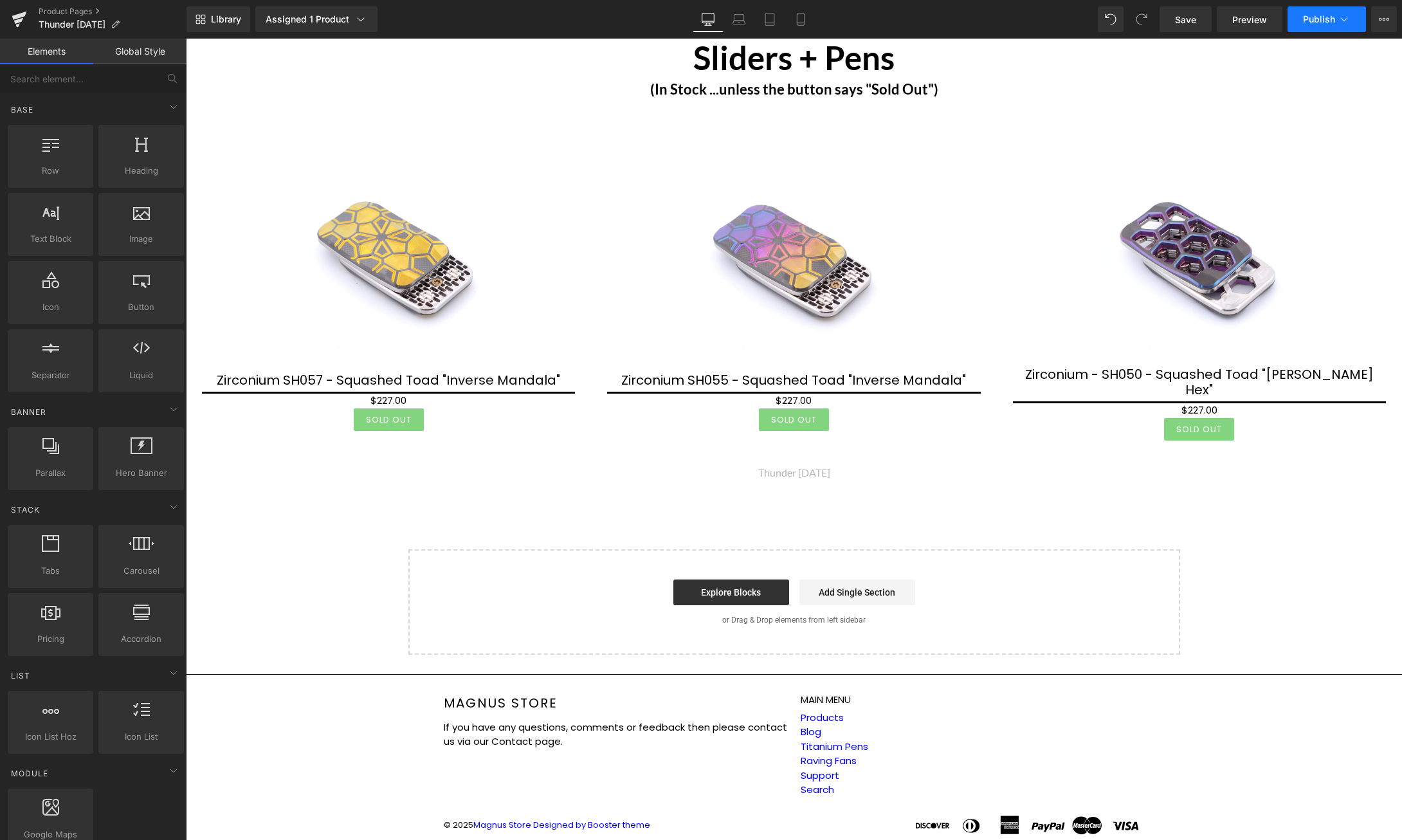
click at [1349, 22] on icon at bounding box center [1344, 20] width 13 height 13
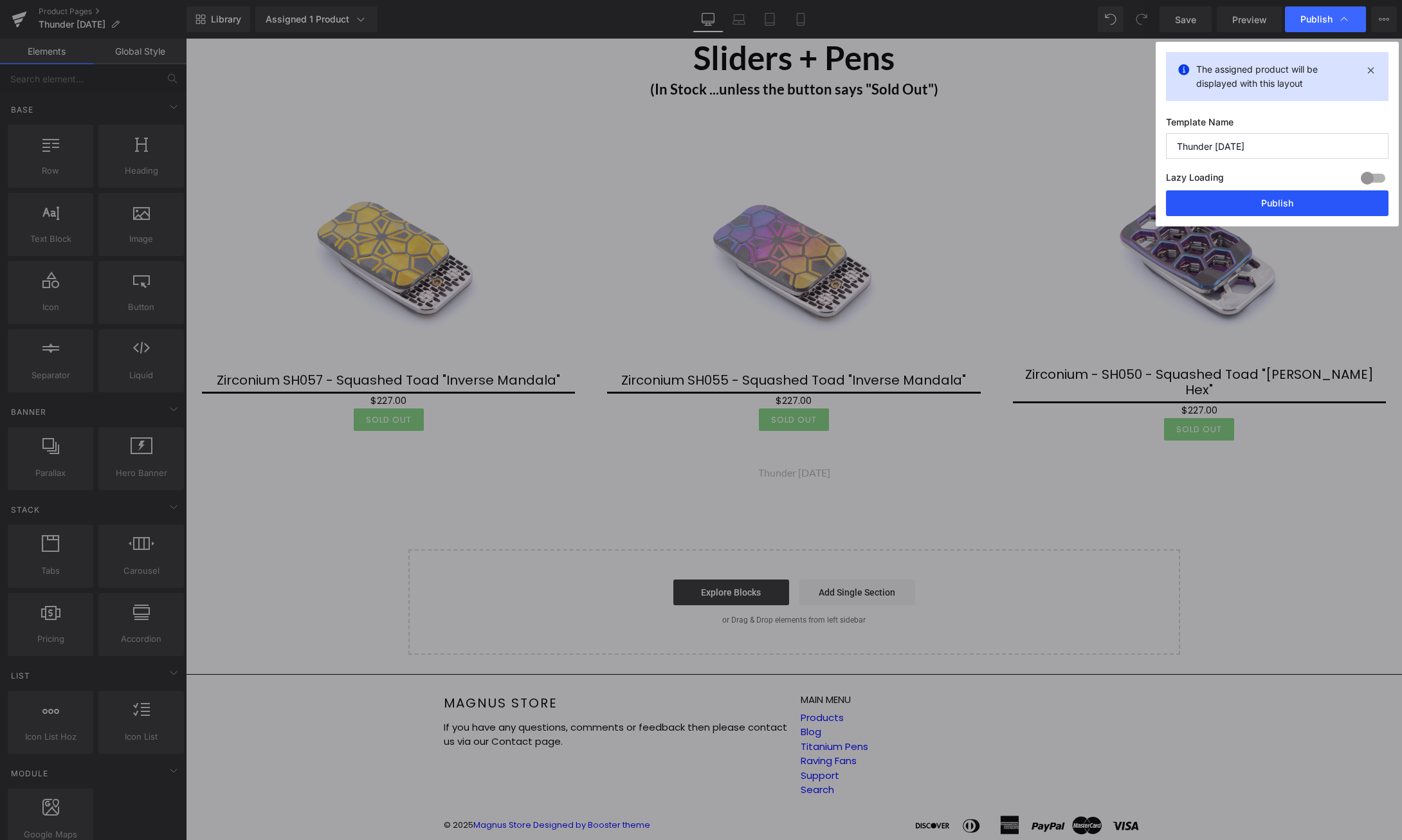
click at [1303, 195] on button "Publish" at bounding box center [1277, 203] width 223 height 26
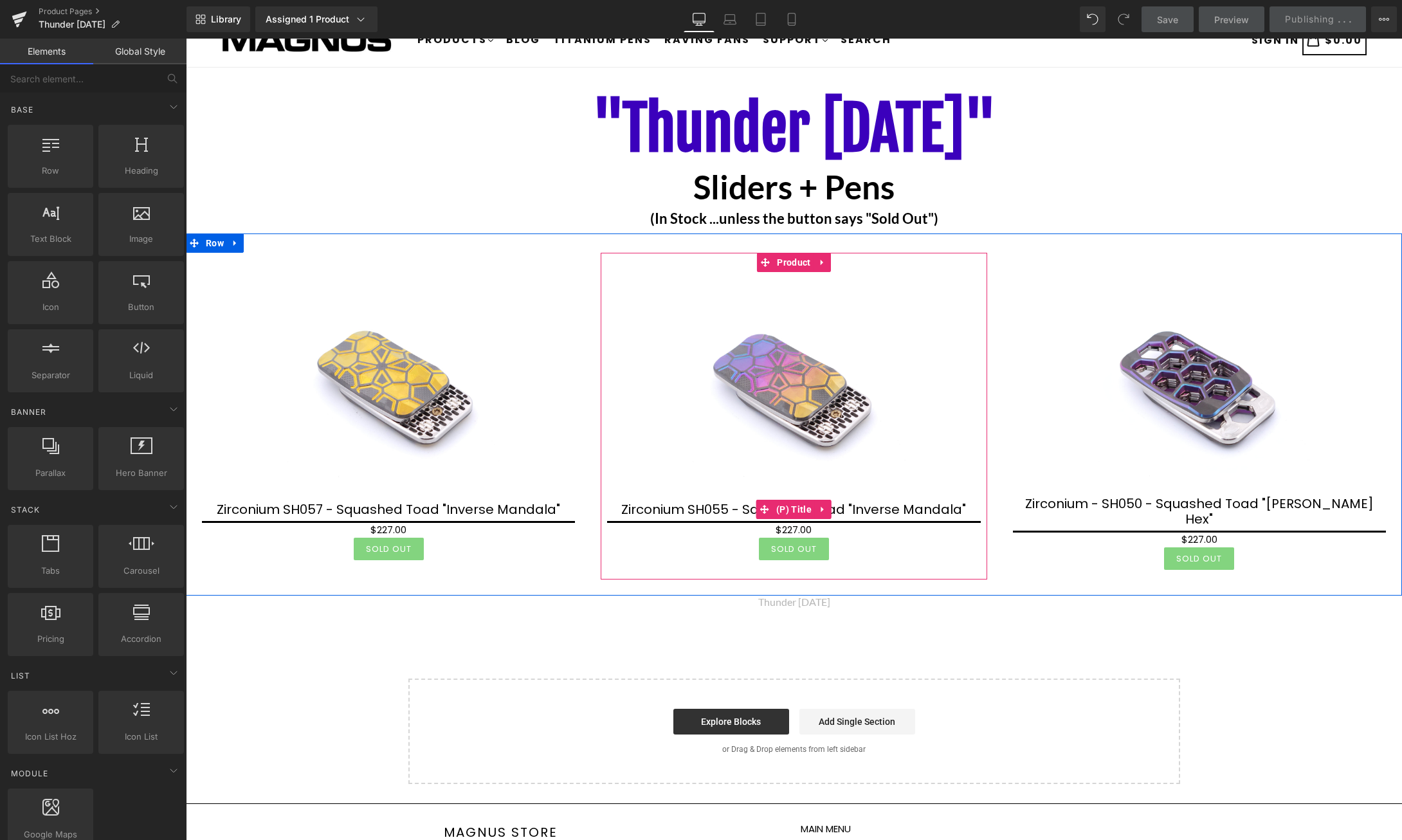
scroll to position [0, 0]
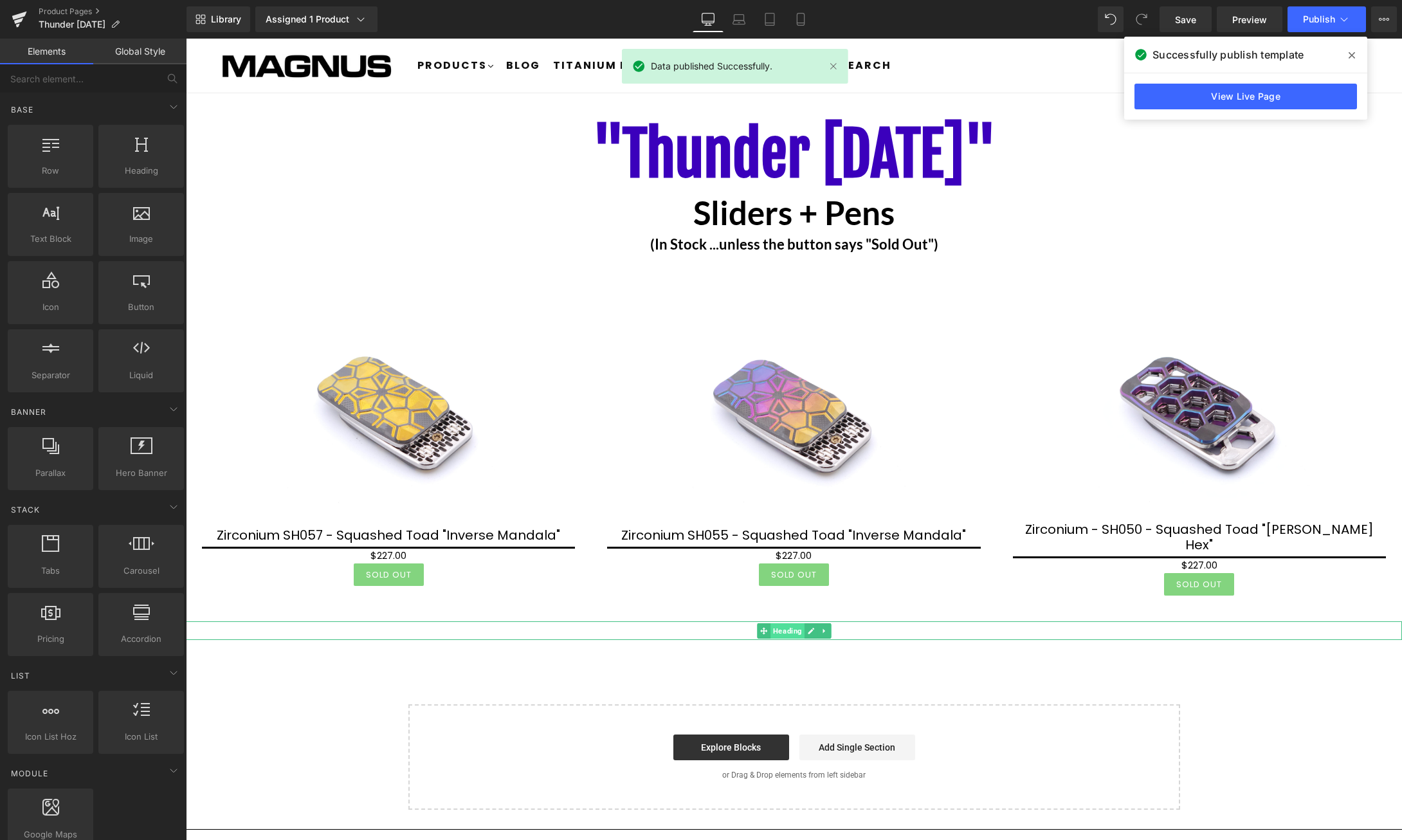
click at [791, 623] on span "Heading" at bounding box center [788, 630] width 34 height 15
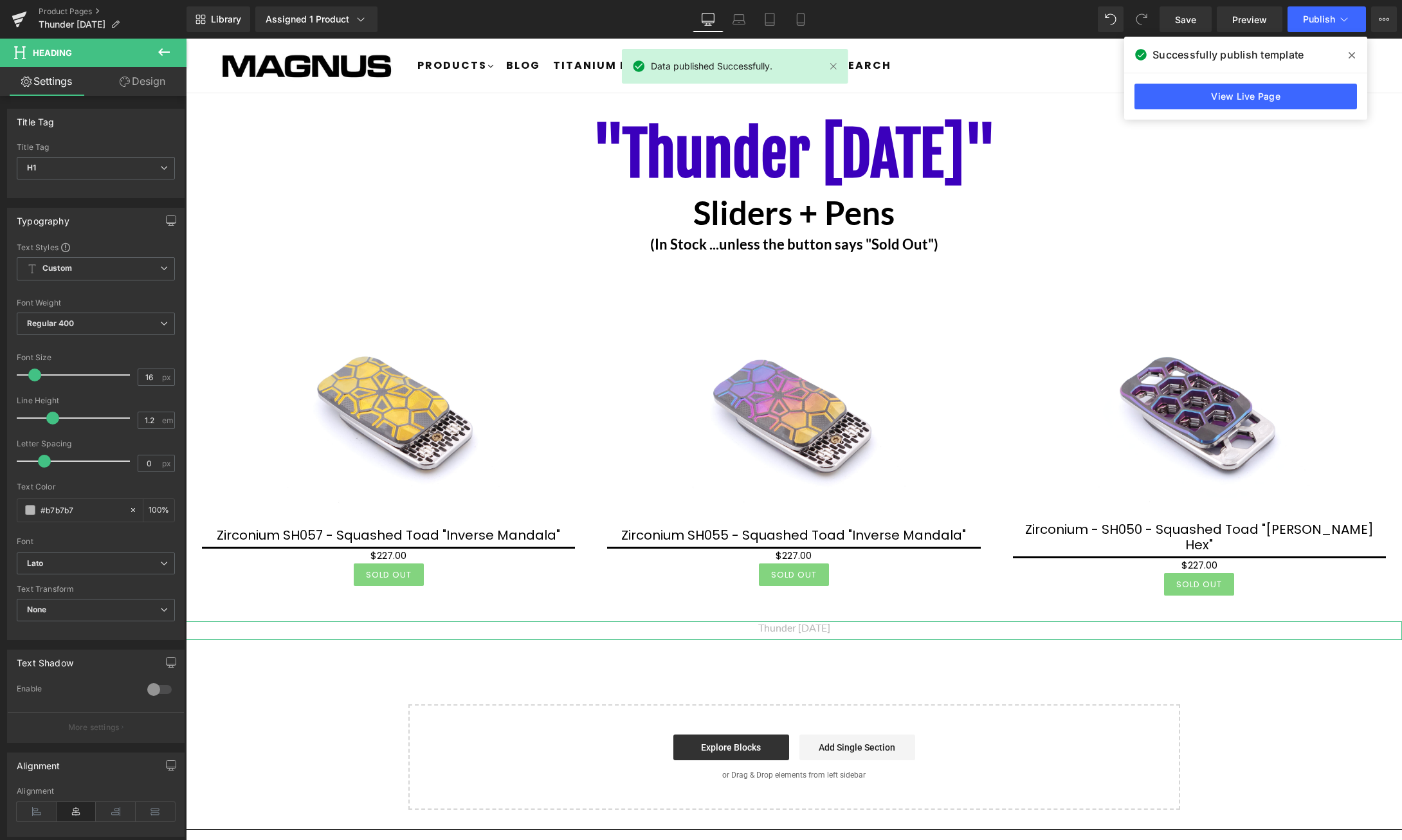
click at [147, 94] on link "Design" at bounding box center [143, 81] width 93 height 29
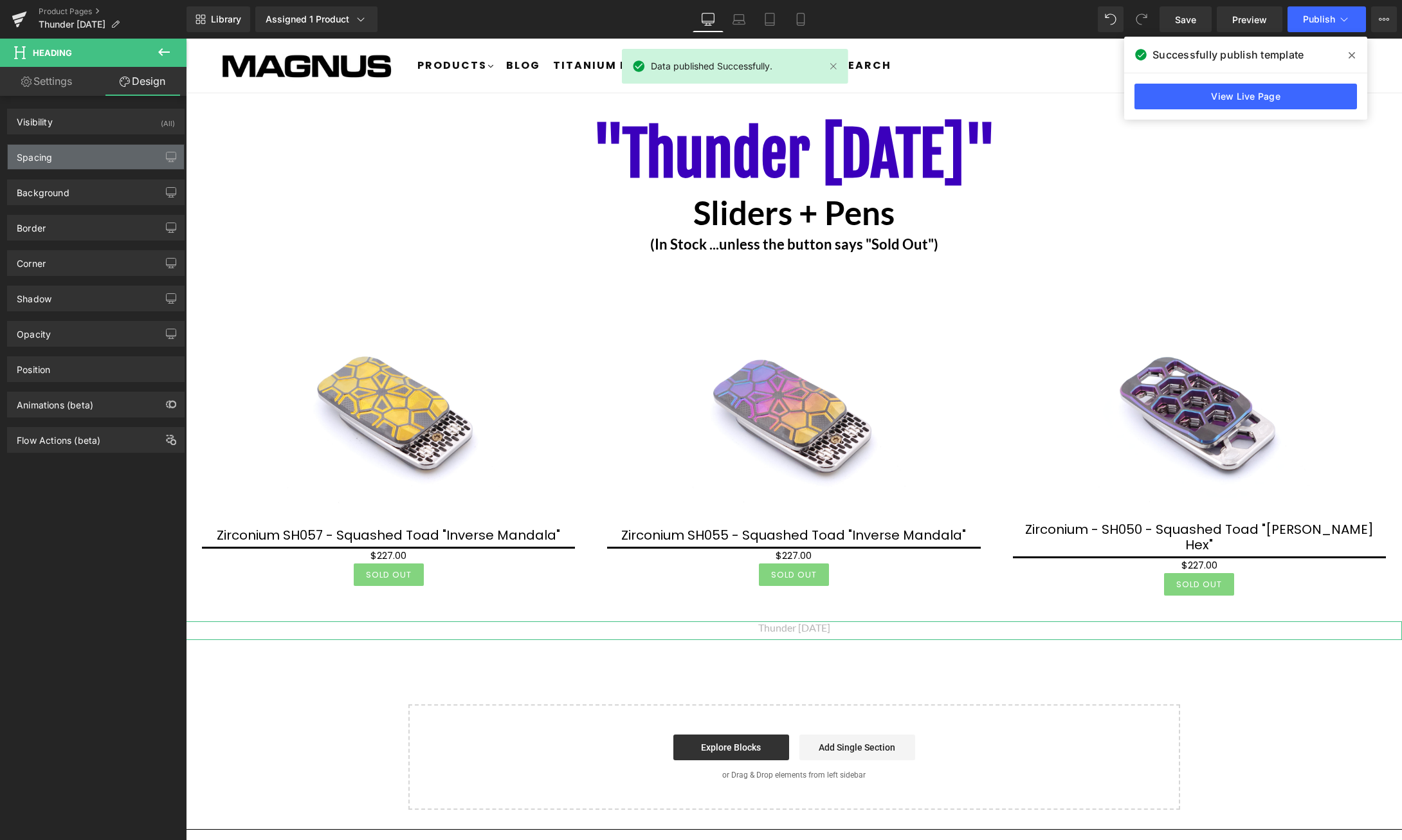
type input "0"
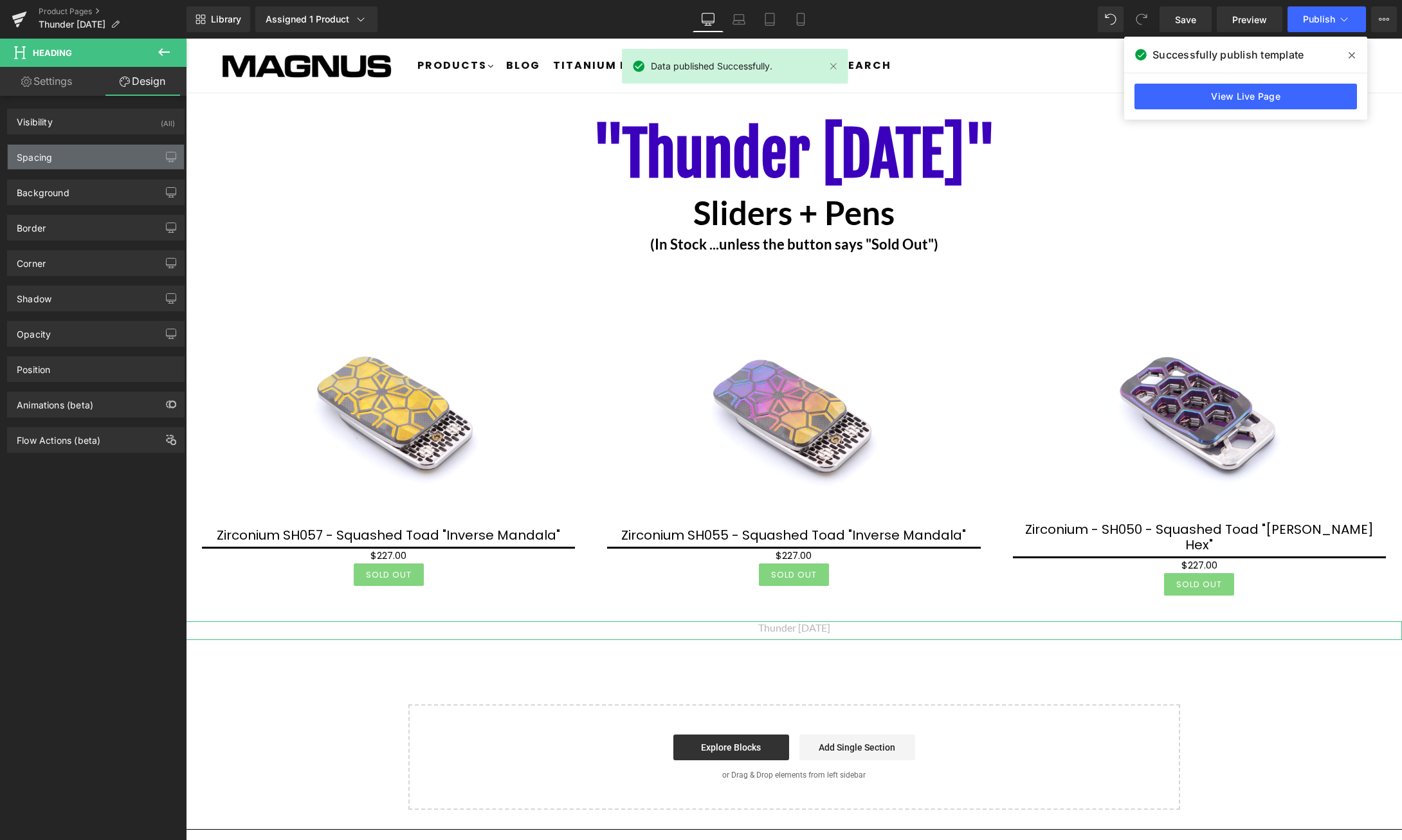
type input "0"
type input "10"
type input "0"
click at [84, 161] on div "Spacing" at bounding box center [95, 157] width 176 height 25
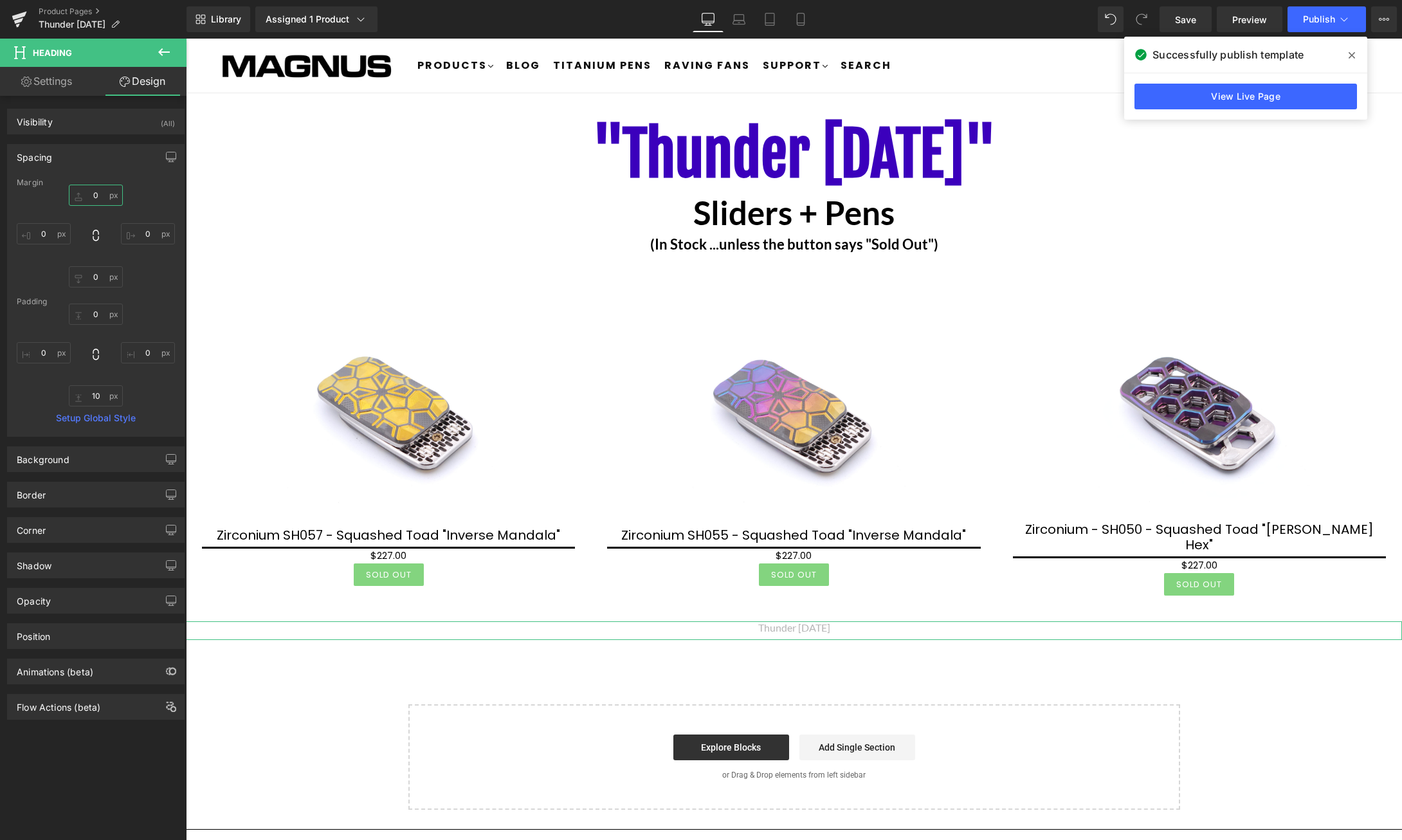
drag, startPoint x: 99, startPoint y: 195, endPoint x: 78, endPoint y: 192, distance: 21.2
click at [78, 192] on input "0" at bounding box center [95, 195] width 54 height 21
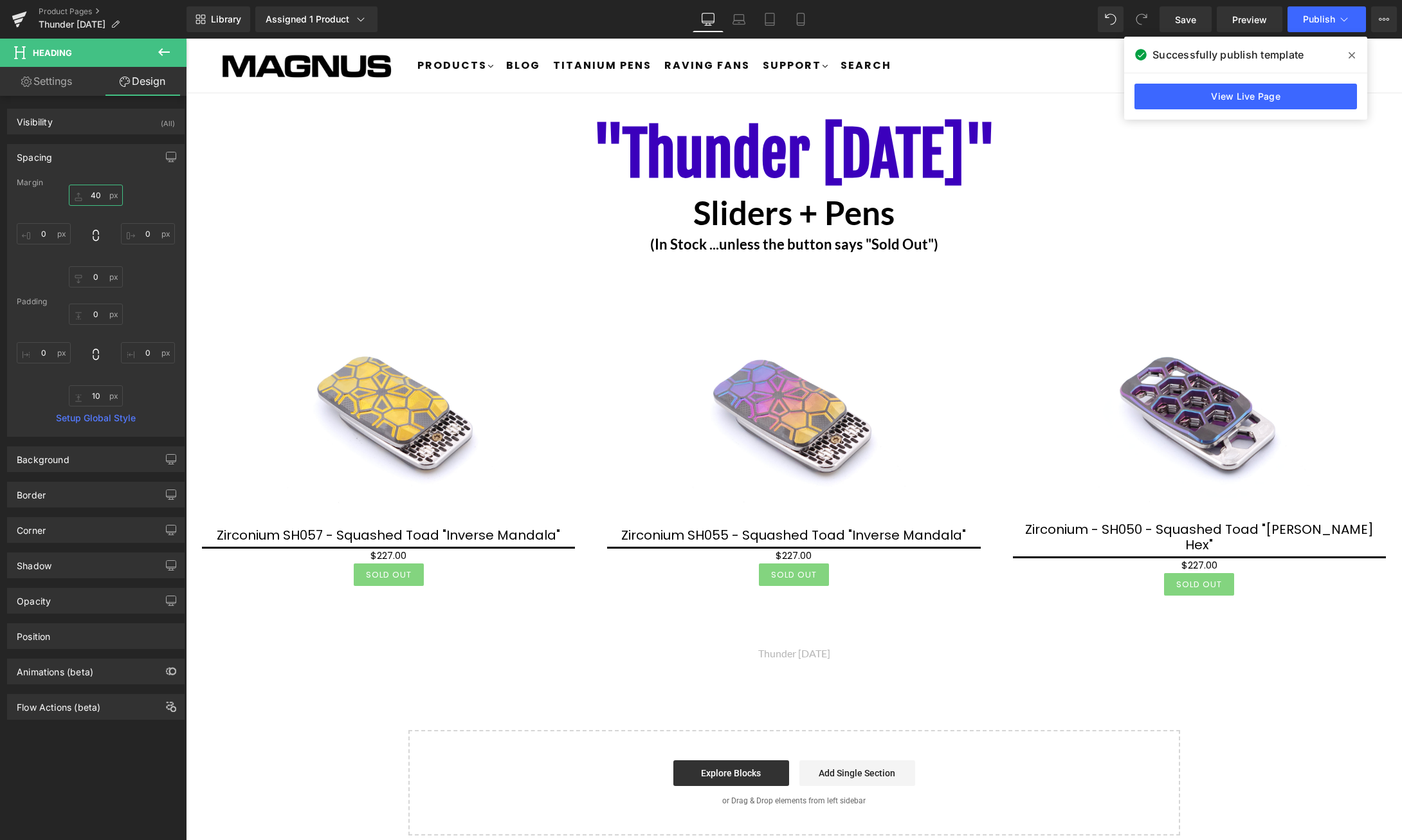
type input "40"
click at [1321, 747] on div ""Thunder Thursday" Heading Sliders + Pens Heading (In Stock ...unless the butto…" at bounding box center [793, 473] width 1216 height 723
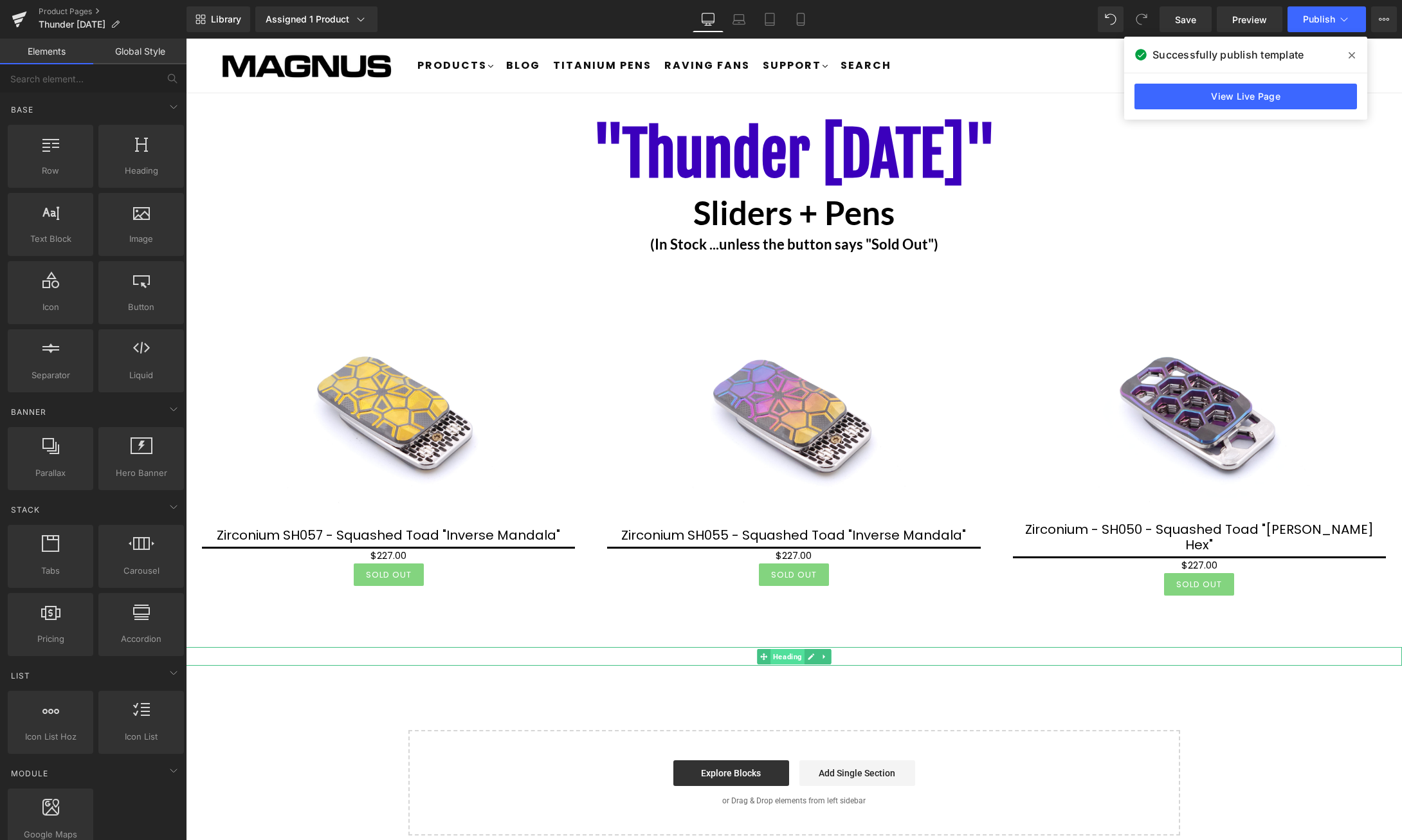
click at [783, 649] on span "Heading" at bounding box center [788, 656] width 34 height 15
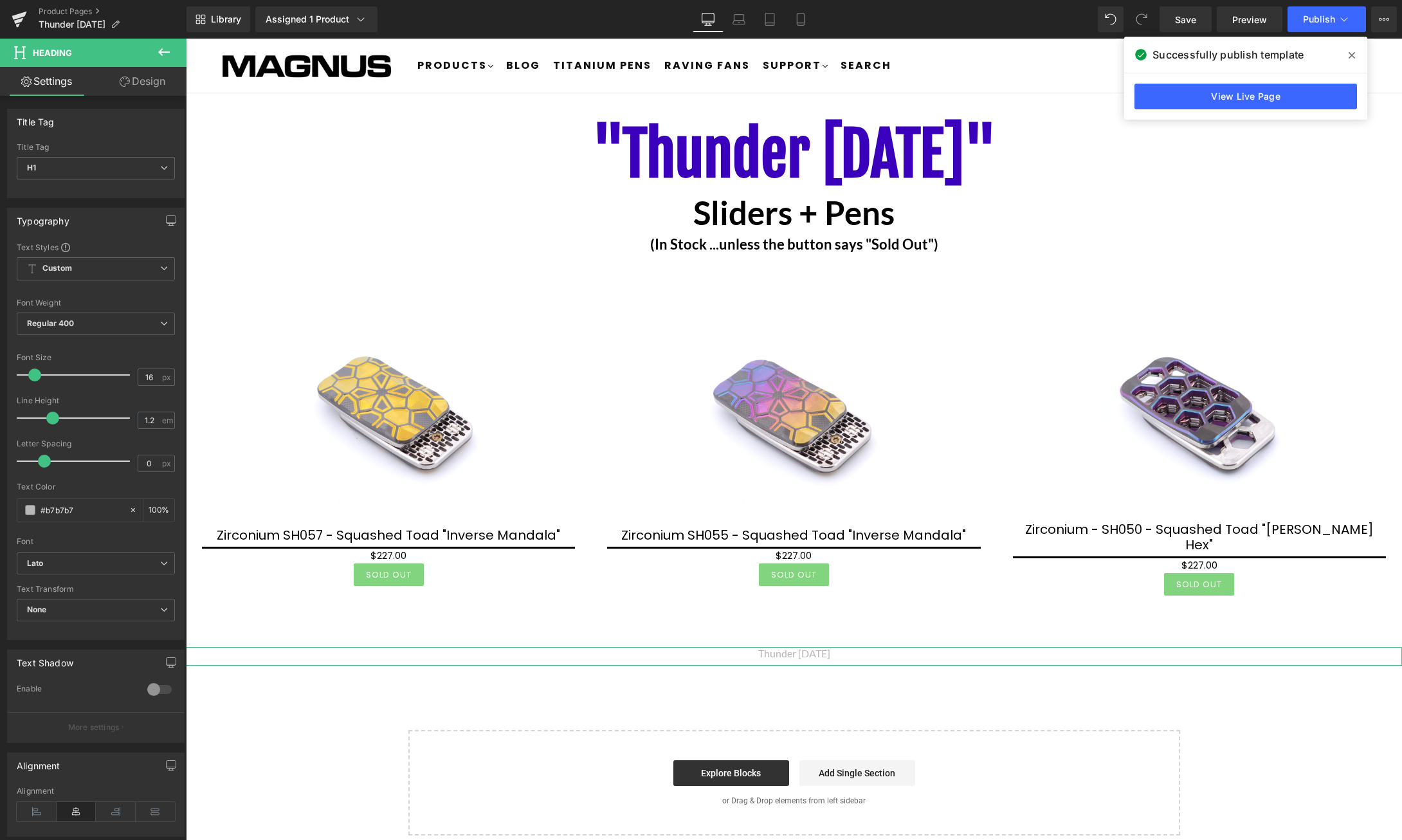
click at [127, 85] on icon at bounding box center [125, 81] width 10 height 10
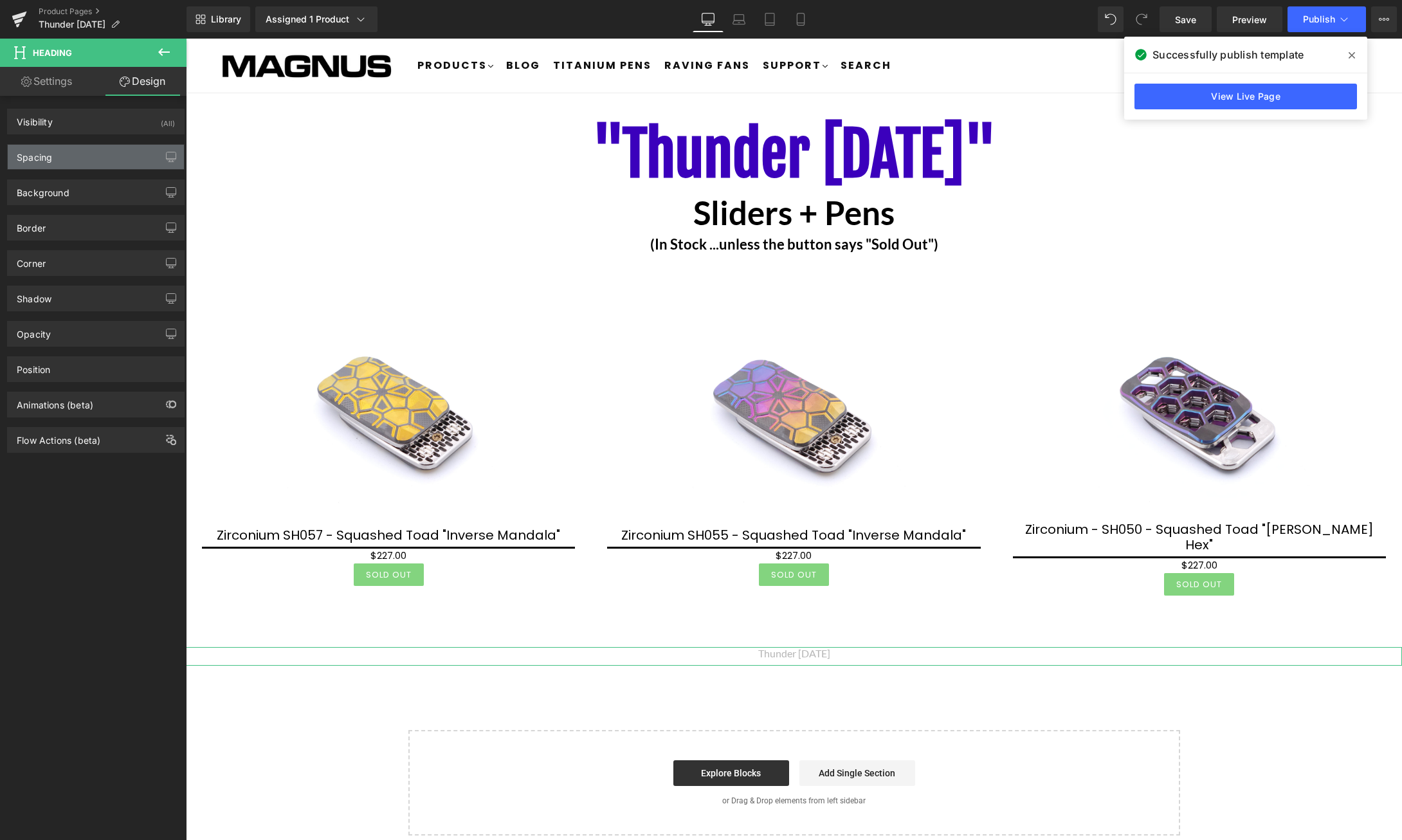
click at [109, 157] on div "Spacing" at bounding box center [95, 157] width 176 height 25
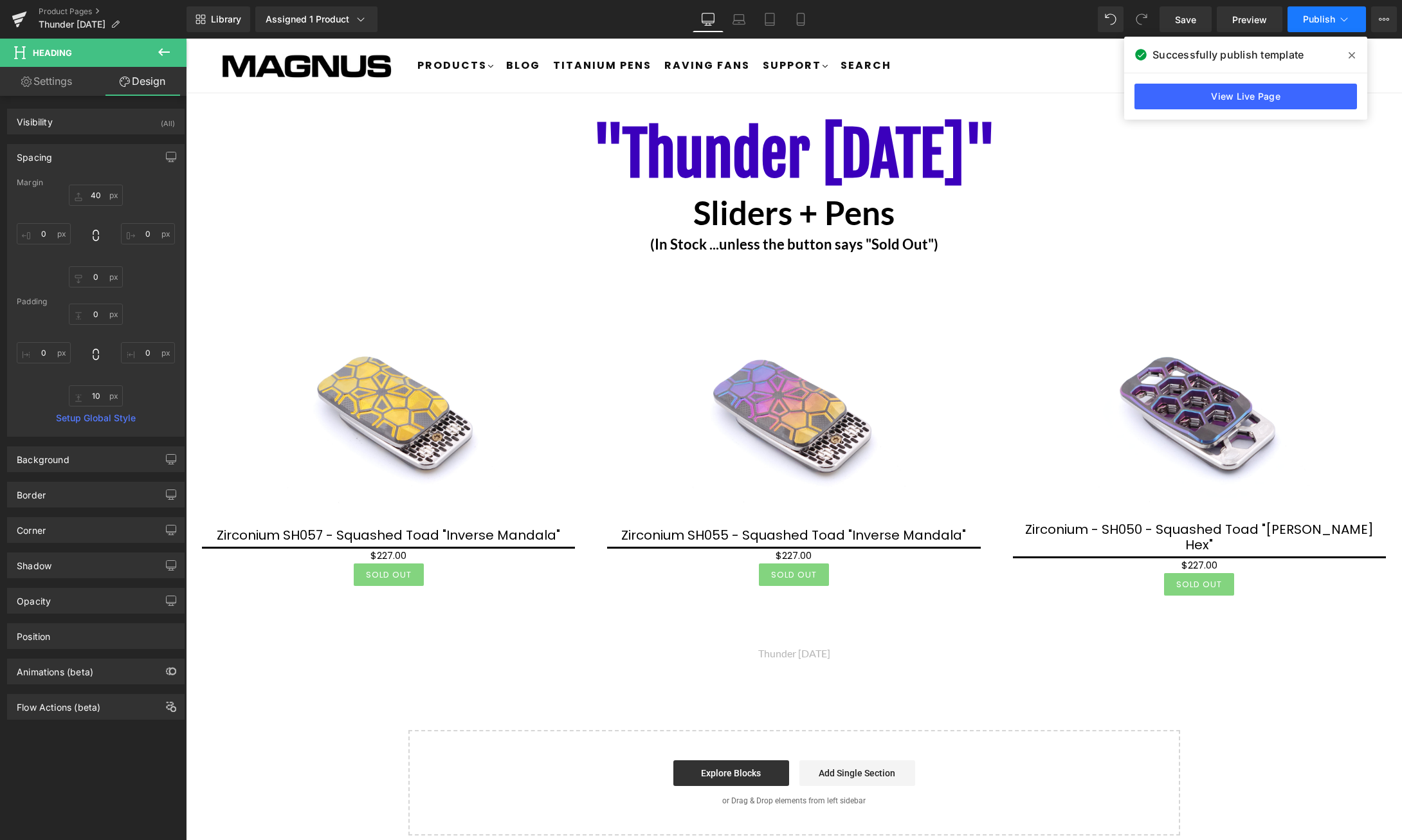
click at [1329, 19] on span "Publish" at bounding box center [1319, 19] width 32 height 10
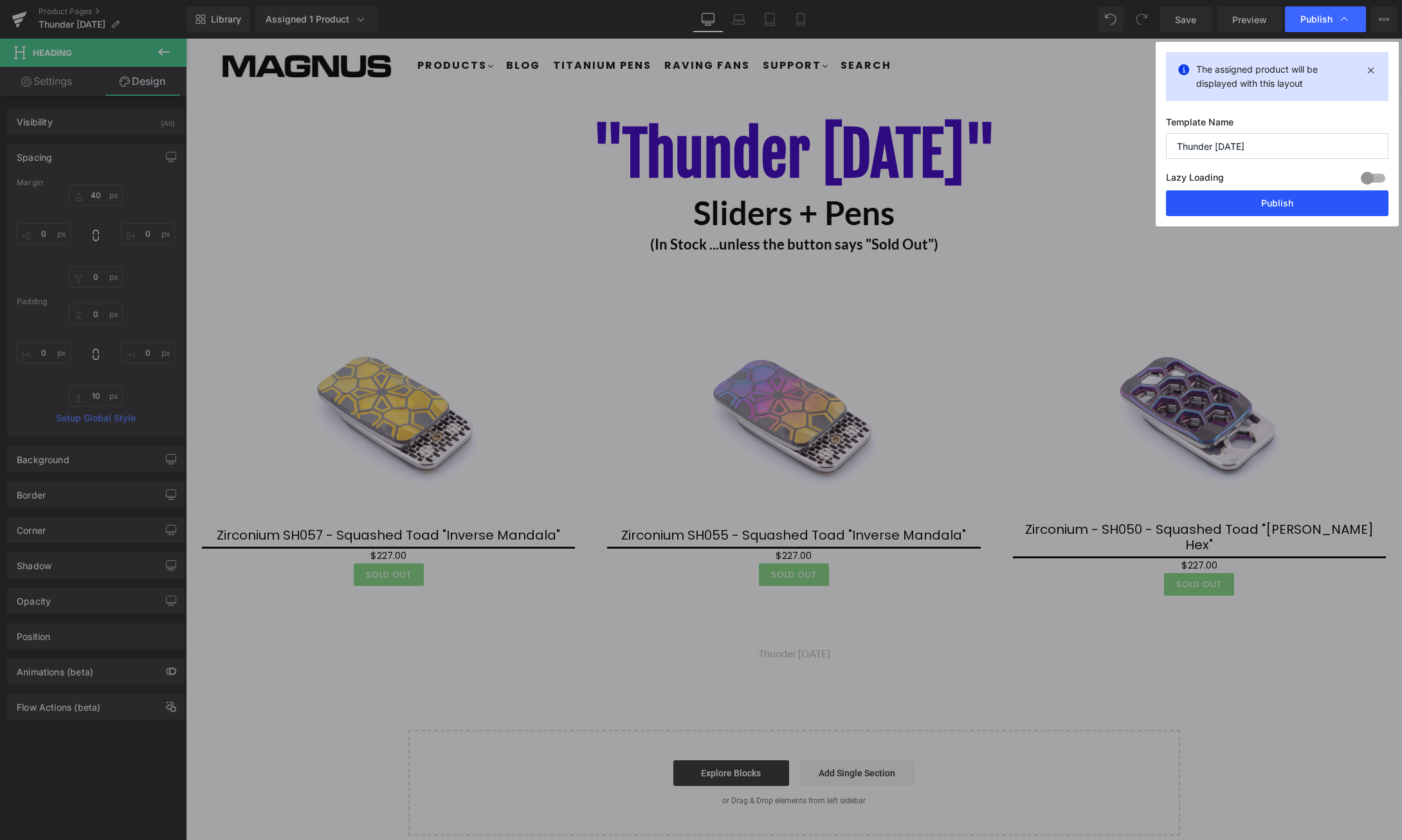
drag, startPoint x: 1288, startPoint y: 207, endPoint x: 983, endPoint y: 21, distance: 357.2
click at [1288, 207] on button "Publish" at bounding box center [1277, 203] width 223 height 26
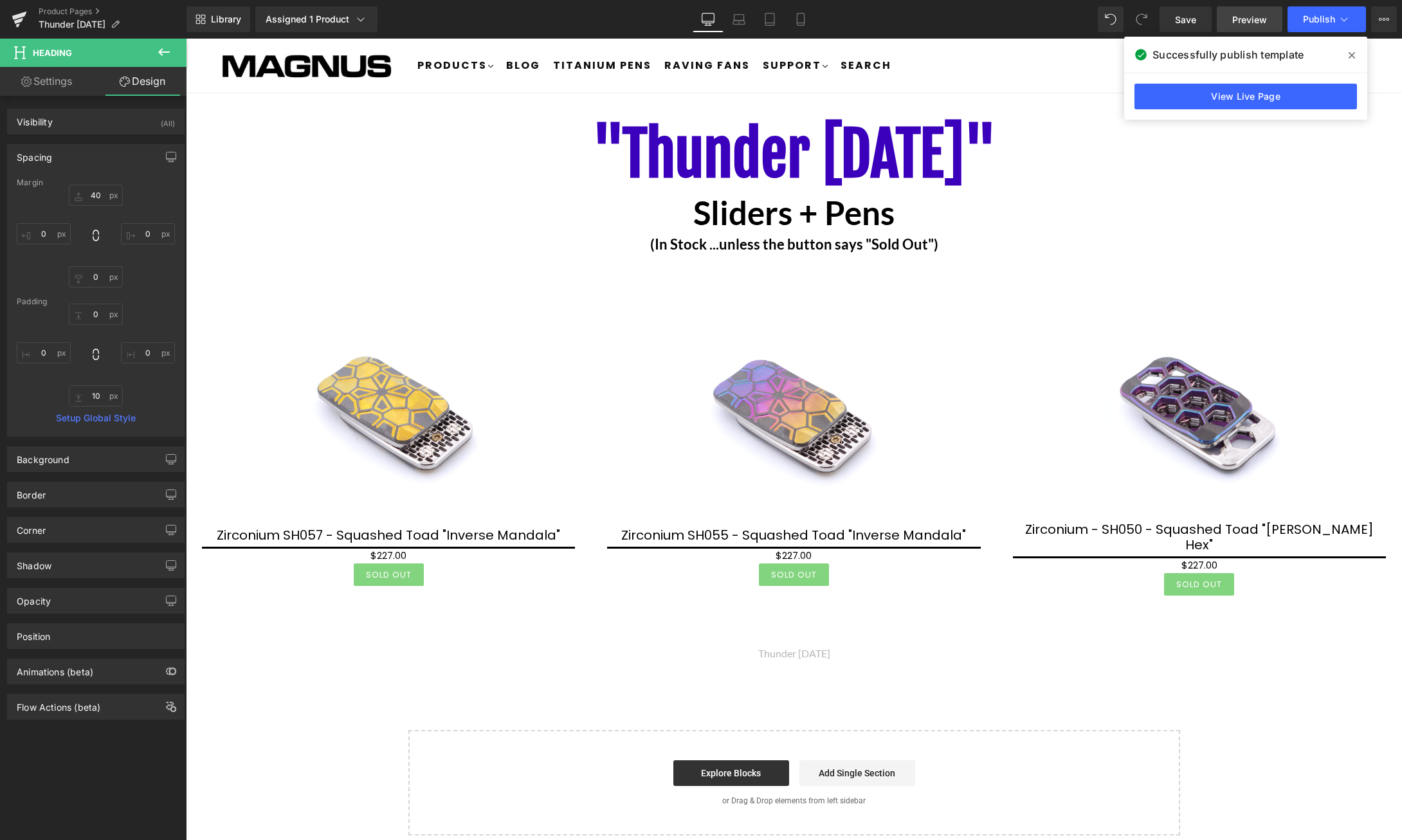
click at [1255, 19] on span "Preview" at bounding box center [1249, 20] width 34 height 13
